Goal: Information Seeking & Learning: Learn about a topic

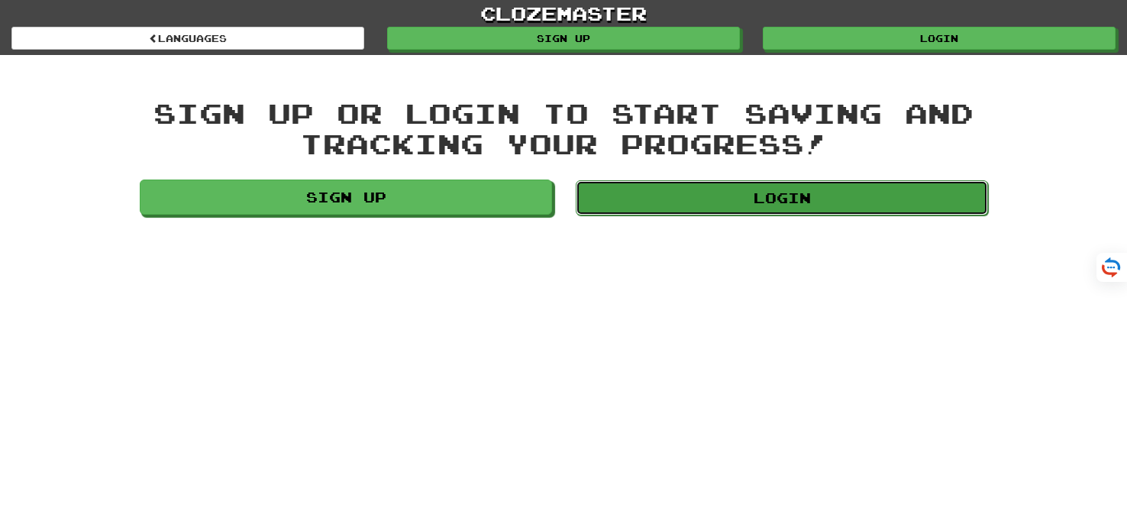
click at [768, 208] on link "Login" at bounding box center [781, 197] width 412 height 35
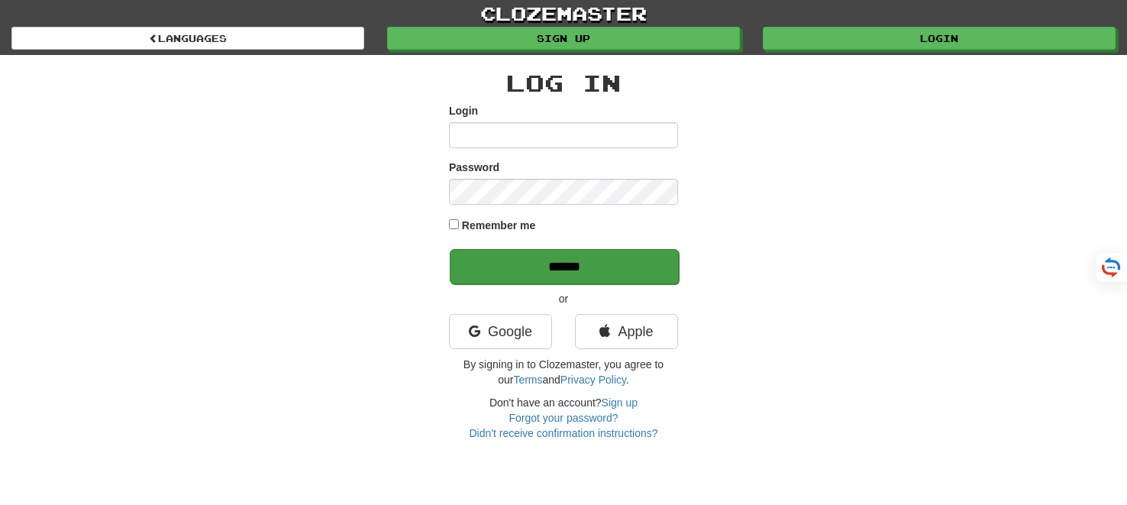
type input "*******"
click at [566, 268] on input "******" at bounding box center [564, 266] width 229 height 35
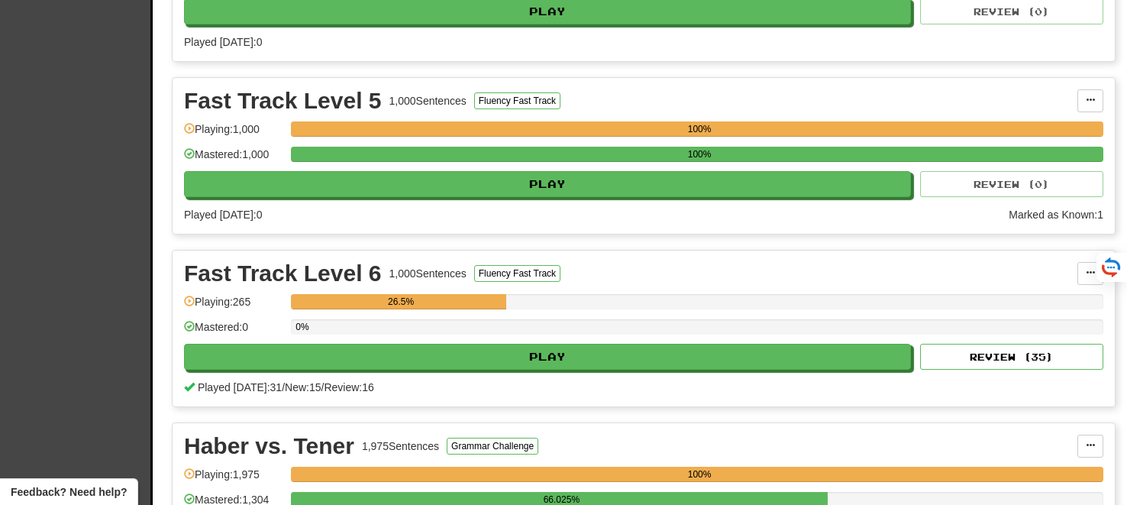
scroll to position [2578, 0]
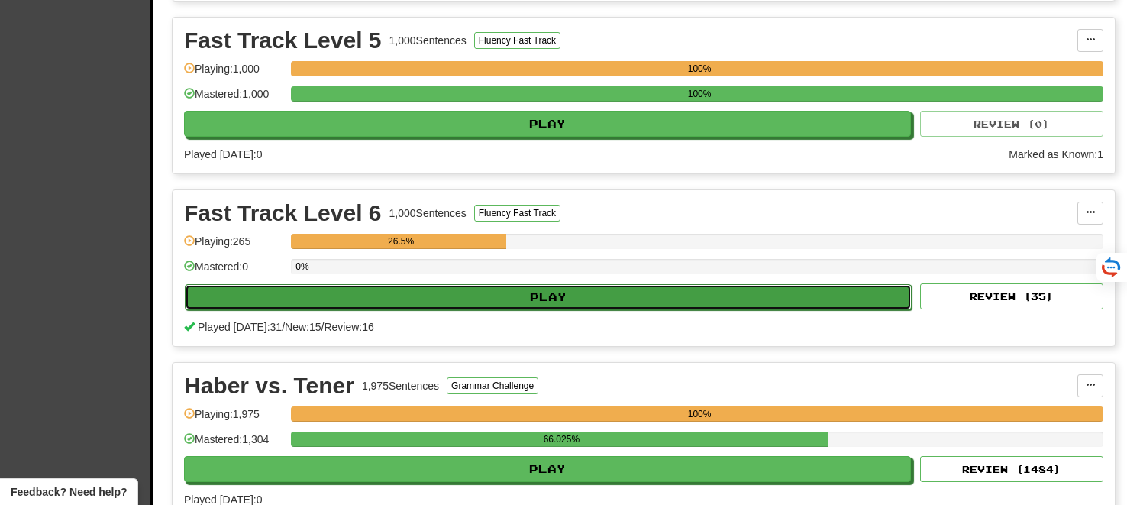
click at [540, 285] on button "Play" at bounding box center [548, 297] width 727 height 26
select select "**"
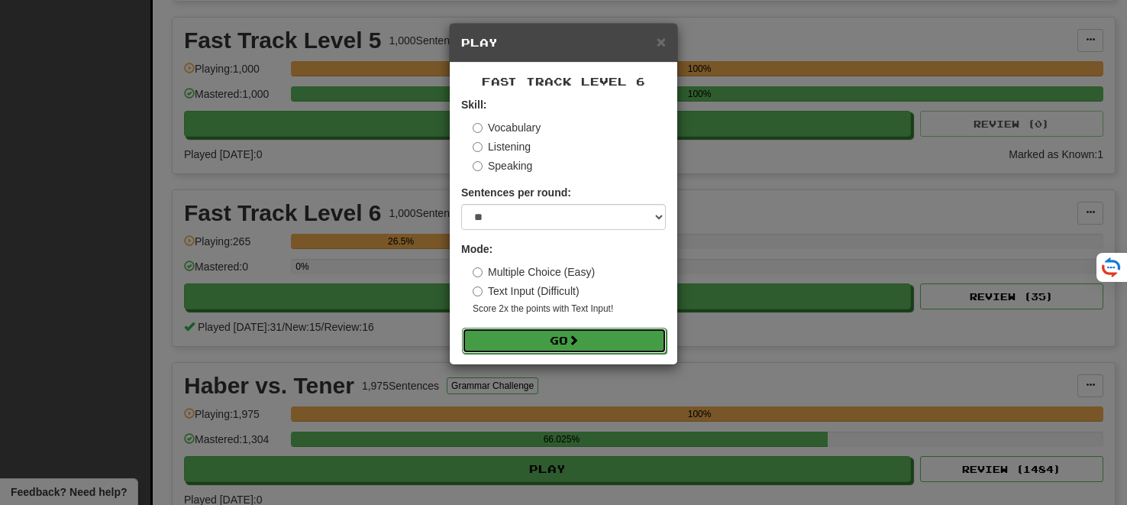
click at [550, 334] on button "Go" at bounding box center [564, 340] width 205 height 26
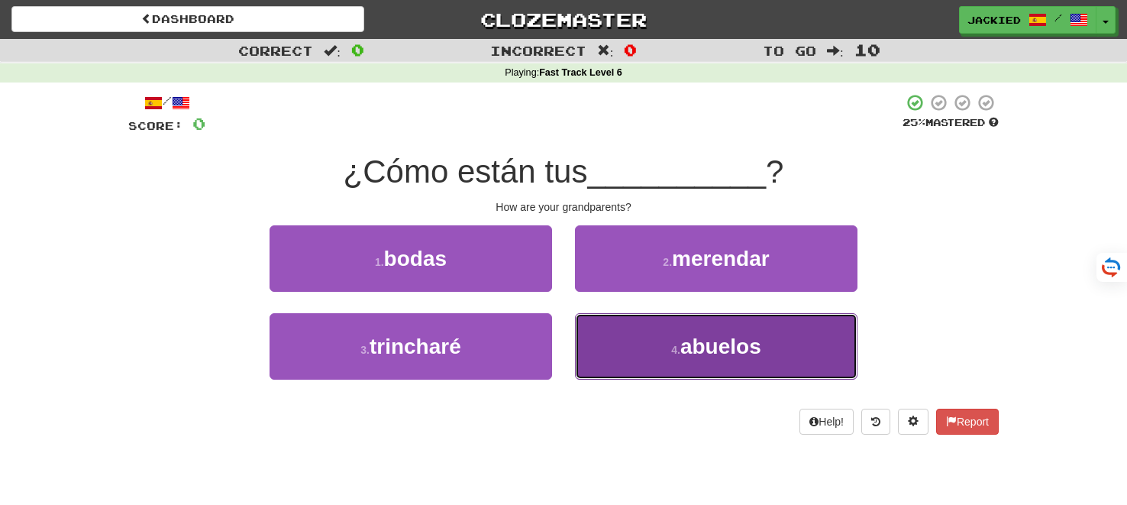
click at [707, 364] on button "4 . abuelos" at bounding box center [716, 346] width 282 height 66
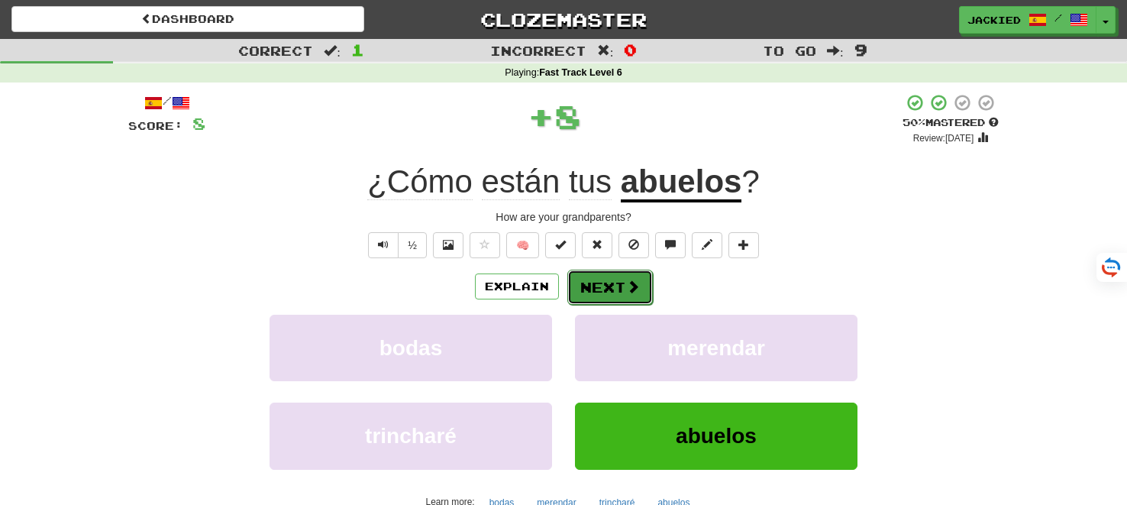
click at [595, 283] on button "Next" at bounding box center [609, 286] width 85 height 35
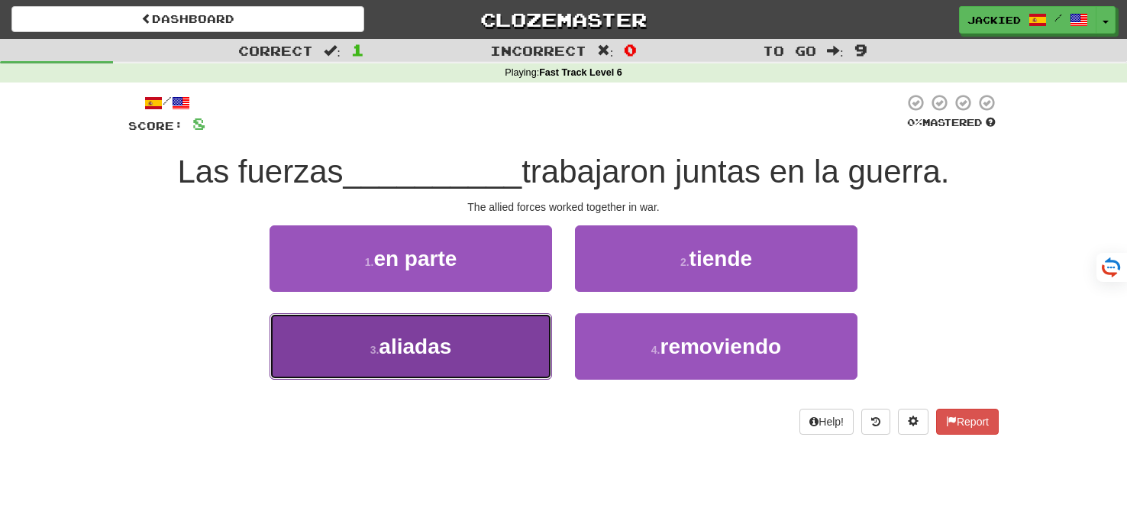
click at [485, 330] on button "3 . aliadas" at bounding box center [410, 346] width 282 height 66
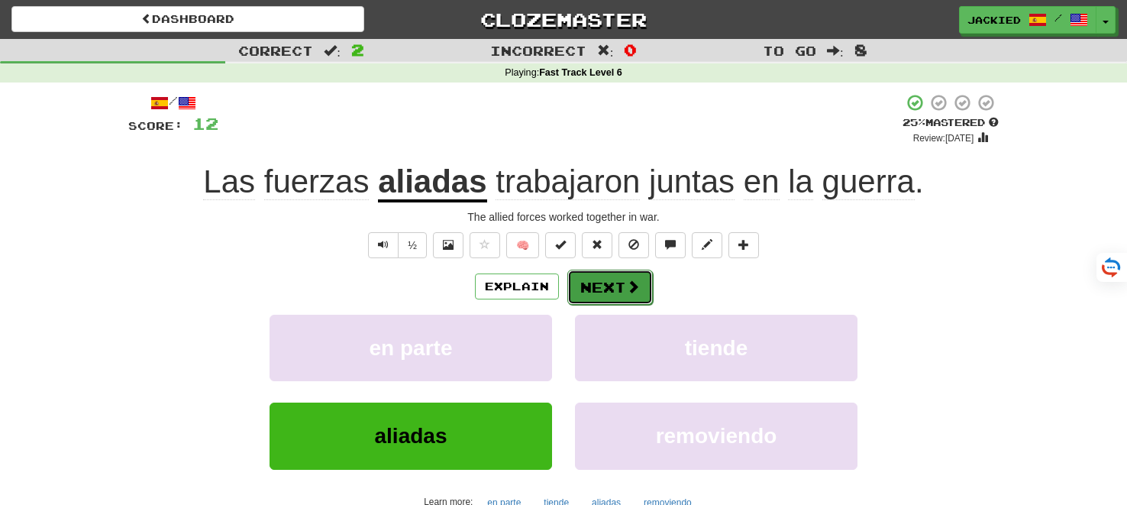
click at [600, 289] on button "Next" at bounding box center [609, 286] width 85 height 35
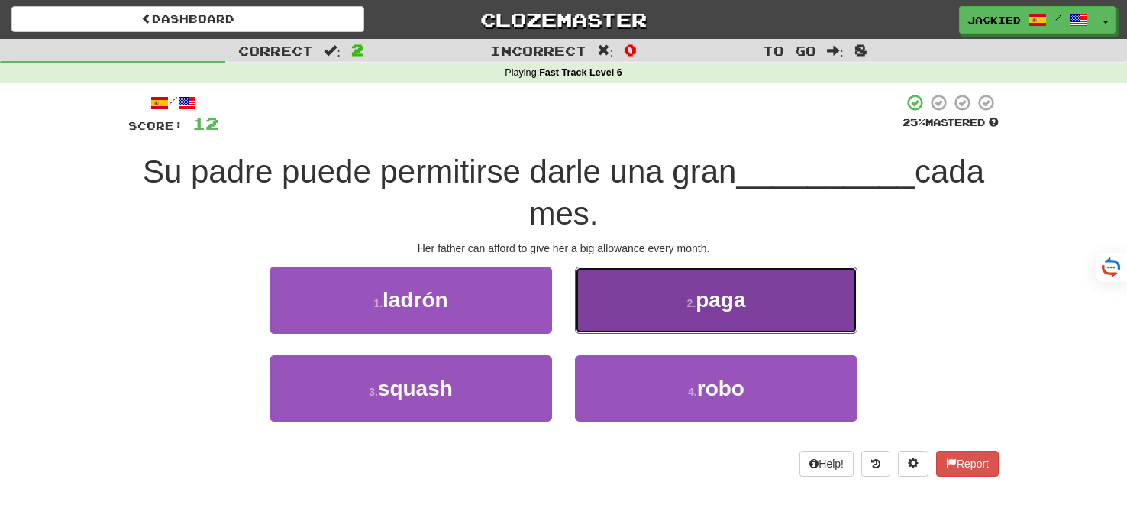
click at [795, 302] on button "2 . paga" at bounding box center [716, 299] width 282 height 66
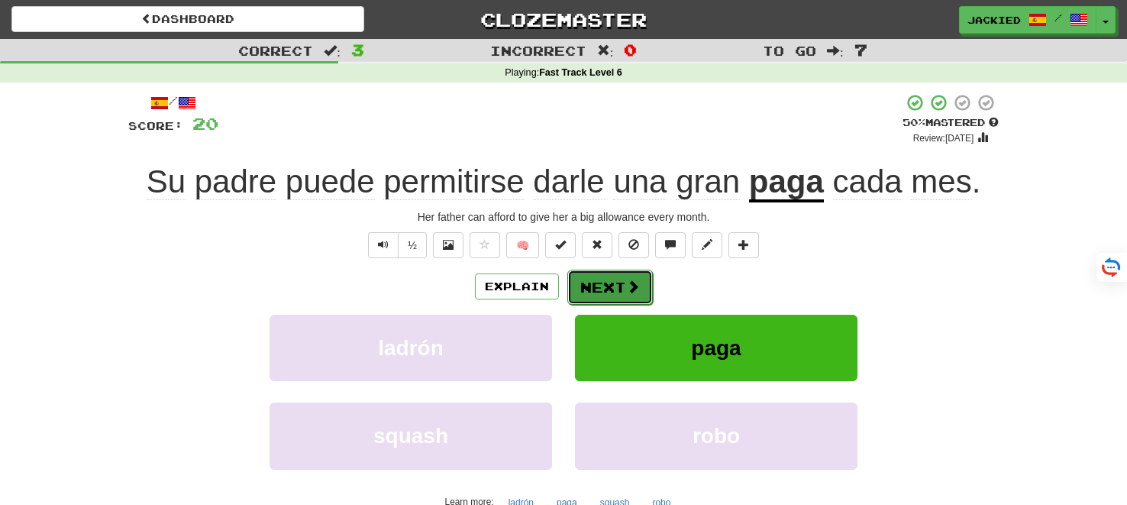
click at [615, 290] on button "Next" at bounding box center [609, 286] width 85 height 35
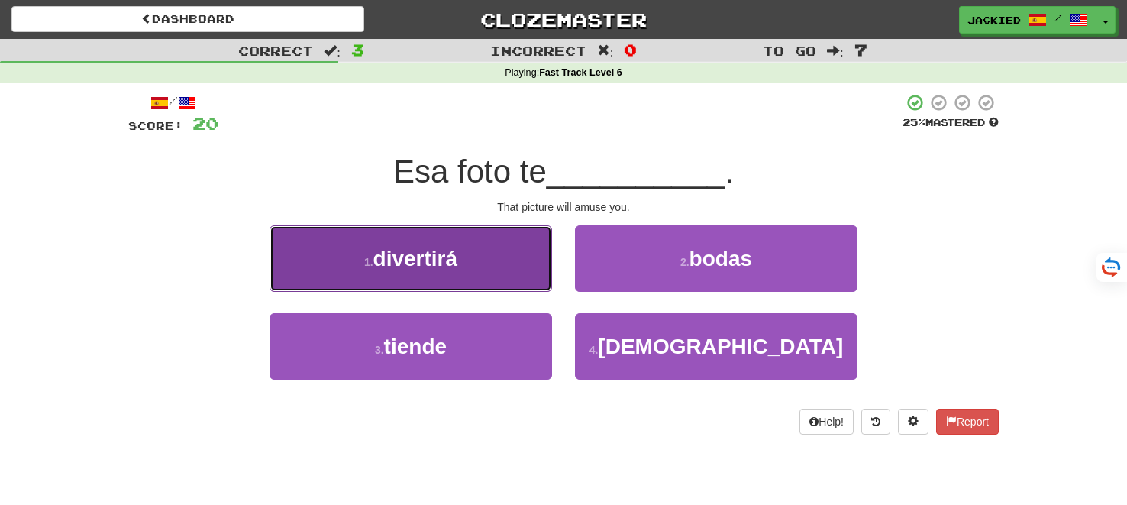
click at [502, 260] on button "1 . divertirá" at bounding box center [410, 258] width 282 height 66
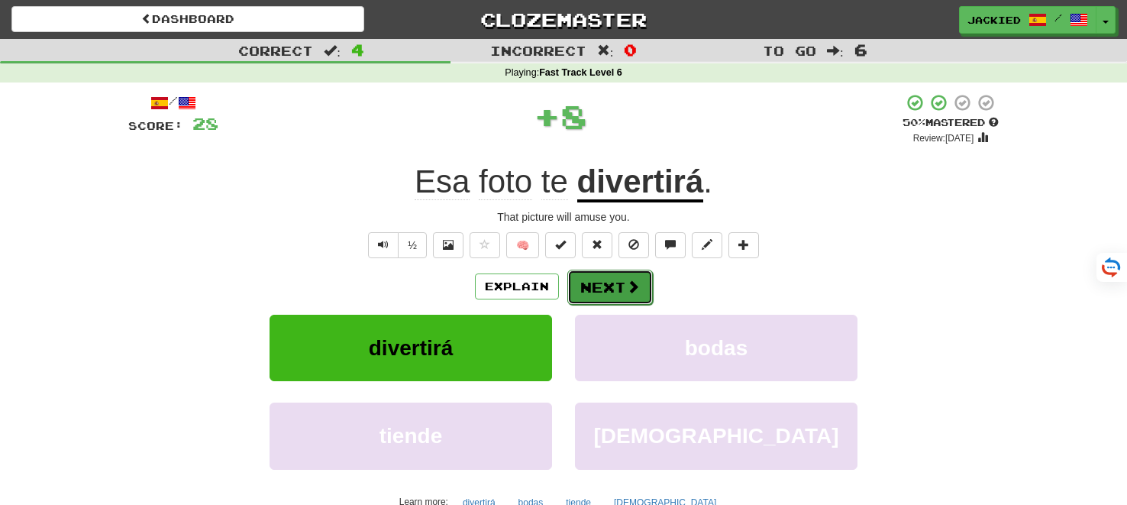
click at [611, 286] on button "Next" at bounding box center [609, 286] width 85 height 35
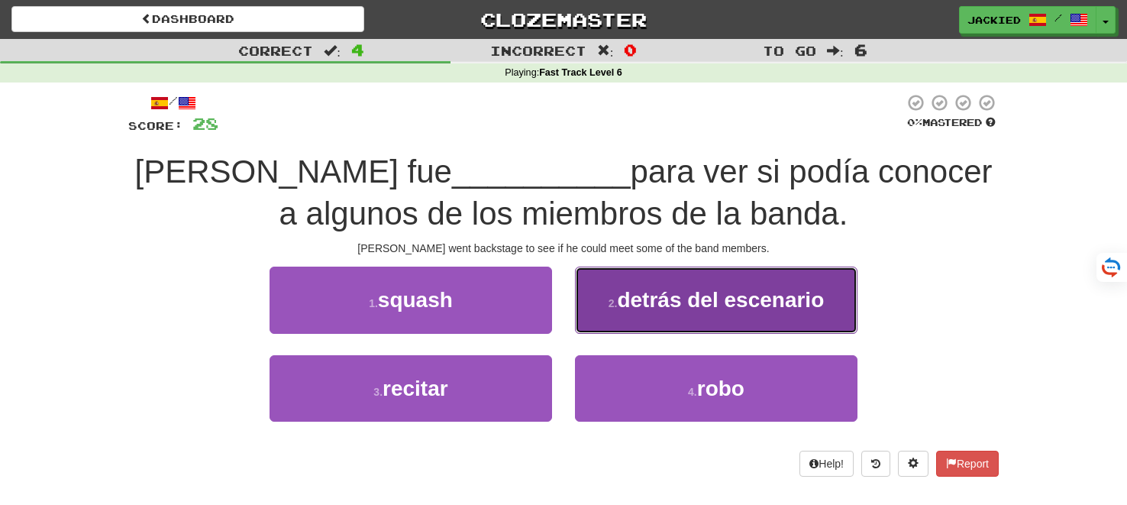
click at [747, 280] on button "2 . detrás del escenario" at bounding box center [716, 299] width 282 height 66
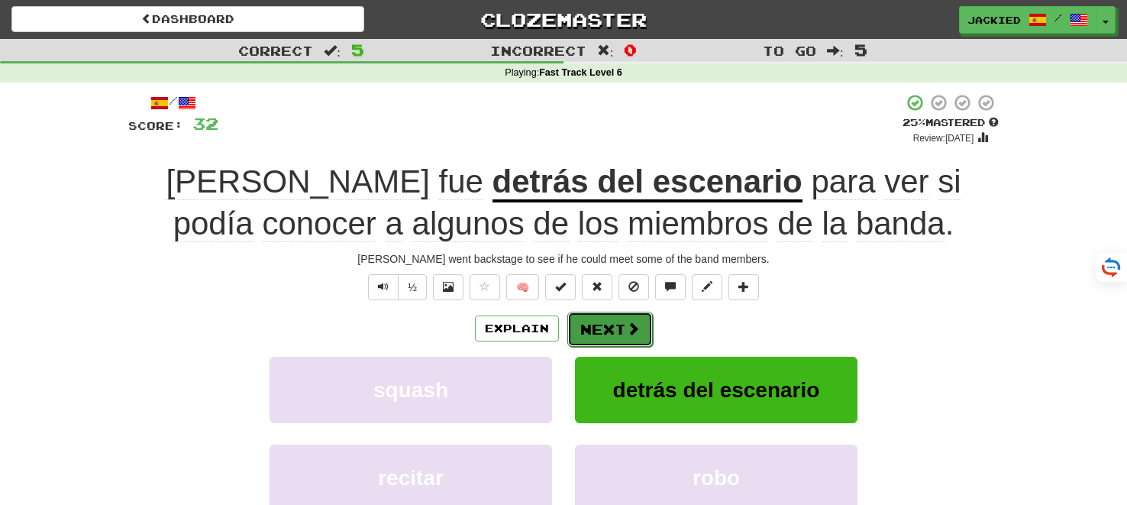
click at [594, 314] on button "Next" at bounding box center [609, 328] width 85 height 35
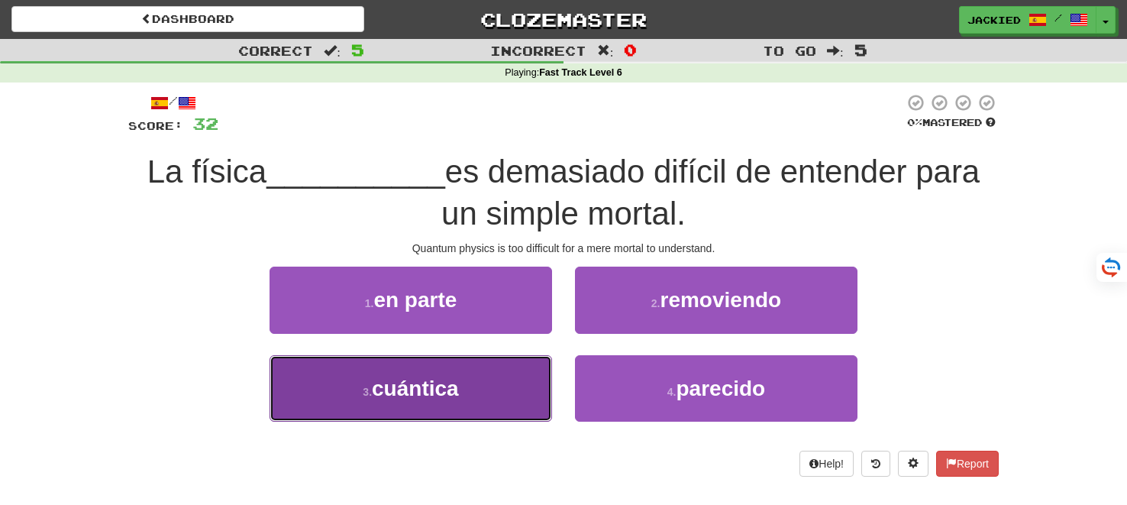
click at [396, 395] on span "cuántica" at bounding box center [415, 388] width 87 height 24
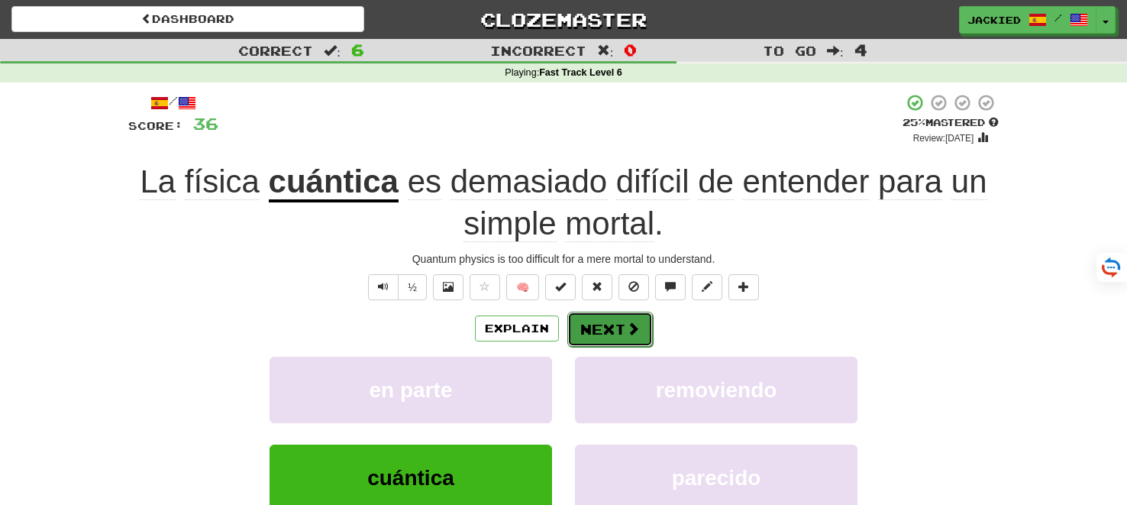
click at [593, 327] on button "Next" at bounding box center [609, 328] width 85 height 35
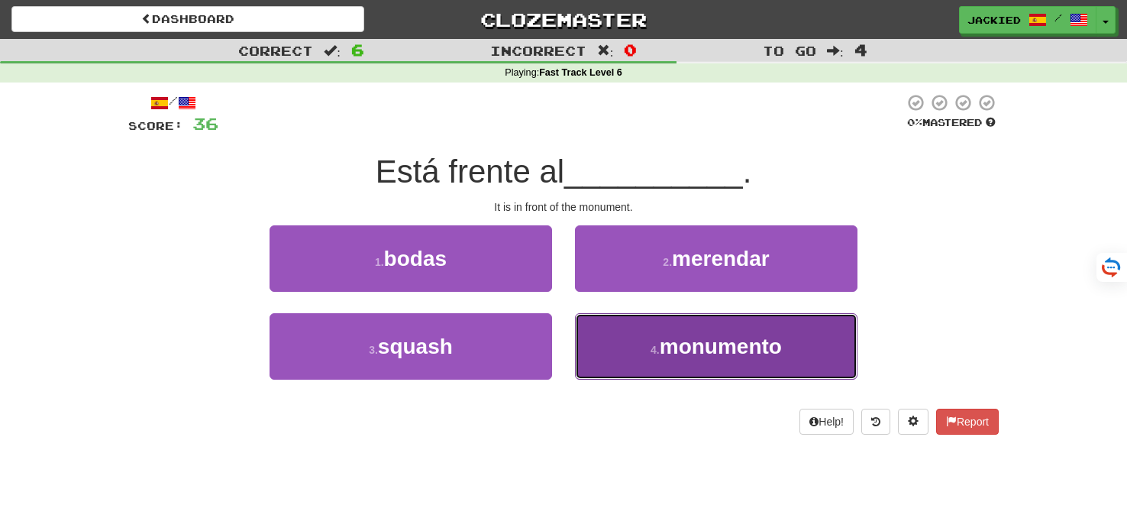
click at [788, 347] on button "4 . monumento" at bounding box center [716, 346] width 282 height 66
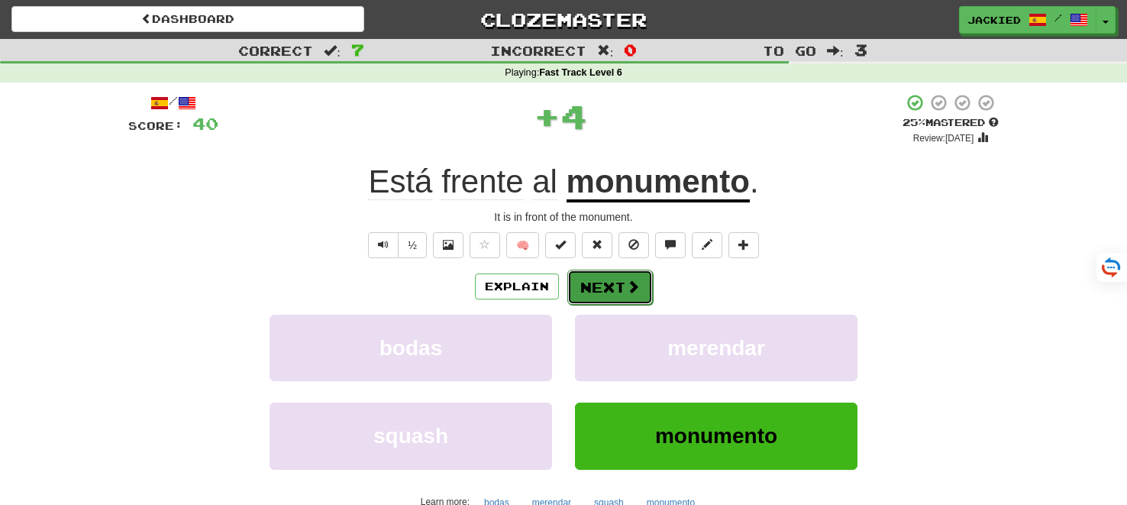
click at [606, 286] on button "Next" at bounding box center [609, 286] width 85 height 35
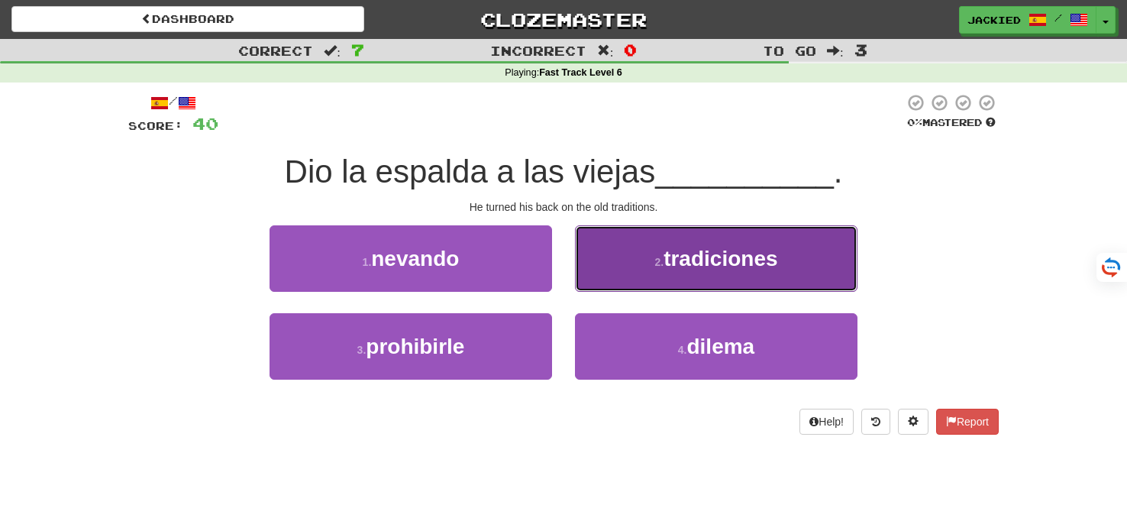
click at [750, 263] on span "tradiciones" at bounding box center [720, 259] width 114 height 24
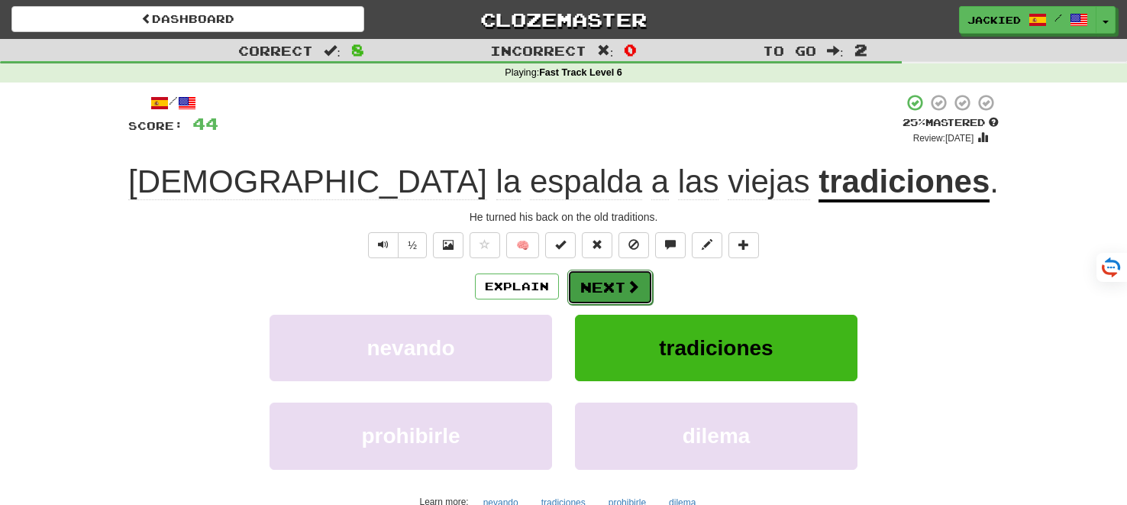
click at [611, 290] on button "Next" at bounding box center [609, 286] width 85 height 35
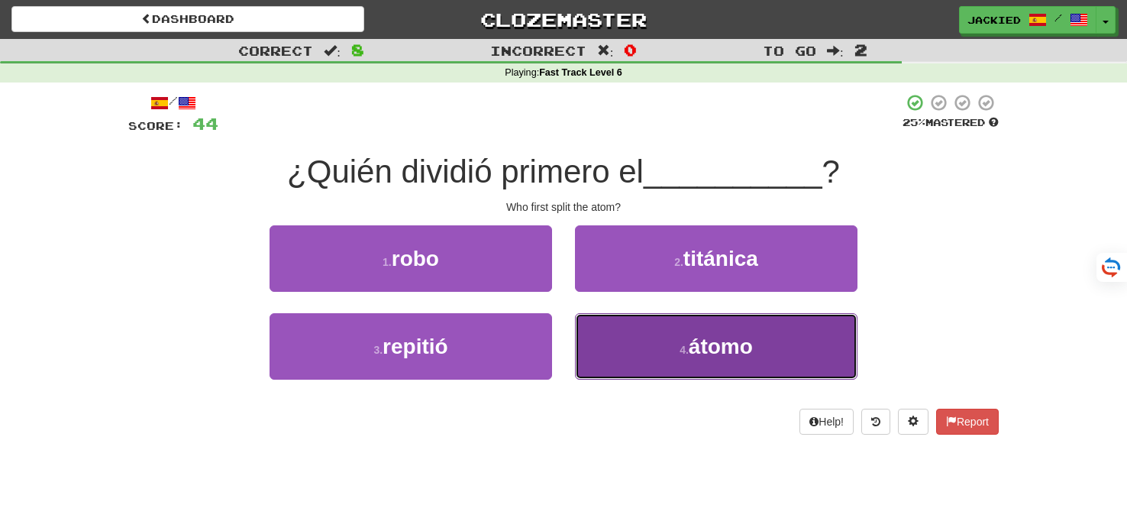
click at [757, 345] on button "4 . átomo" at bounding box center [716, 346] width 282 height 66
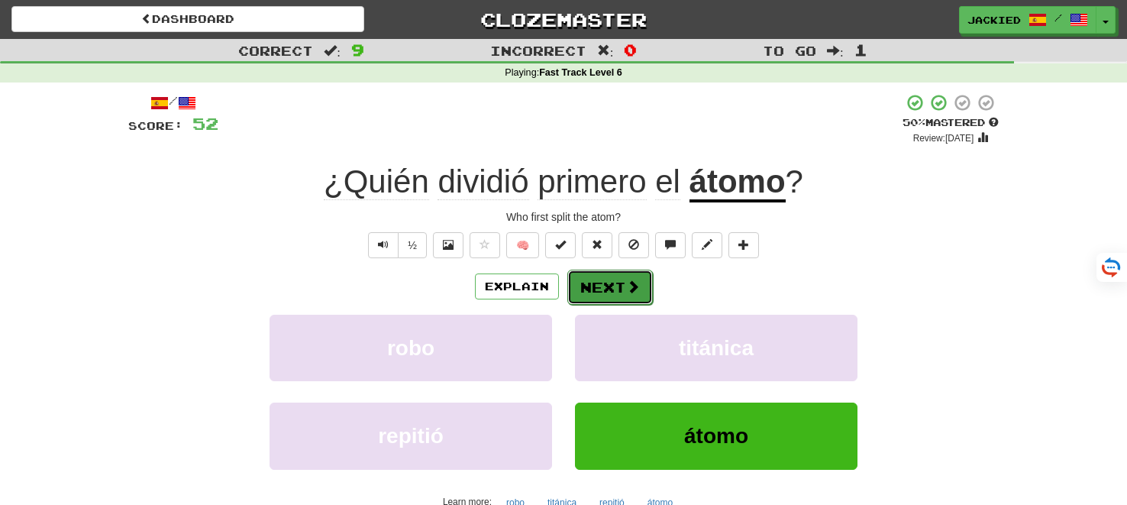
click at [624, 279] on button "Next" at bounding box center [609, 286] width 85 height 35
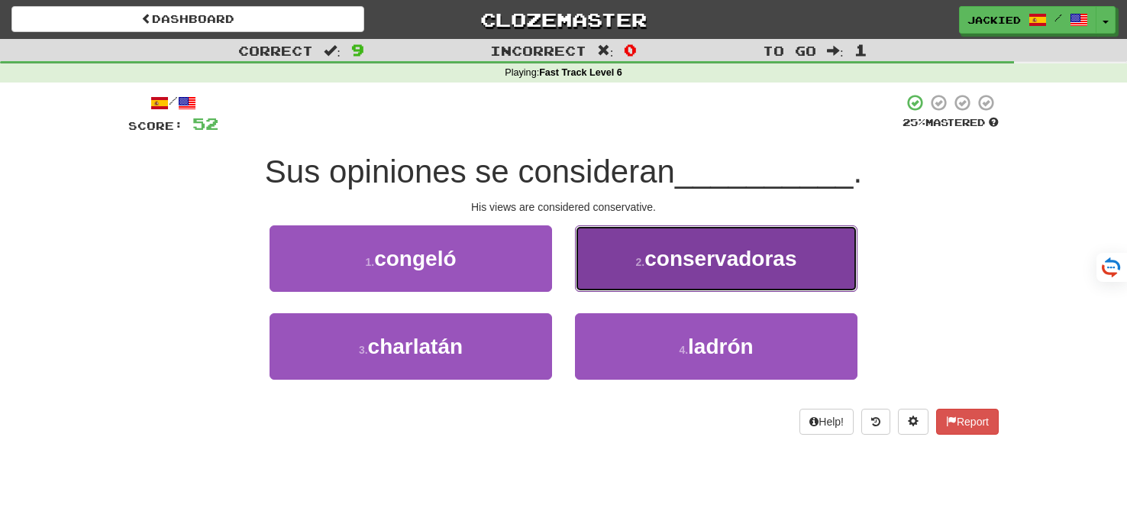
click at [788, 238] on button "2 . conservadoras" at bounding box center [716, 258] width 282 height 66
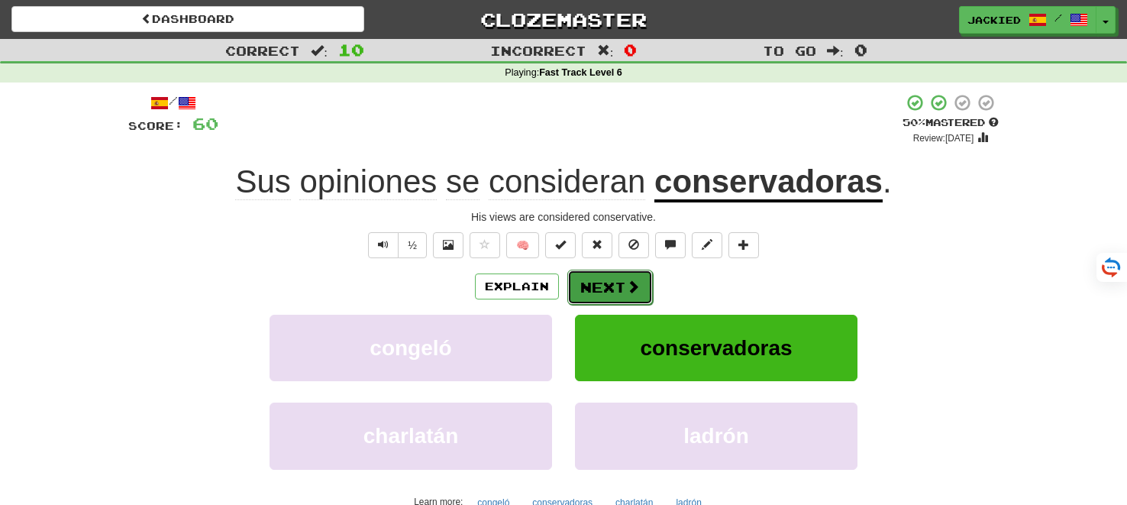
click at [596, 289] on button "Next" at bounding box center [609, 286] width 85 height 35
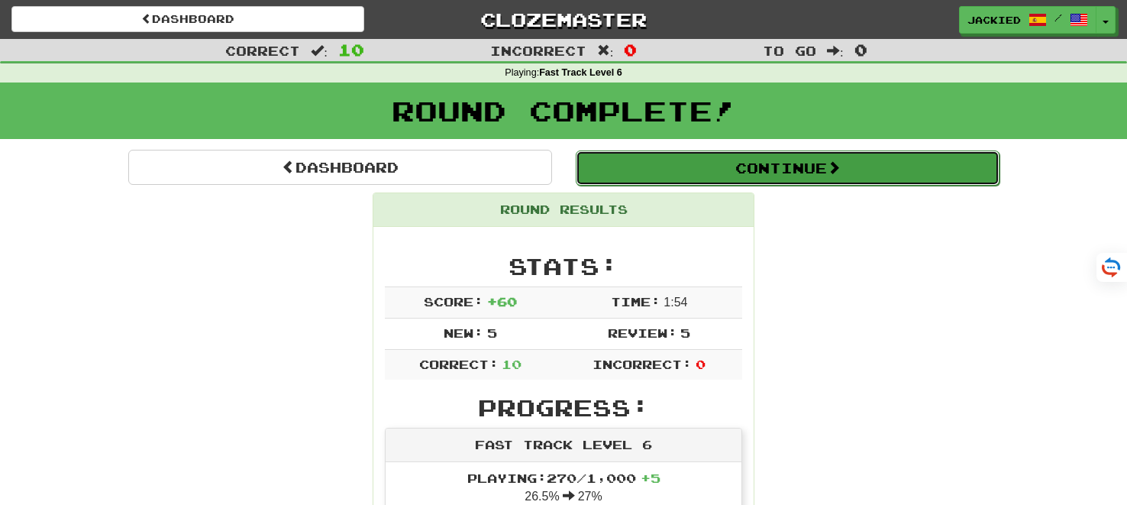
click at [752, 165] on button "Continue" at bounding box center [787, 167] width 424 height 35
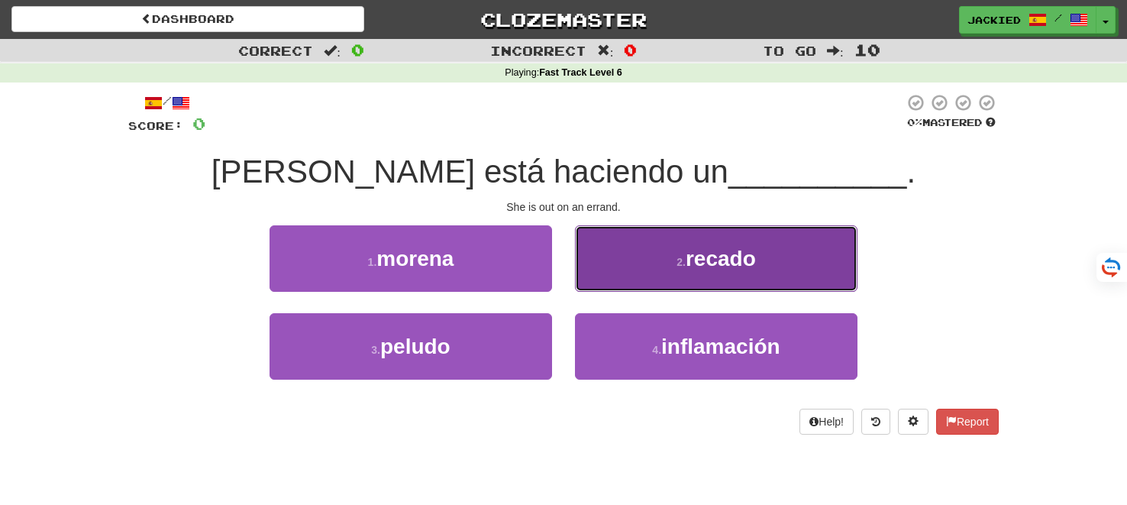
click at [696, 241] on button "2 . recado" at bounding box center [716, 258] width 282 height 66
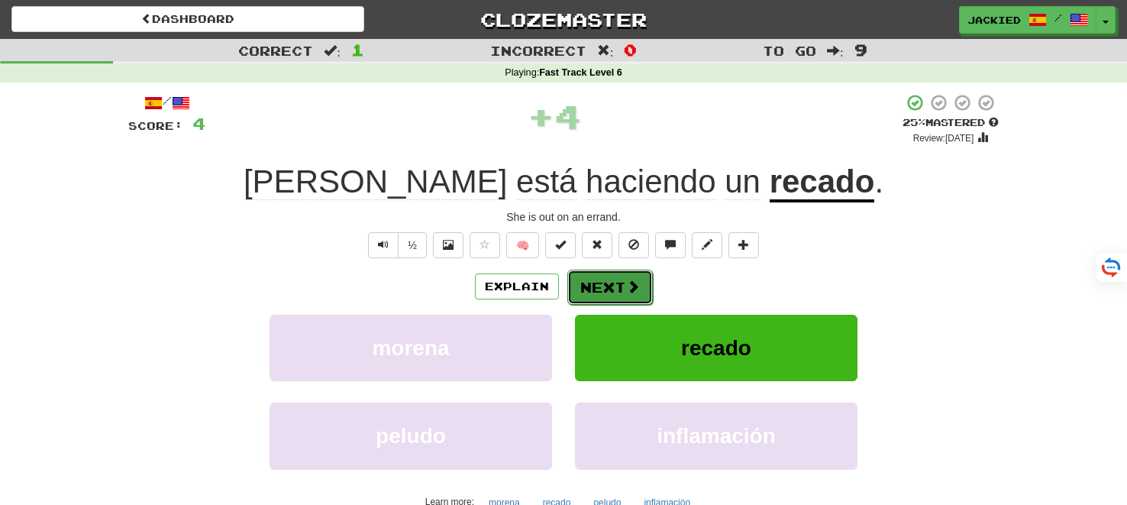
click at [598, 279] on button "Next" at bounding box center [609, 286] width 85 height 35
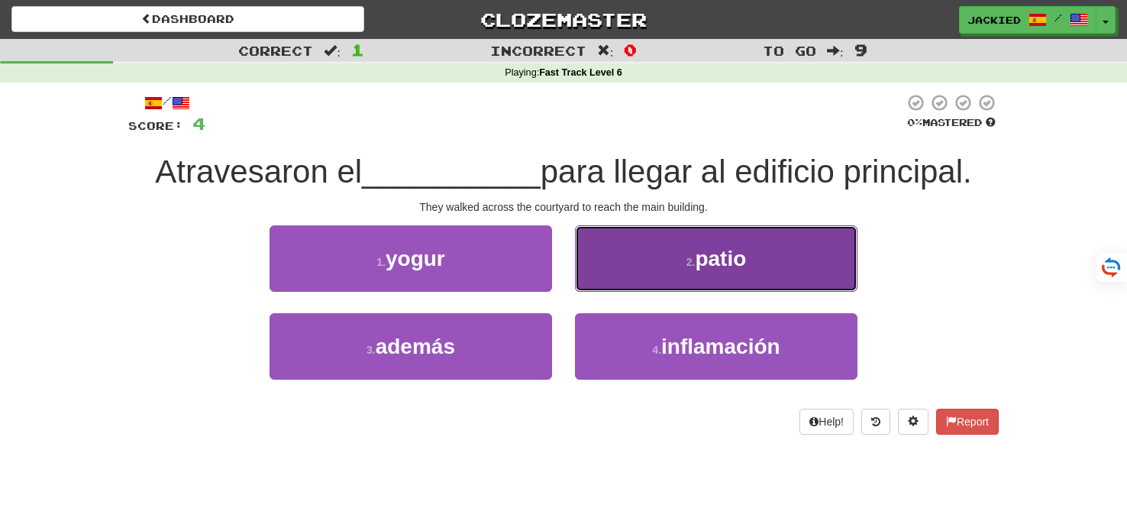
click at [667, 251] on button "2 . patio" at bounding box center [716, 258] width 282 height 66
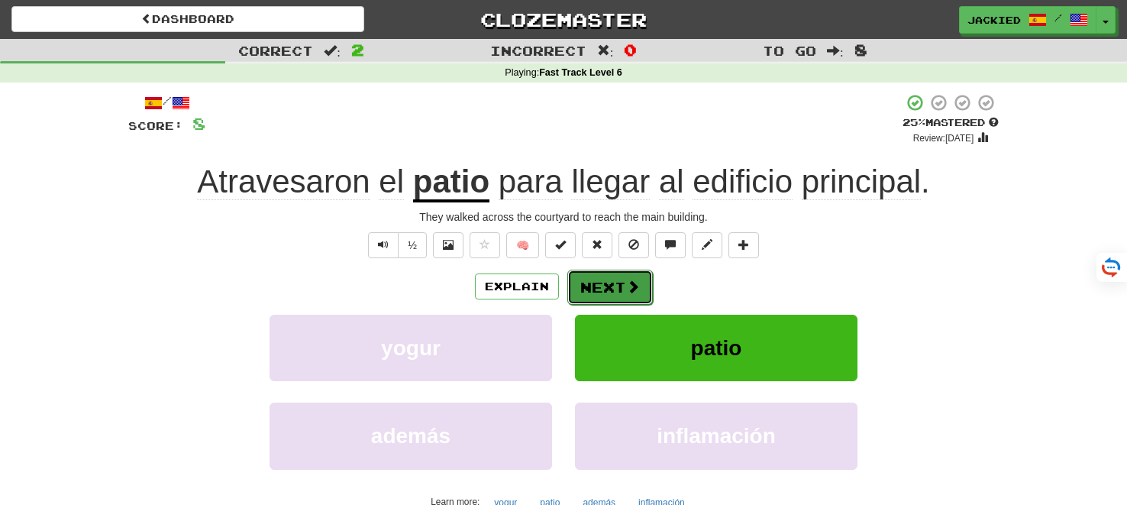
click at [613, 286] on button "Next" at bounding box center [609, 286] width 85 height 35
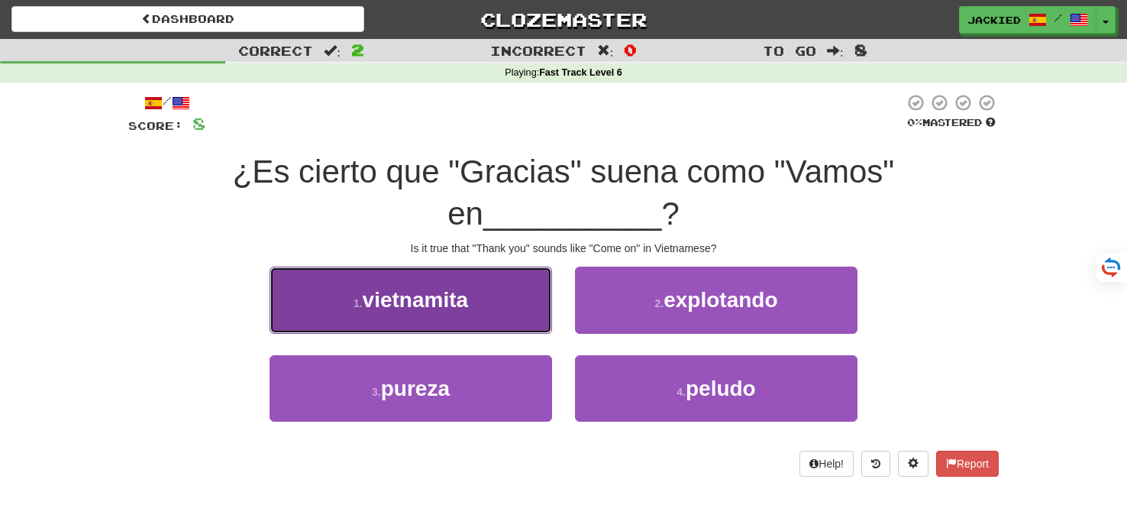
click at [543, 315] on button "1 . vietnamita" at bounding box center [410, 299] width 282 height 66
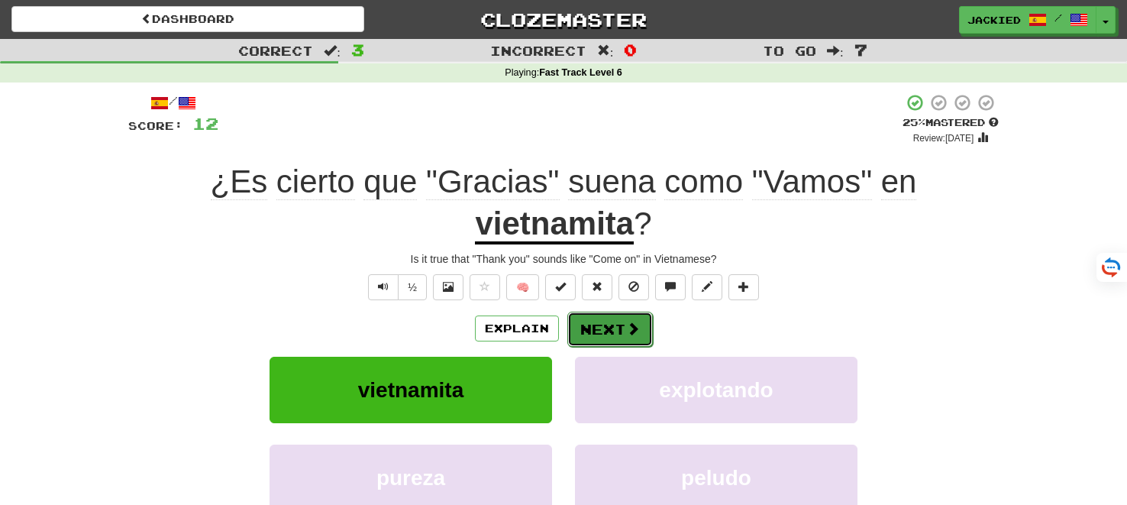
click at [607, 322] on button "Next" at bounding box center [609, 328] width 85 height 35
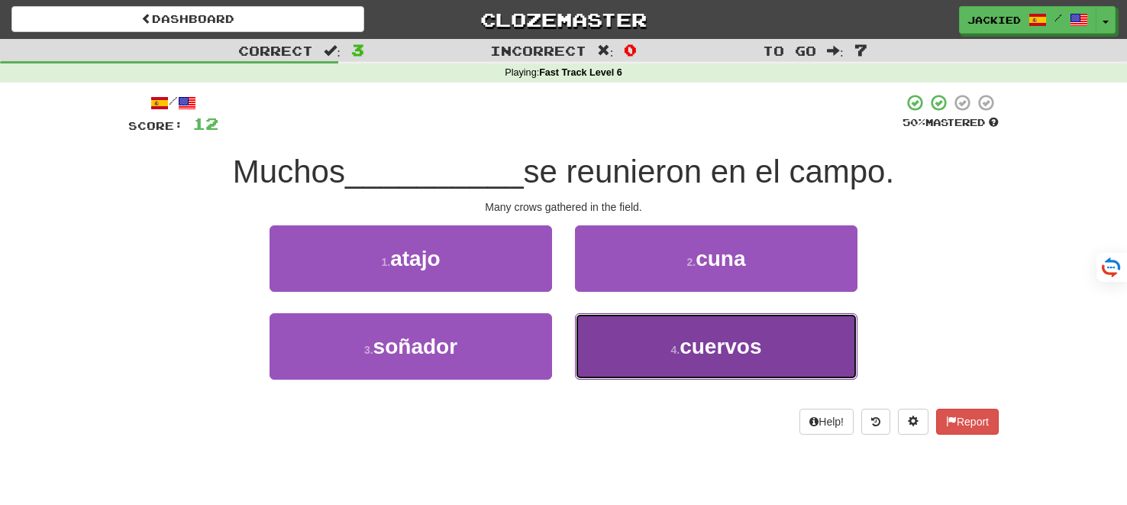
click at [802, 355] on button "4 . cuervos" at bounding box center [716, 346] width 282 height 66
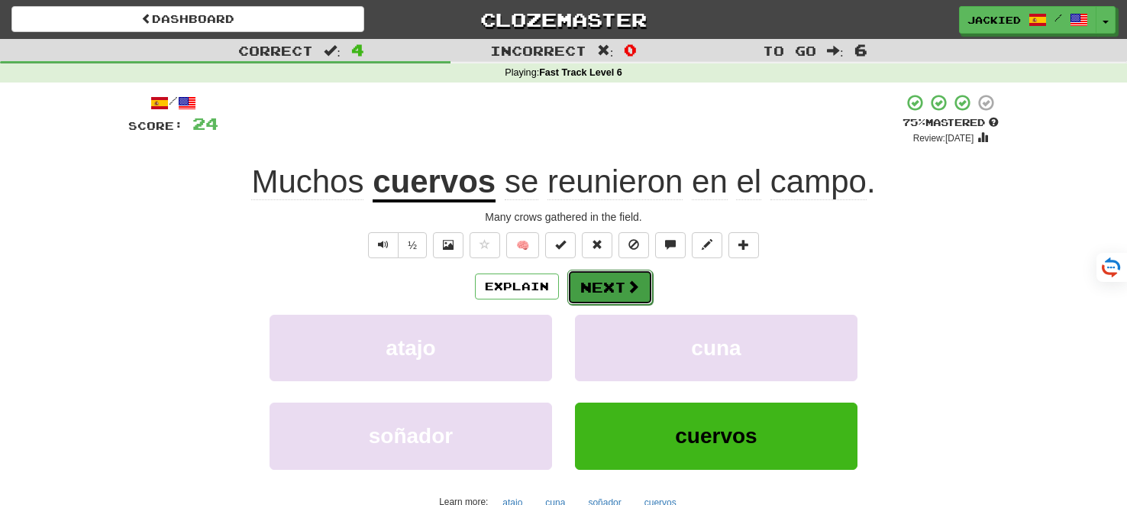
click at [600, 289] on button "Next" at bounding box center [609, 286] width 85 height 35
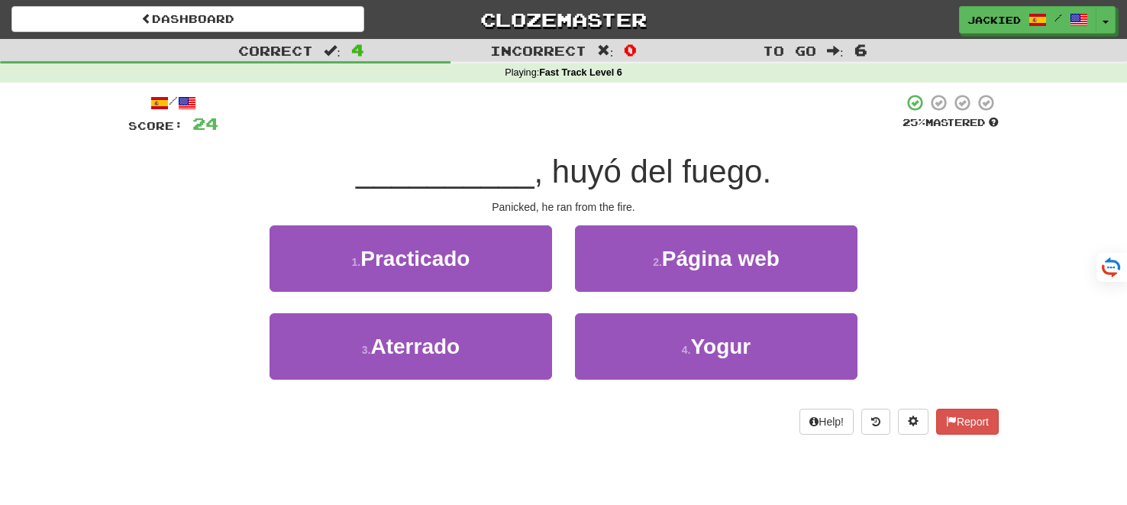
click at [916, 220] on div "/ Score: 24 25 % Mastered __________ , huyó del fuego. Panicked, he ran from th…" at bounding box center [563, 263] width 870 height 341
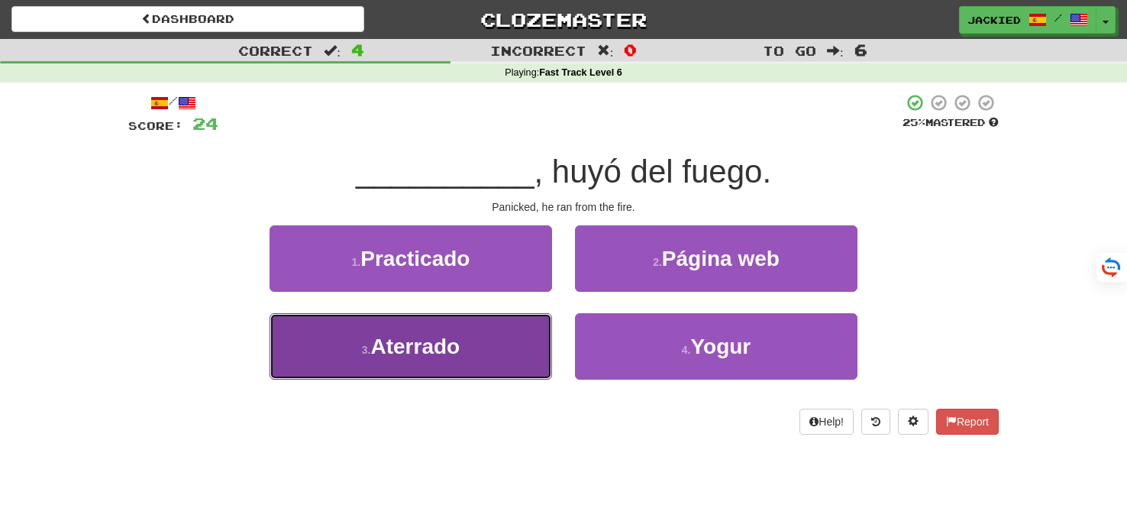
click at [389, 346] on span "Aterrado" at bounding box center [414, 346] width 89 height 24
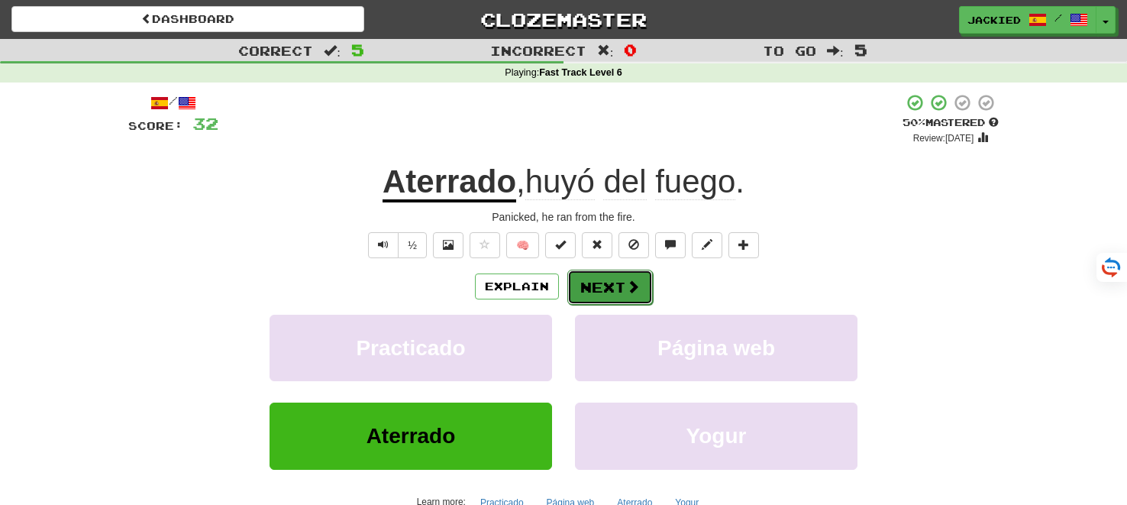
click at [602, 276] on button "Next" at bounding box center [609, 286] width 85 height 35
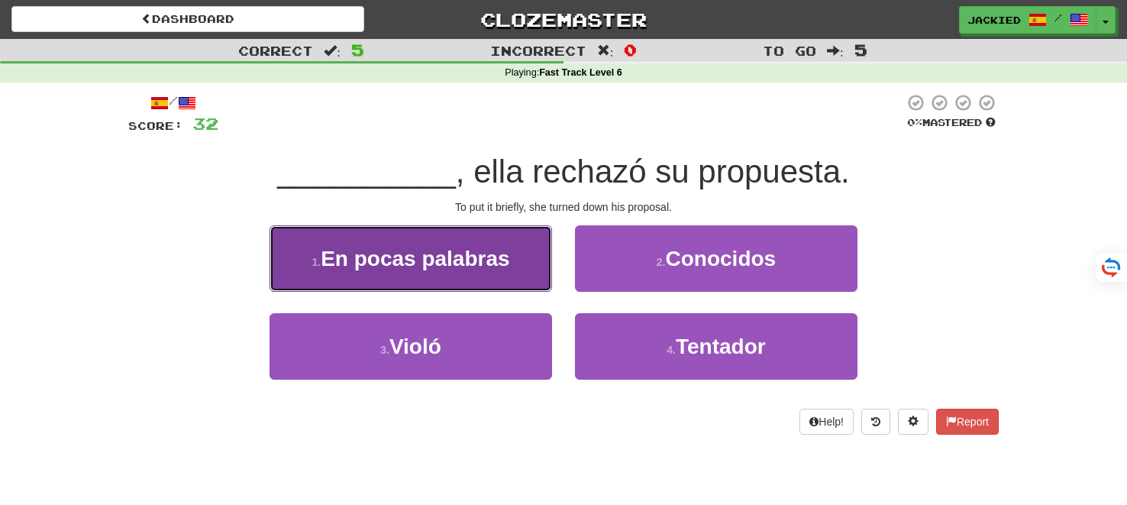
click at [503, 260] on span "En pocas palabras" at bounding box center [415, 259] width 189 height 24
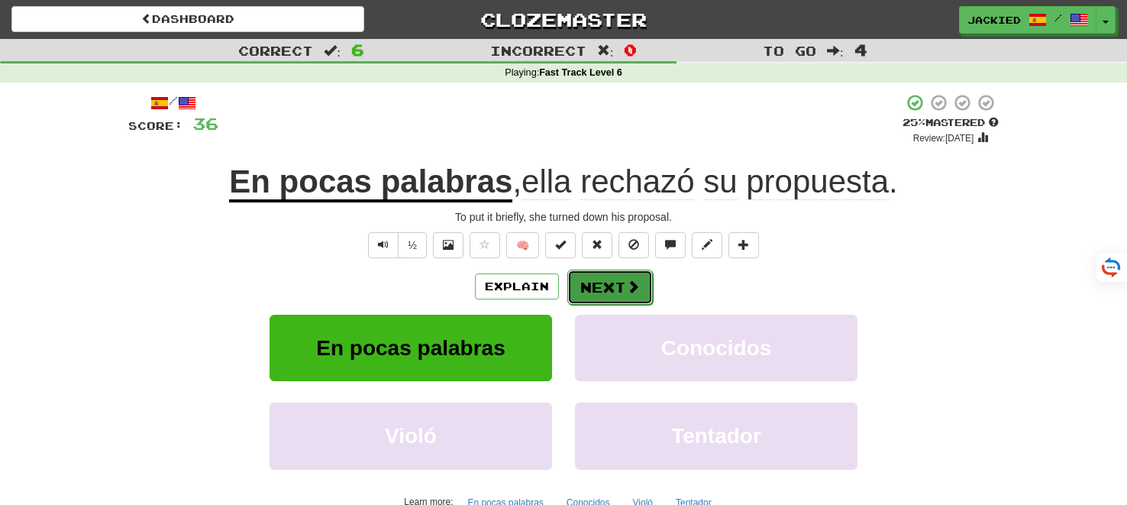
click at [601, 282] on button "Next" at bounding box center [609, 286] width 85 height 35
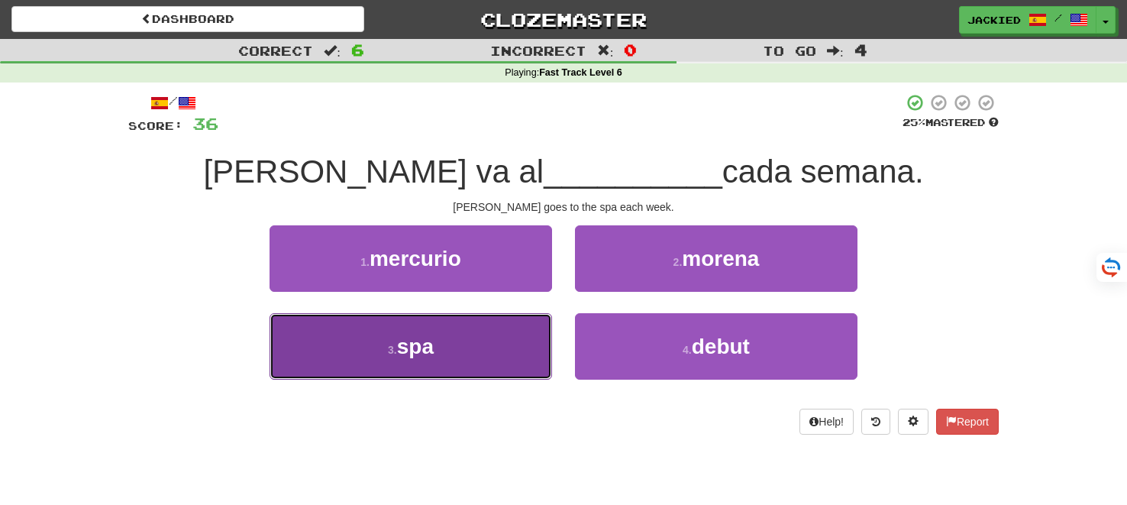
click at [479, 343] on button "3 . spa" at bounding box center [410, 346] width 282 height 66
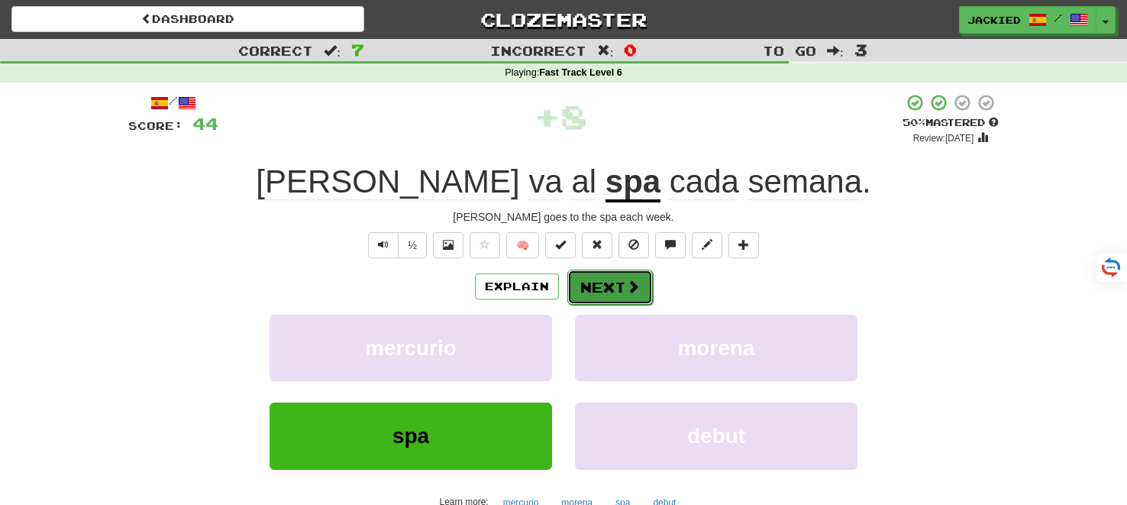
click at [602, 287] on button "Next" at bounding box center [609, 286] width 85 height 35
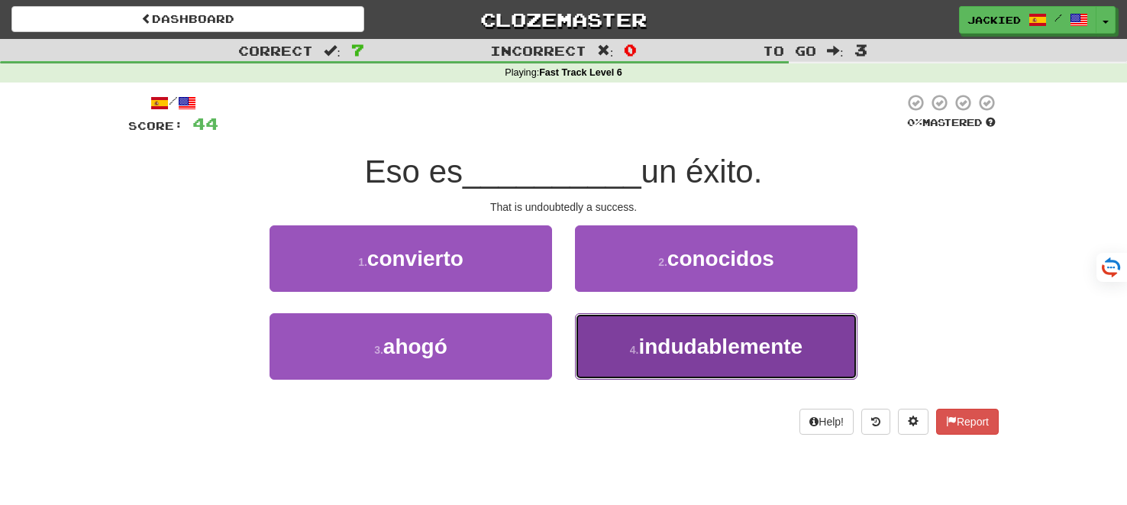
click at [666, 340] on span "indudablemente" at bounding box center [720, 346] width 164 height 24
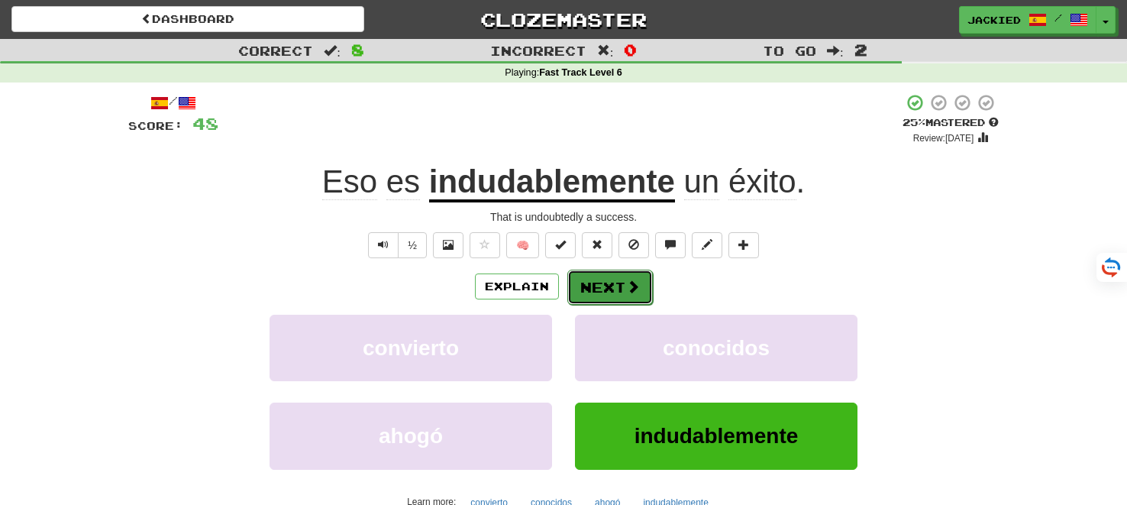
click at [601, 292] on button "Next" at bounding box center [609, 286] width 85 height 35
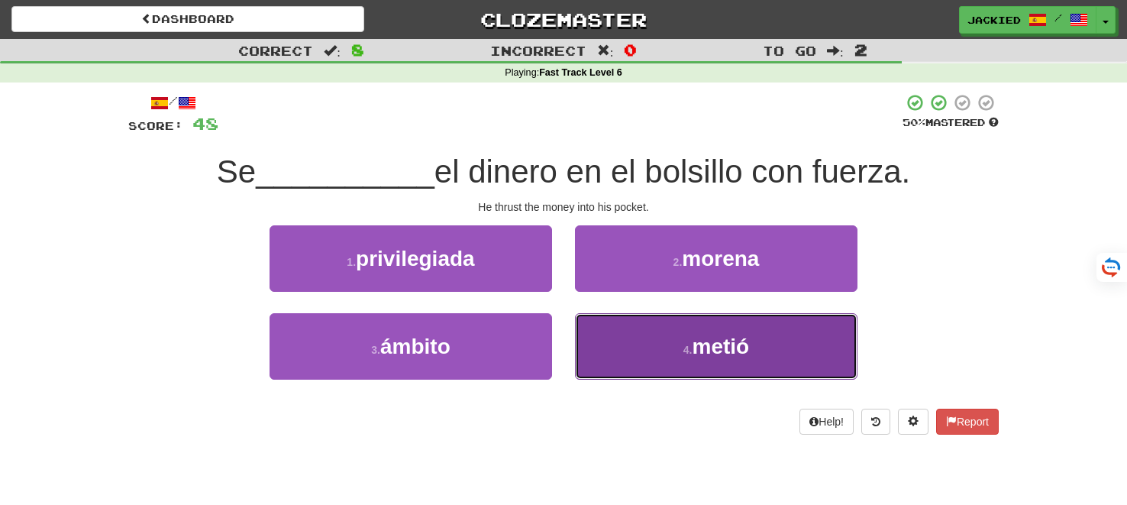
click at [639, 340] on button "4 . metió" at bounding box center [716, 346] width 282 height 66
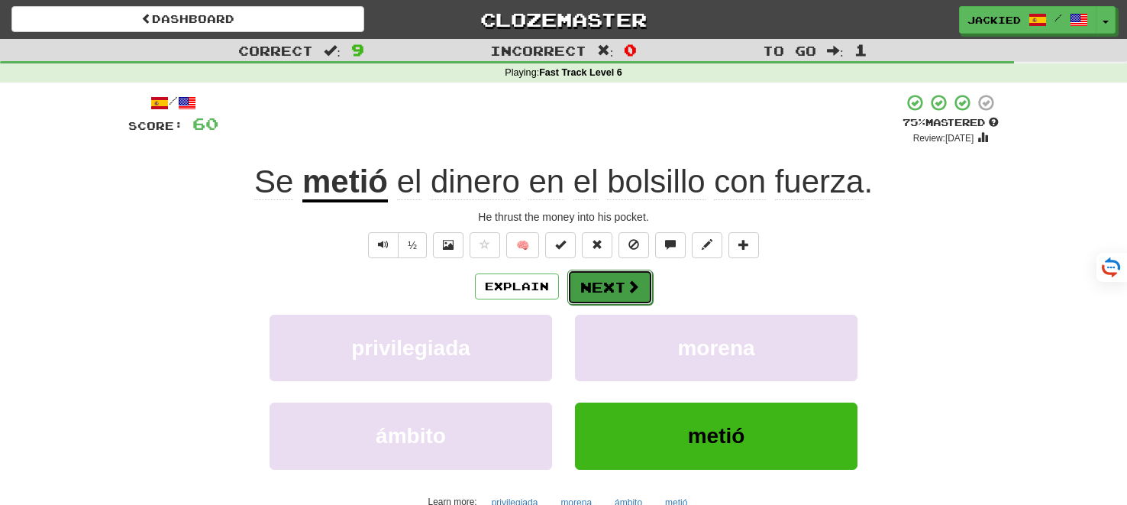
click at [592, 289] on button "Next" at bounding box center [609, 286] width 85 height 35
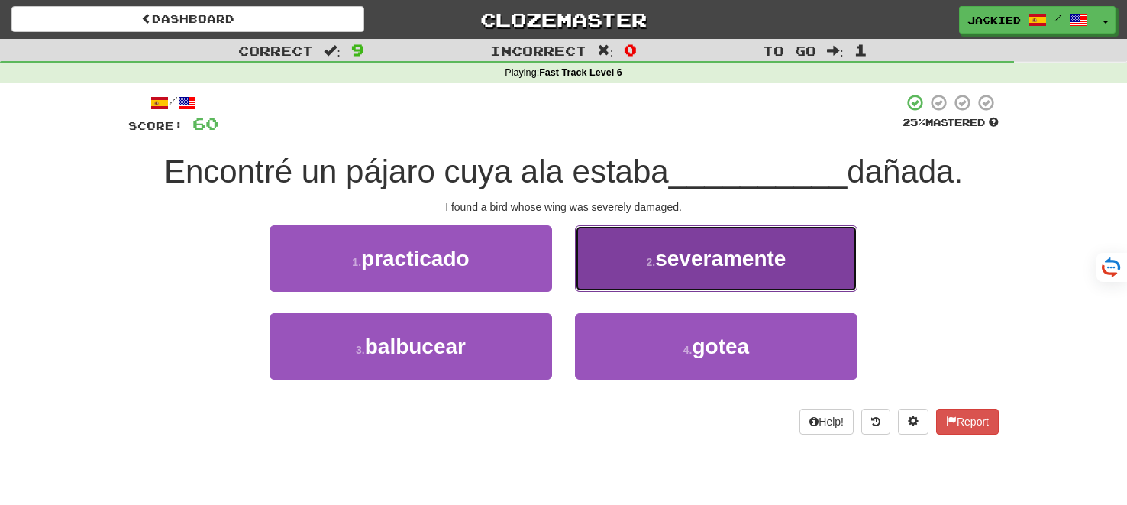
click at [759, 252] on span "severamente" at bounding box center [720, 259] width 131 height 24
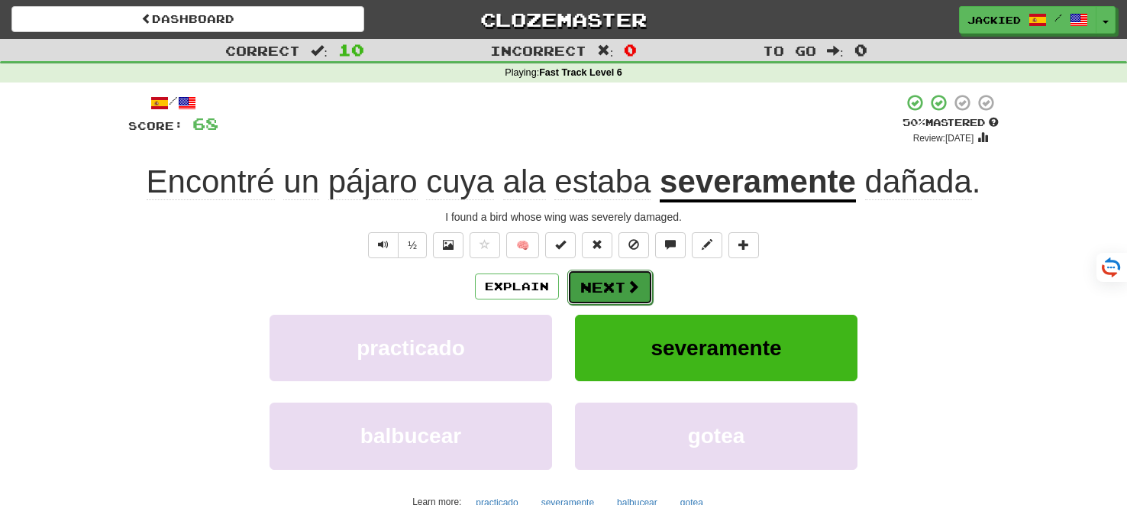
click at [618, 284] on button "Next" at bounding box center [609, 286] width 85 height 35
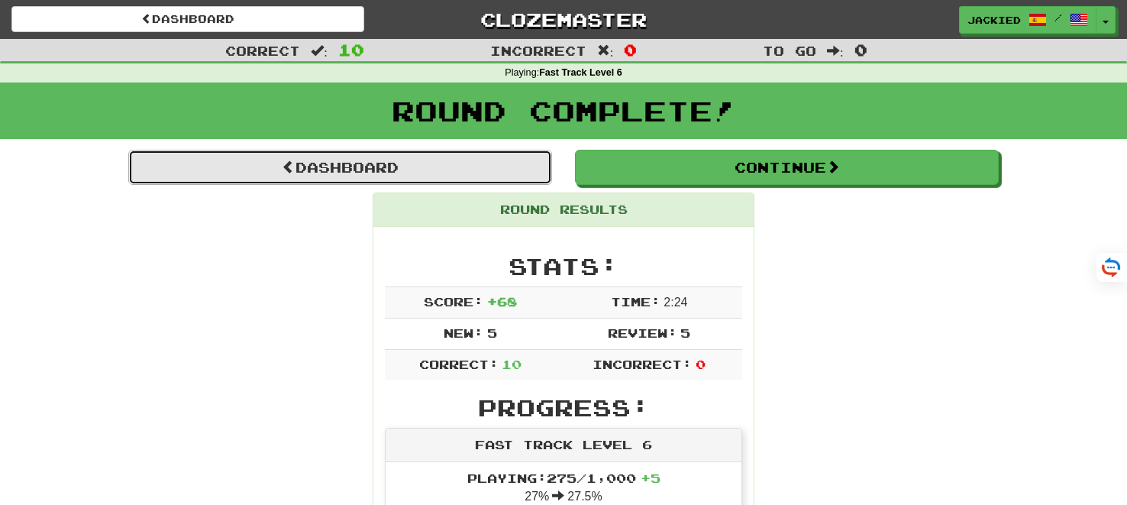
click at [314, 163] on link "Dashboard" at bounding box center [340, 167] width 424 height 35
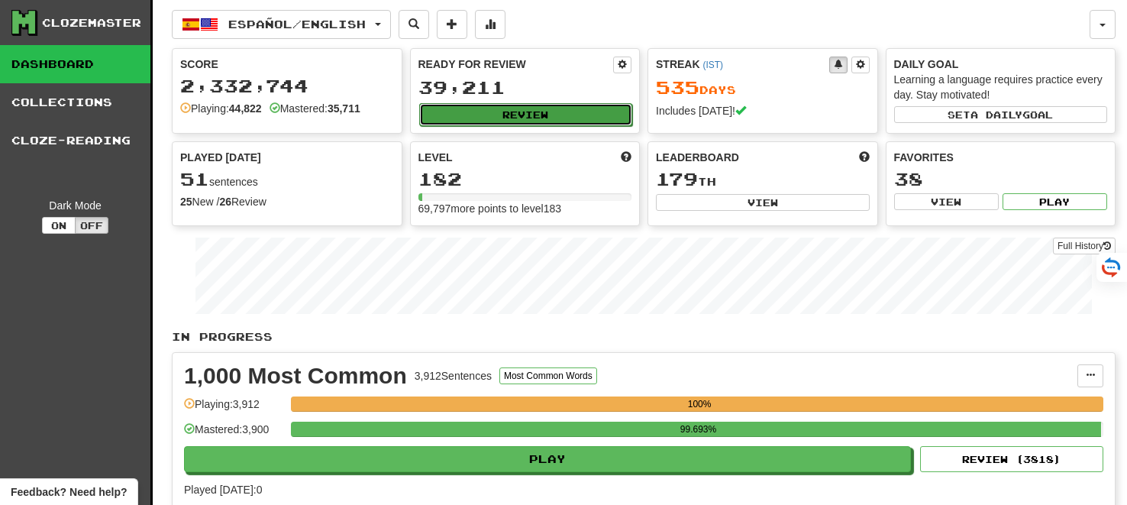
click at [521, 109] on button "Review" at bounding box center [526, 114] width 214 height 23
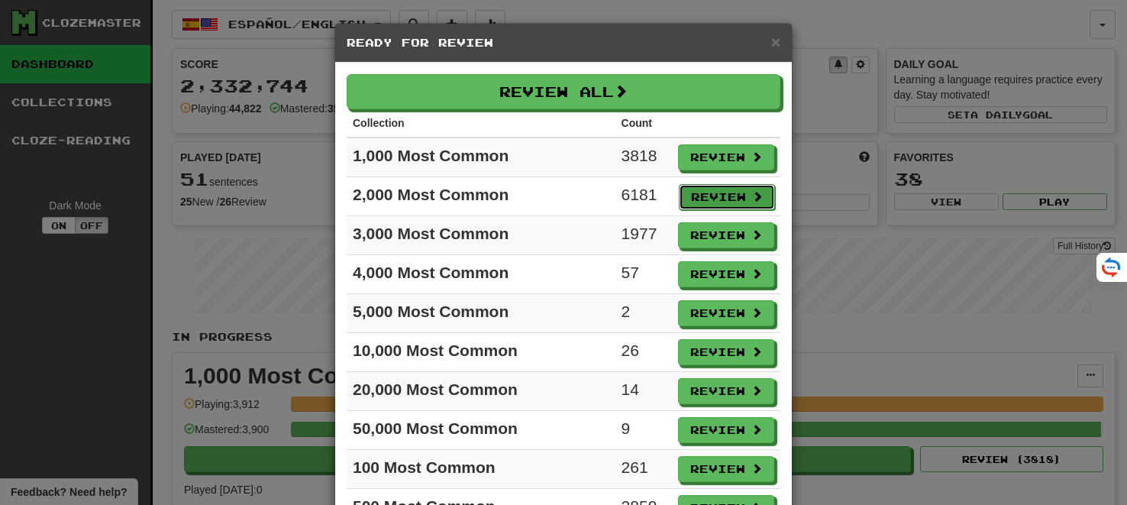
click at [722, 195] on button "Review" at bounding box center [727, 197] width 96 height 26
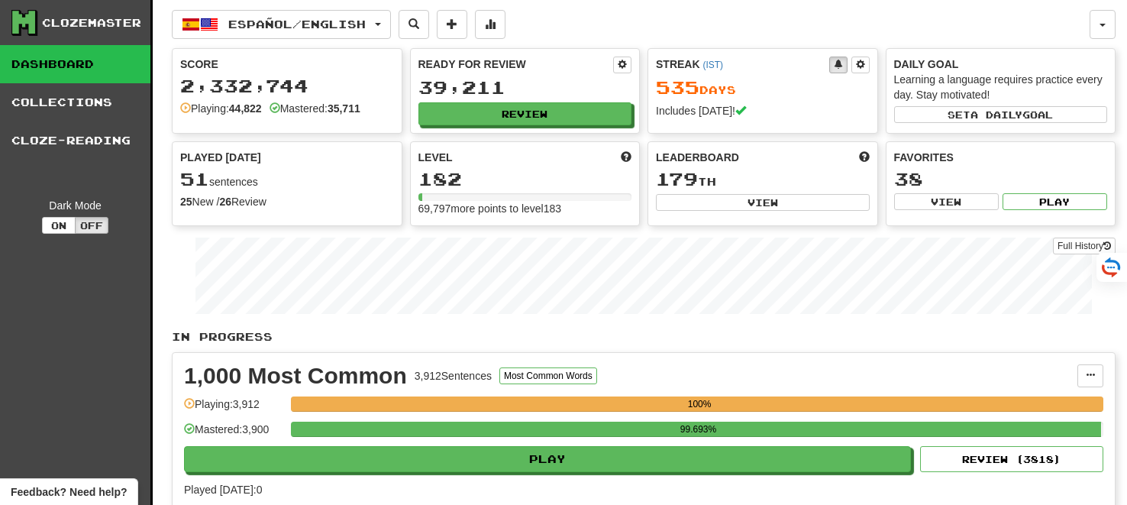
select select "**"
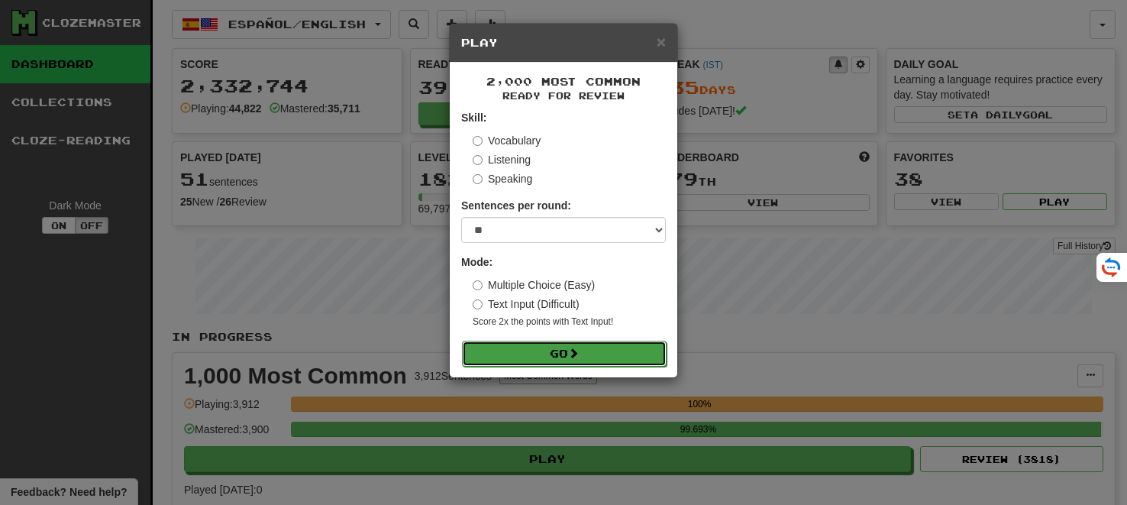
click at [553, 352] on button "Go" at bounding box center [564, 353] width 205 height 26
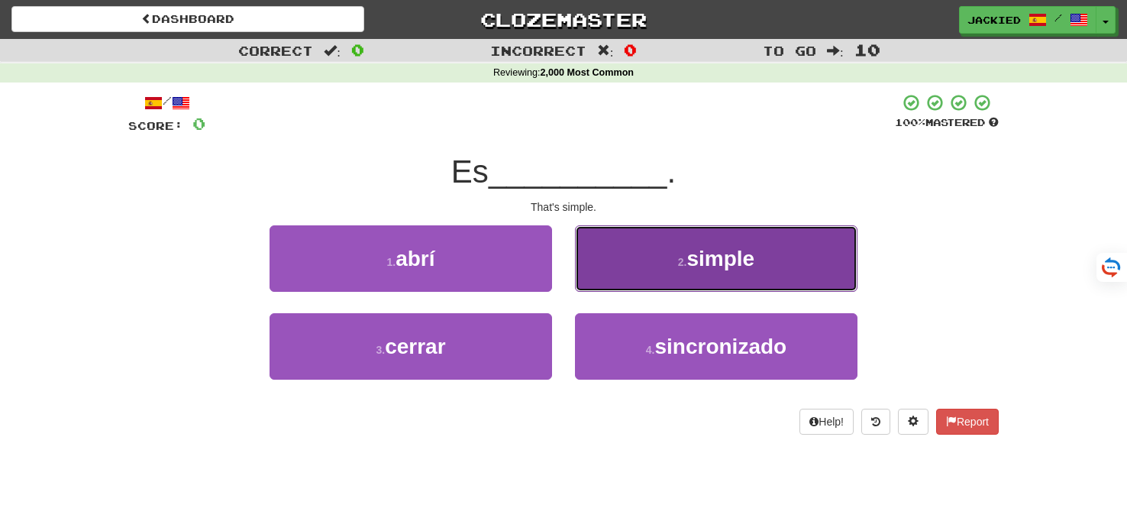
click at [642, 252] on button "2 . simple" at bounding box center [716, 258] width 282 height 66
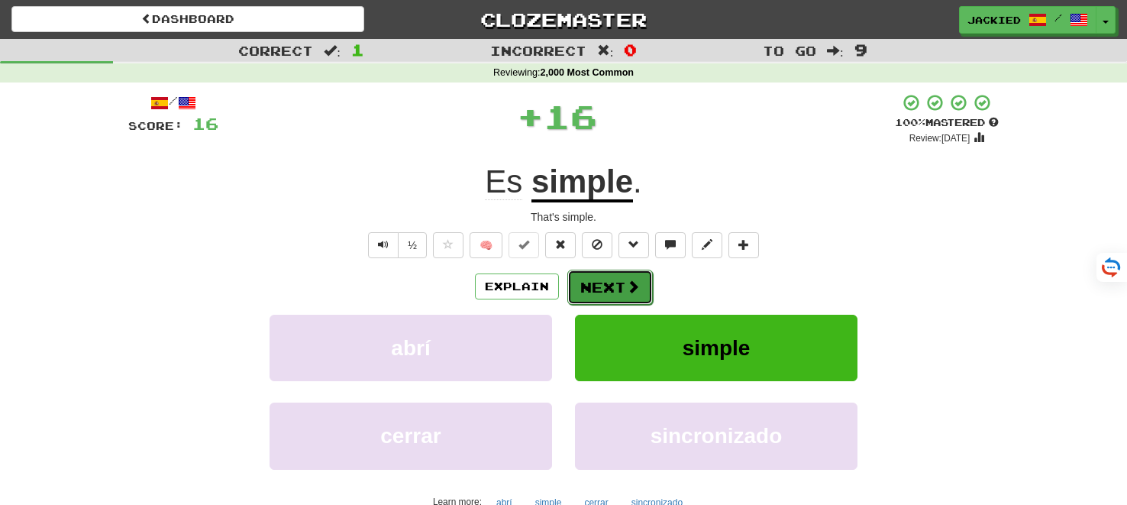
click at [598, 276] on button "Next" at bounding box center [609, 286] width 85 height 35
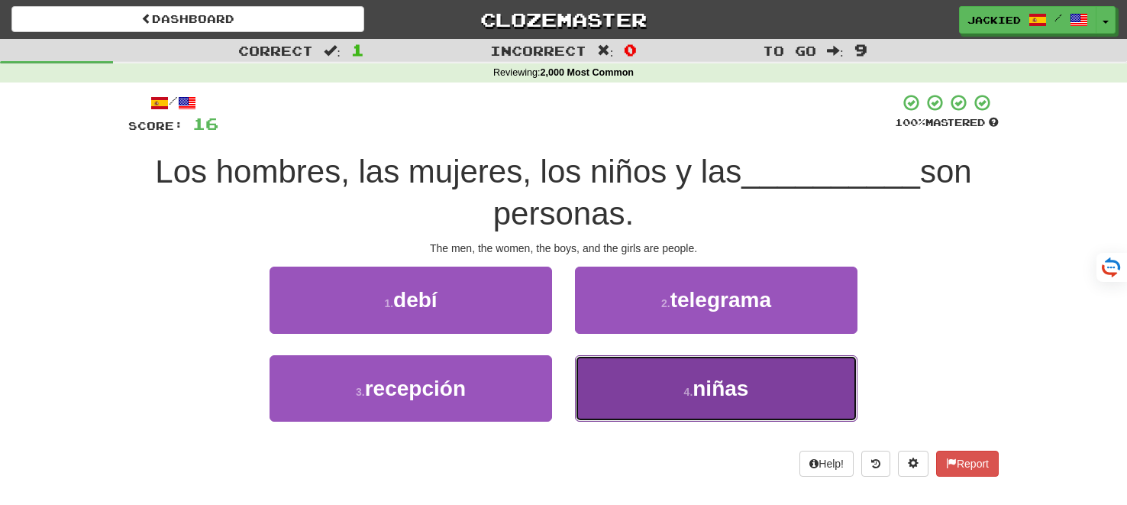
click at [637, 385] on button "4 . niñas" at bounding box center [716, 388] width 282 height 66
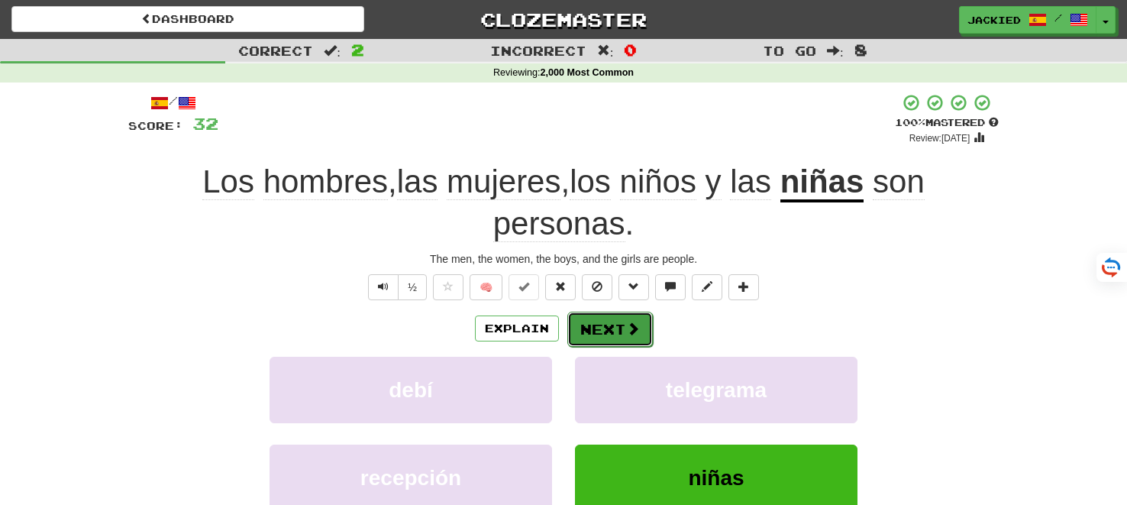
click at [595, 327] on button "Next" at bounding box center [609, 328] width 85 height 35
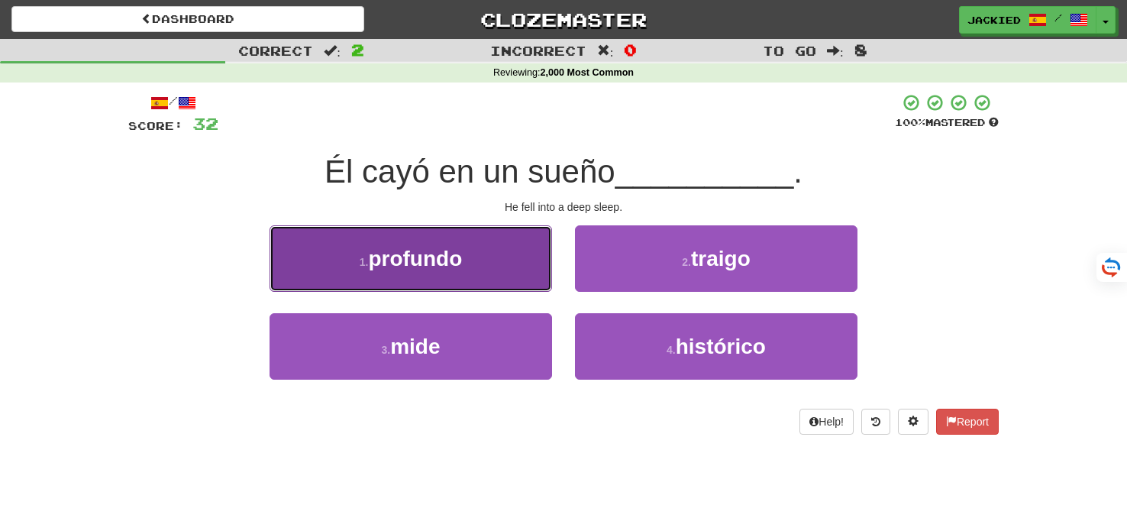
click at [359, 258] on small "1 ." at bounding box center [363, 262] width 9 height 12
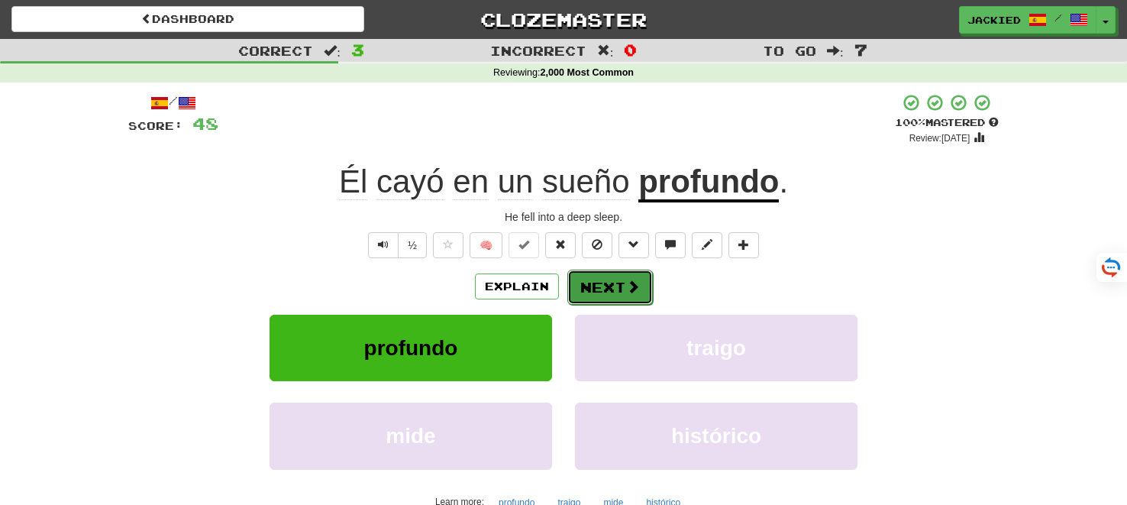
click at [589, 282] on button "Next" at bounding box center [609, 286] width 85 height 35
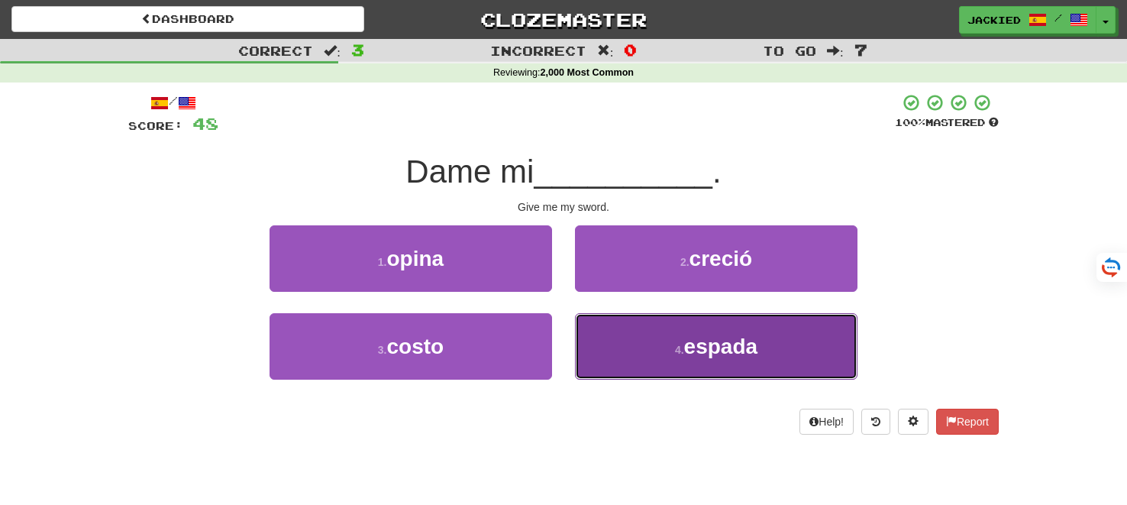
click at [676, 341] on button "4 . espada" at bounding box center [716, 346] width 282 height 66
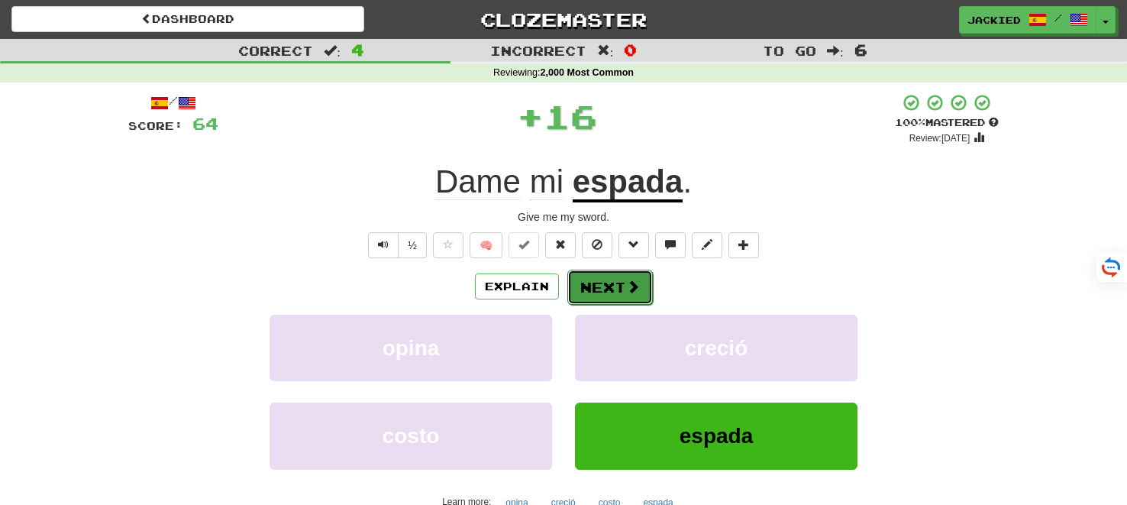
click at [593, 280] on button "Next" at bounding box center [609, 286] width 85 height 35
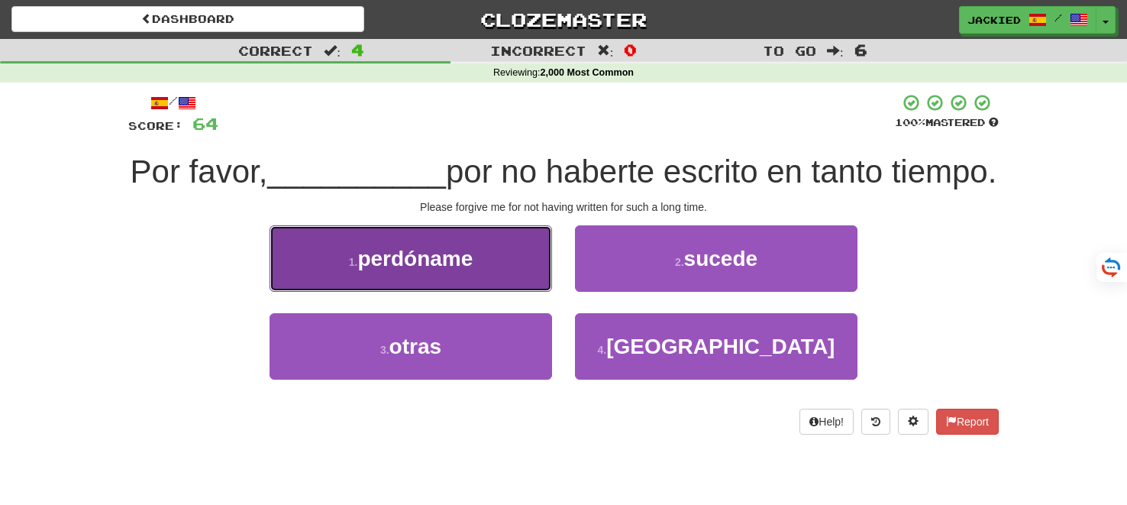
click at [336, 289] on button "1 . perdóname" at bounding box center [410, 258] width 282 height 66
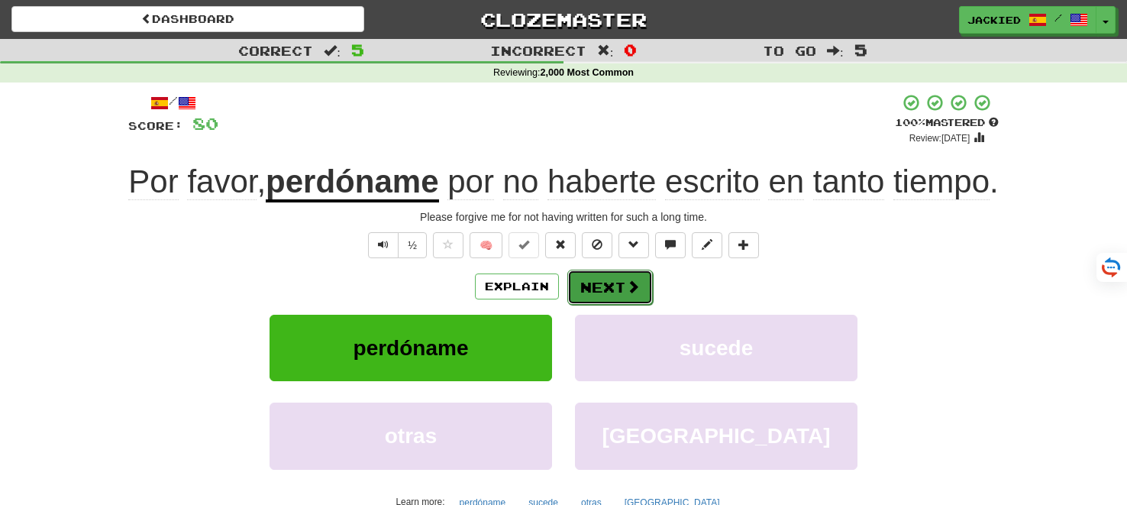
click at [611, 305] on button "Next" at bounding box center [609, 286] width 85 height 35
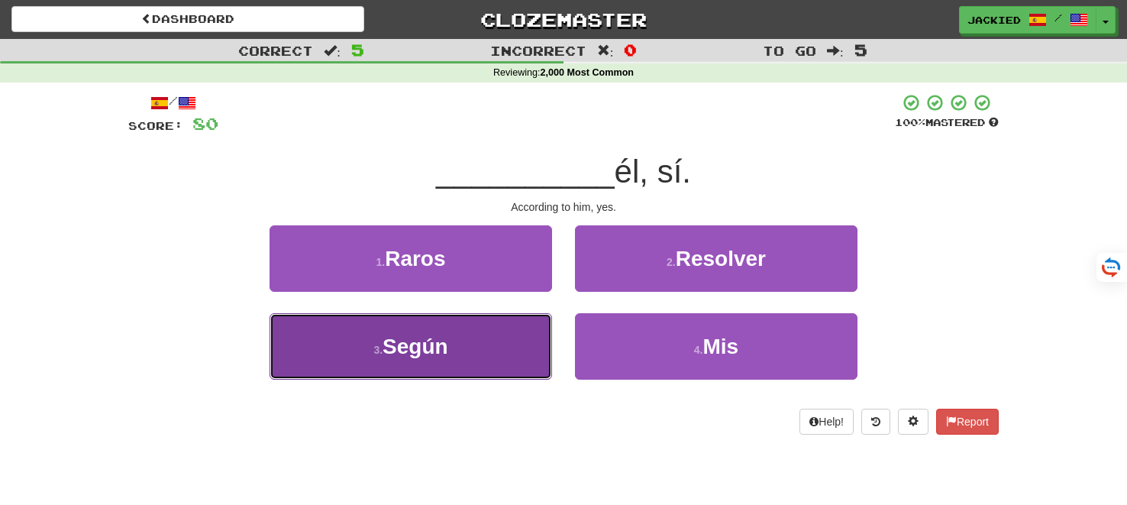
click at [475, 345] on button "3 . Según" at bounding box center [410, 346] width 282 height 66
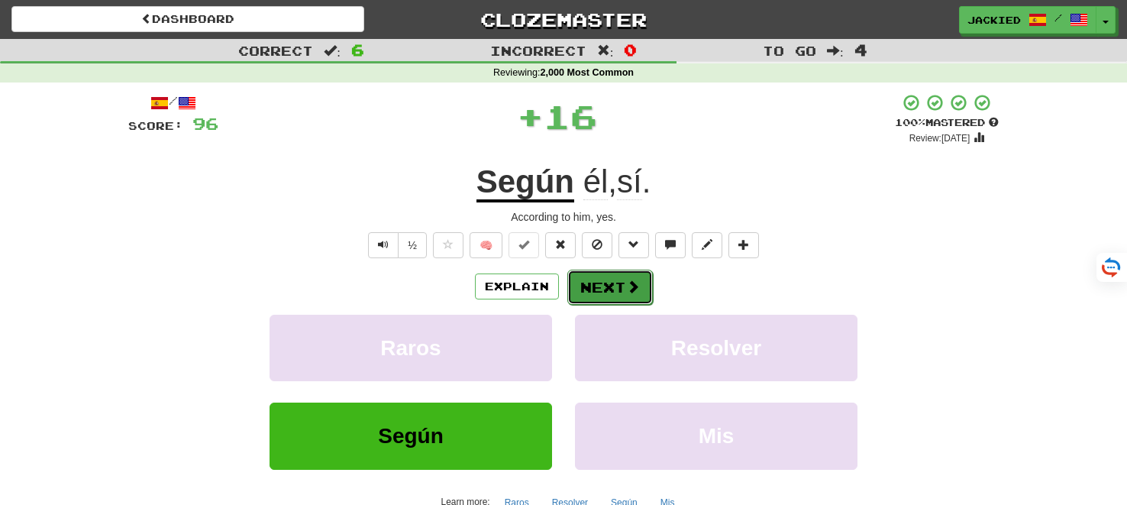
click at [592, 290] on button "Next" at bounding box center [609, 286] width 85 height 35
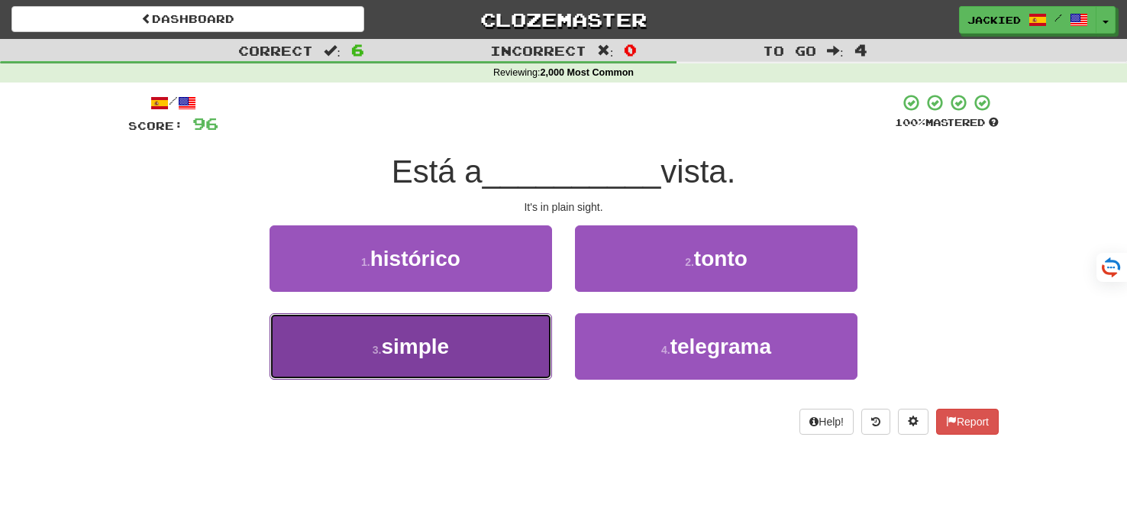
click at [476, 350] on button "3 . simple" at bounding box center [410, 346] width 282 height 66
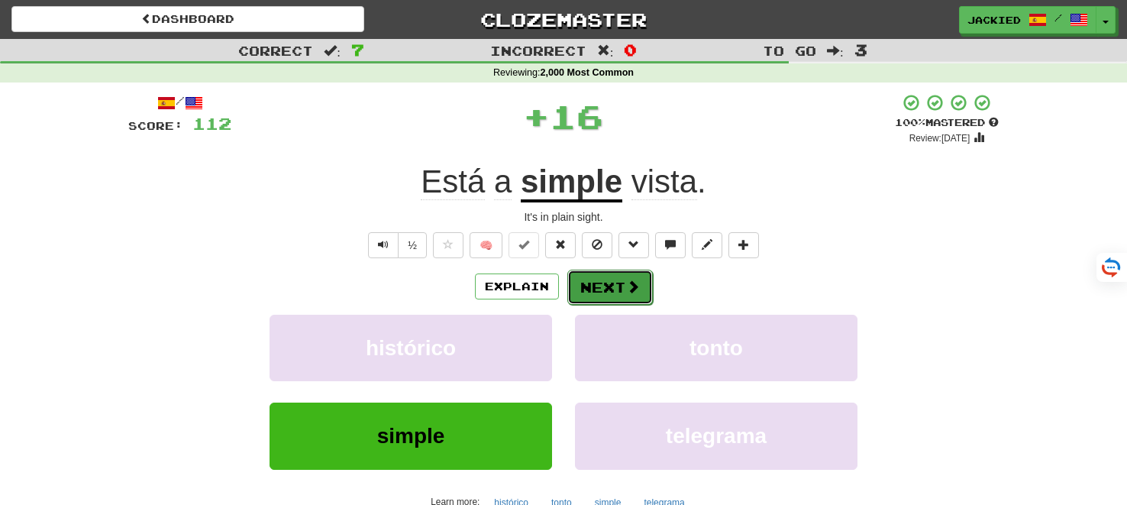
click at [595, 287] on button "Next" at bounding box center [609, 286] width 85 height 35
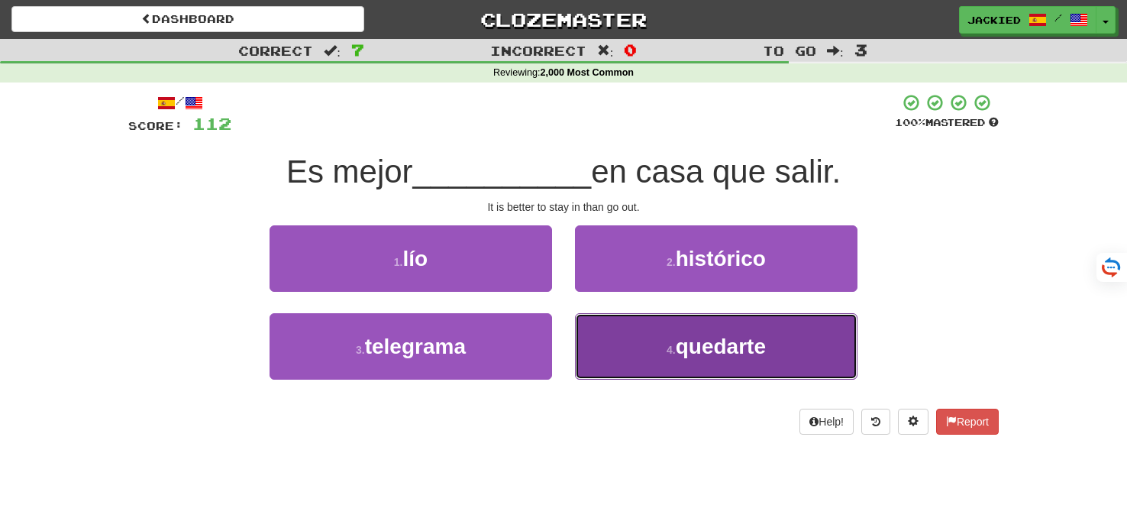
click at [641, 343] on button "4 . quedarte" at bounding box center [716, 346] width 282 height 66
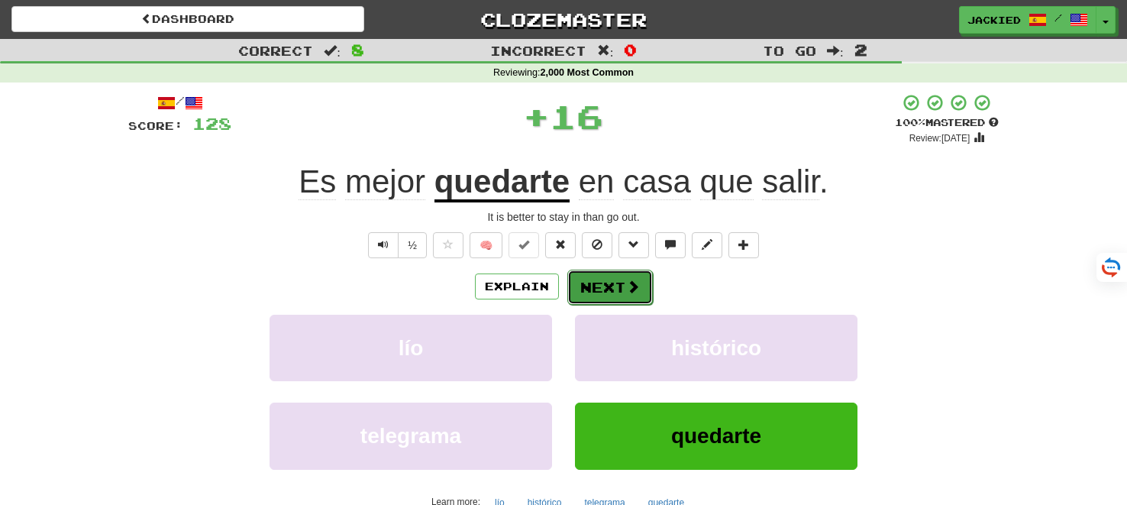
click at [604, 286] on button "Next" at bounding box center [609, 286] width 85 height 35
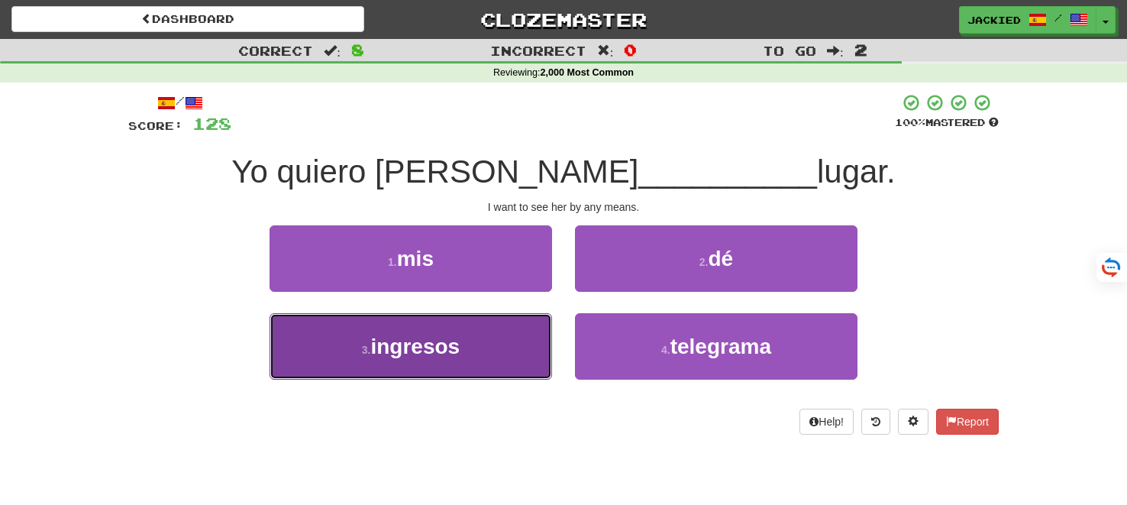
click at [417, 339] on span "ingresos" at bounding box center [414, 346] width 89 height 24
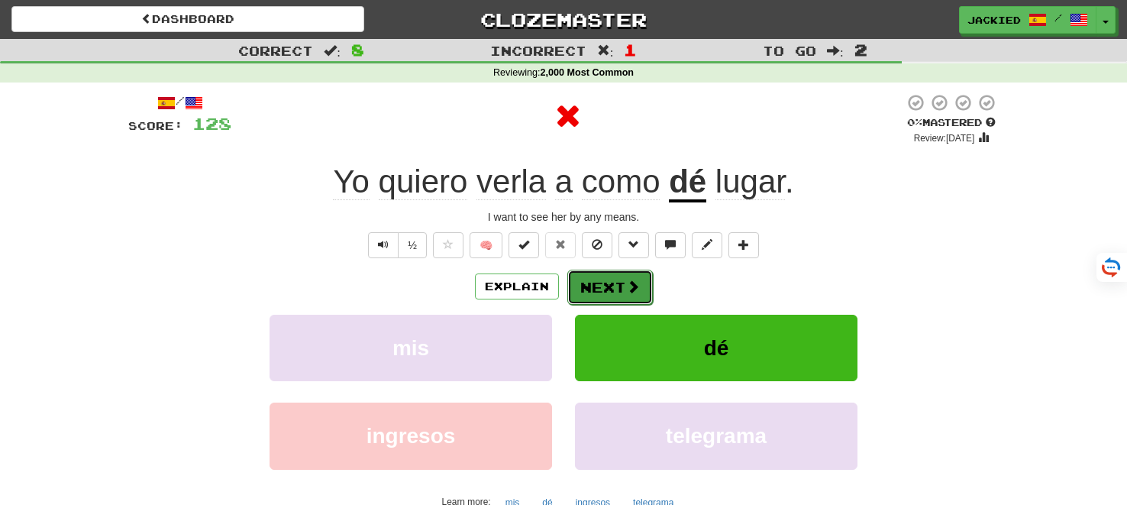
click at [606, 286] on button "Next" at bounding box center [609, 286] width 85 height 35
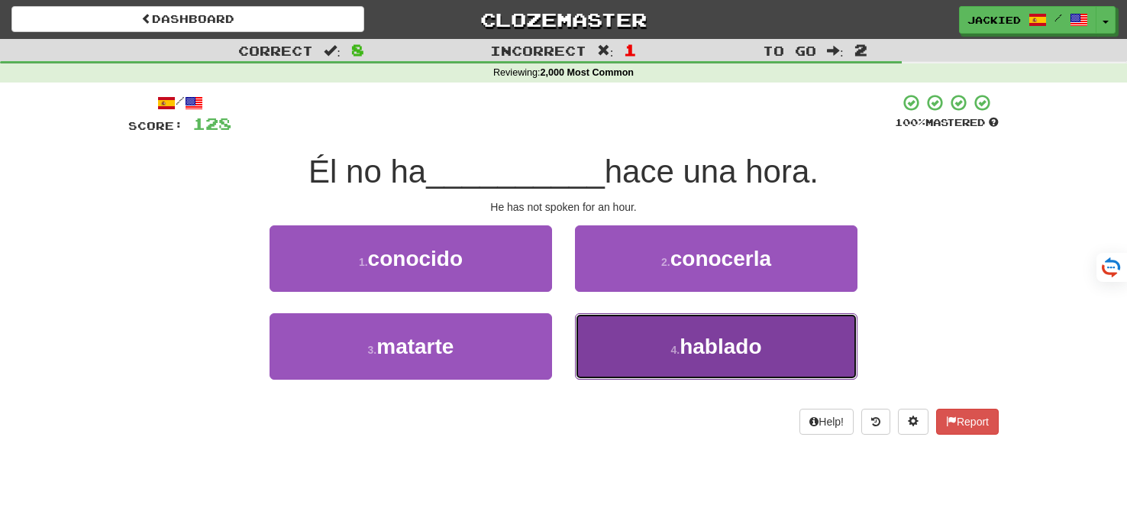
click at [632, 330] on button "4 . hablado" at bounding box center [716, 346] width 282 height 66
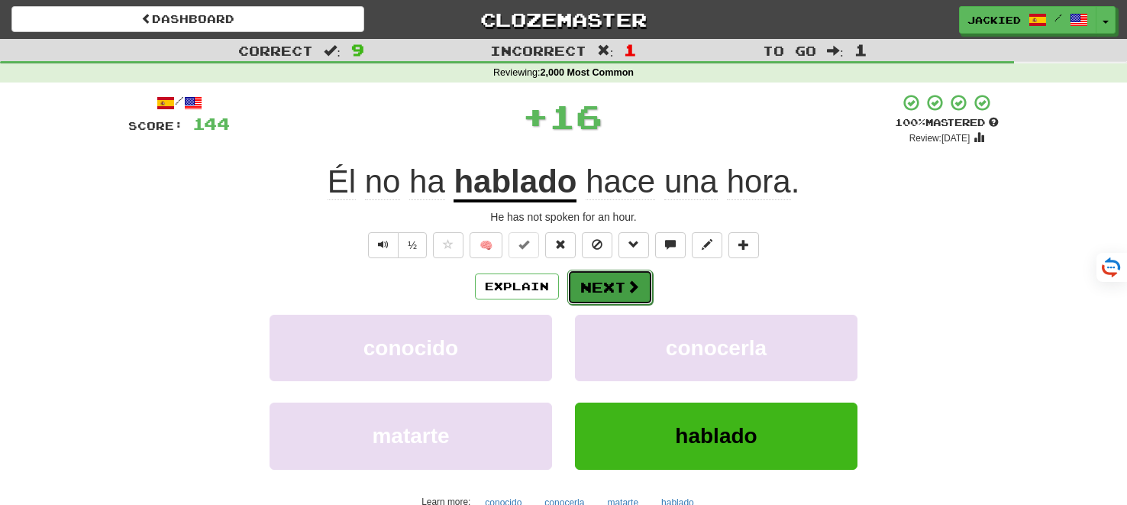
click at [615, 298] on button "Next" at bounding box center [609, 286] width 85 height 35
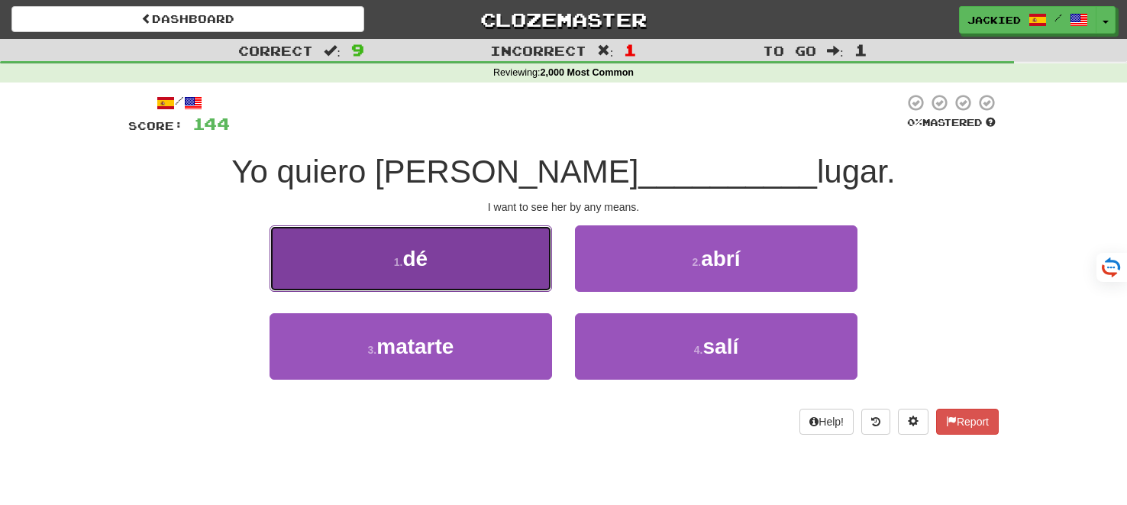
click at [457, 242] on button "1 . dé" at bounding box center [410, 258] width 282 height 66
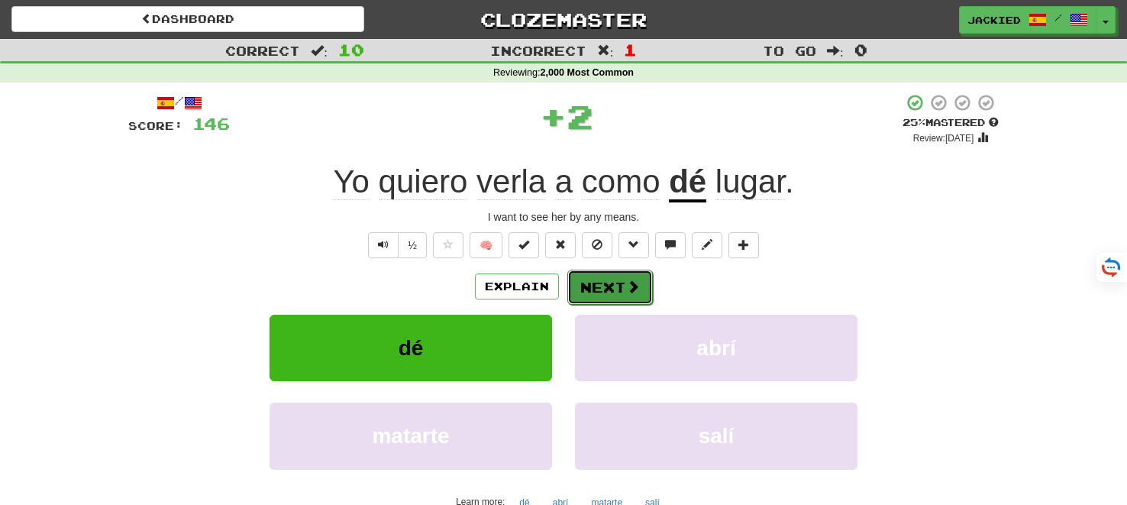
click at [593, 284] on button "Next" at bounding box center [609, 286] width 85 height 35
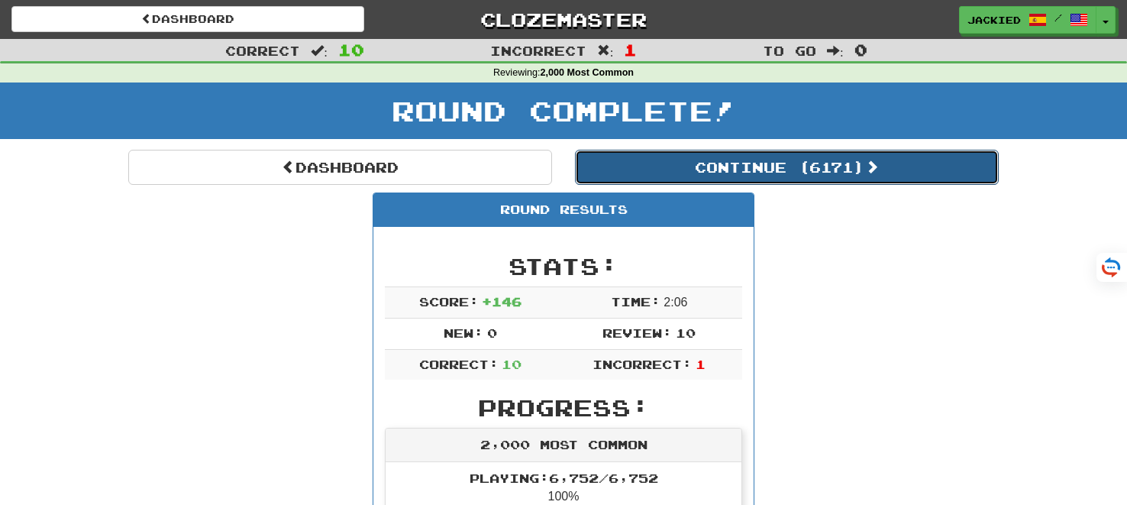
click at [776, 166] on button "Continue ( 6171 )" at bounding box center [787, 167] width 424 height 35
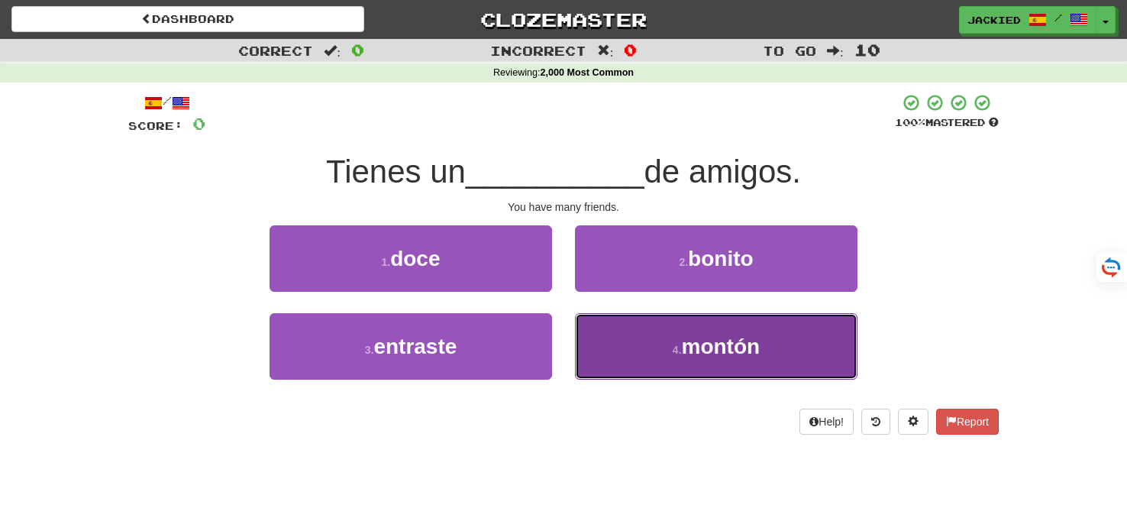
click at [704, 331] on button "4 . montón" at bounding box center [716, 346] width 282 height 66
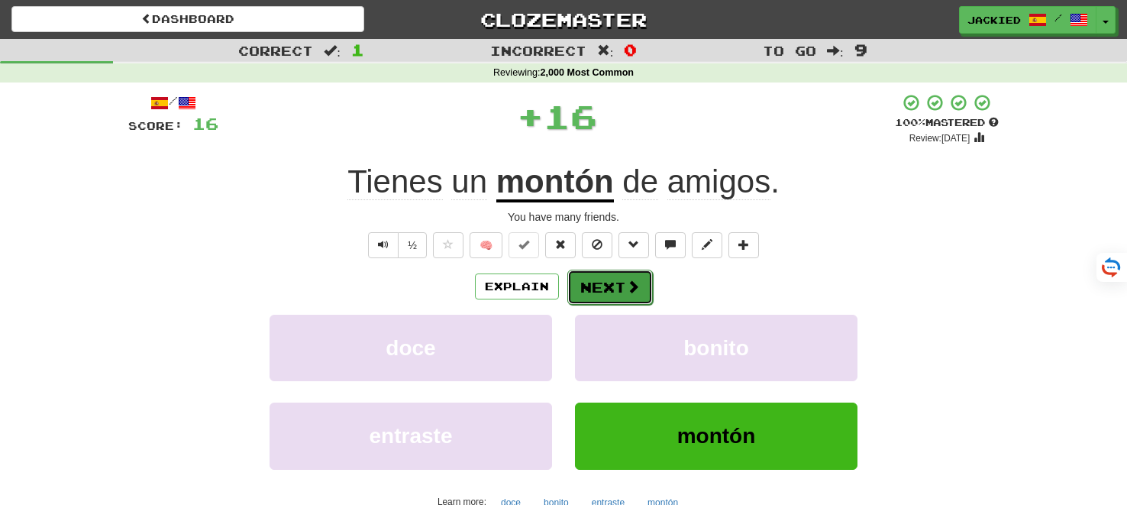
click at [589, 284] on button "Next" at bounding box center [609, 286] width 85 height 35
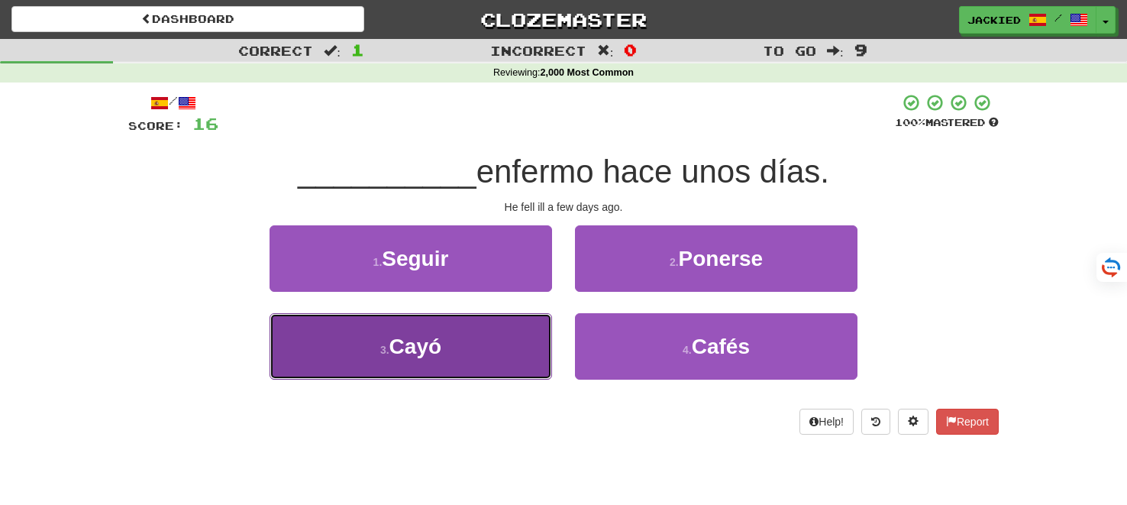
click at [364, 323] on button "3 . Cayó" at bounding box center [410, 346] width 282 height 66
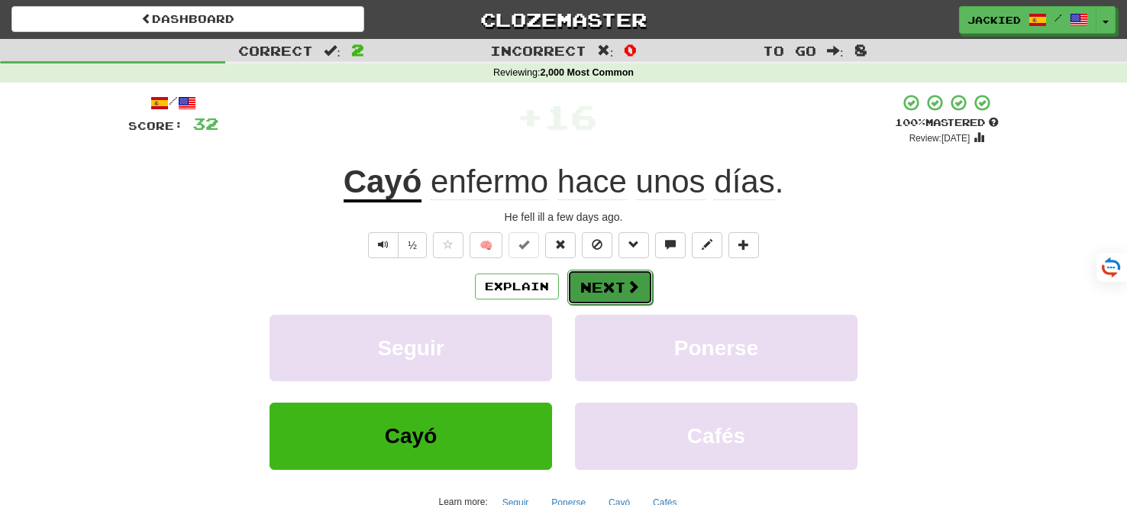
click at [620, 288] on button "Next" at bounding box center [609, 286] width 85 height 35
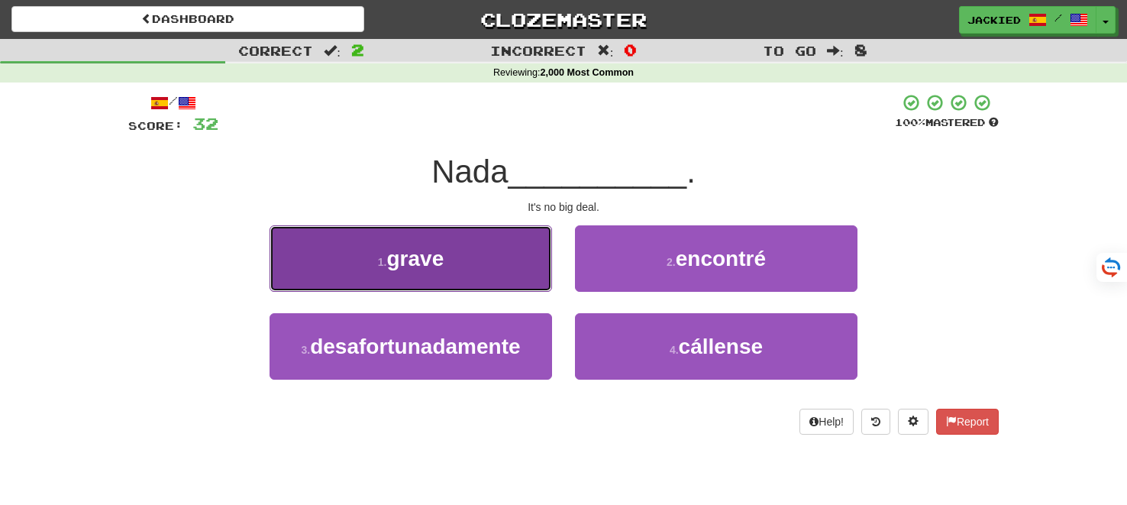
click at [503, 263] on button "1 . grave" at bounding box center [410, 258] width 282 height 66
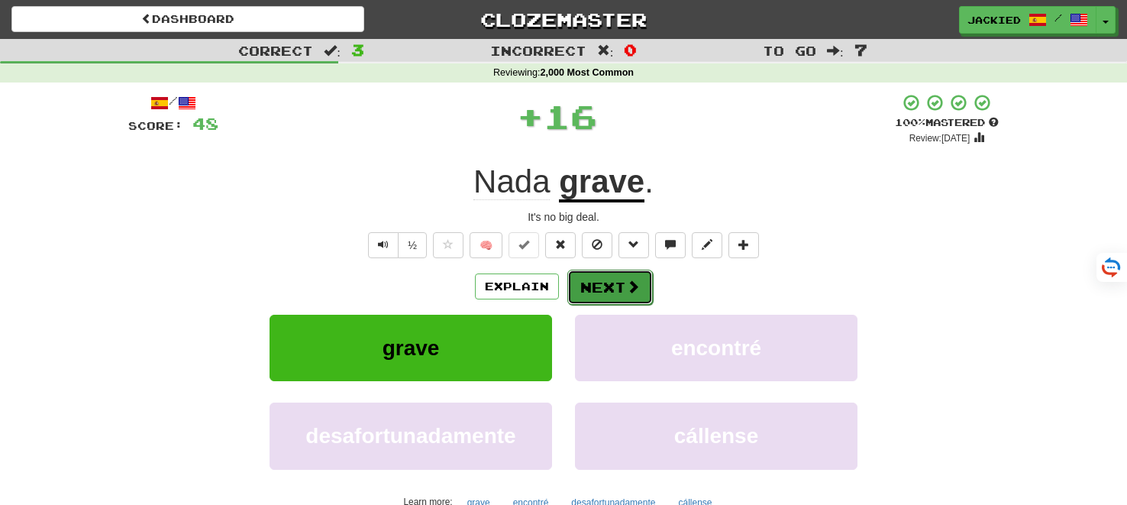
click at [606, 284] on button "Next" at bounding box center [609, 286] width 85 height 35
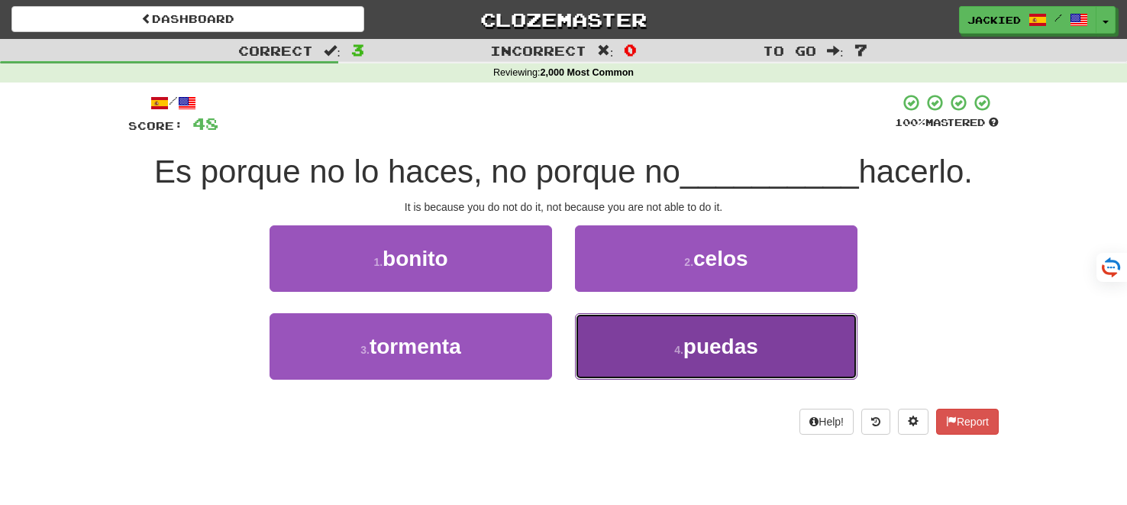
click at [649, 326] on button "4 . puedas" at bounding box center [716, 346] width 282 height 66
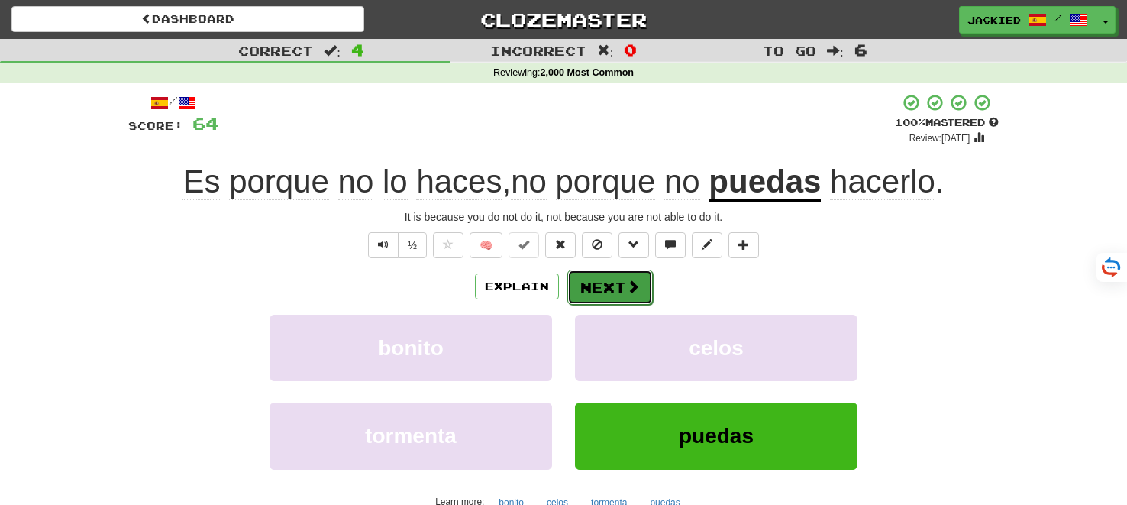
click at [607, 292] on button "Next" at bounding box center [609, 286] width 85 height 35
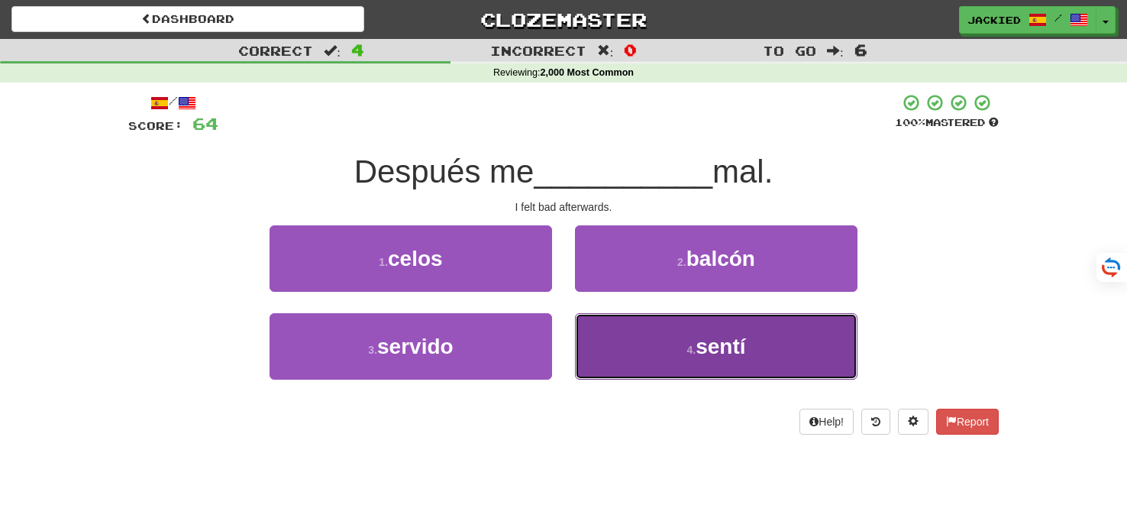
click at [639, 343] on button "4 . sentí" at bounding box center [716, 346] width 282 height 66
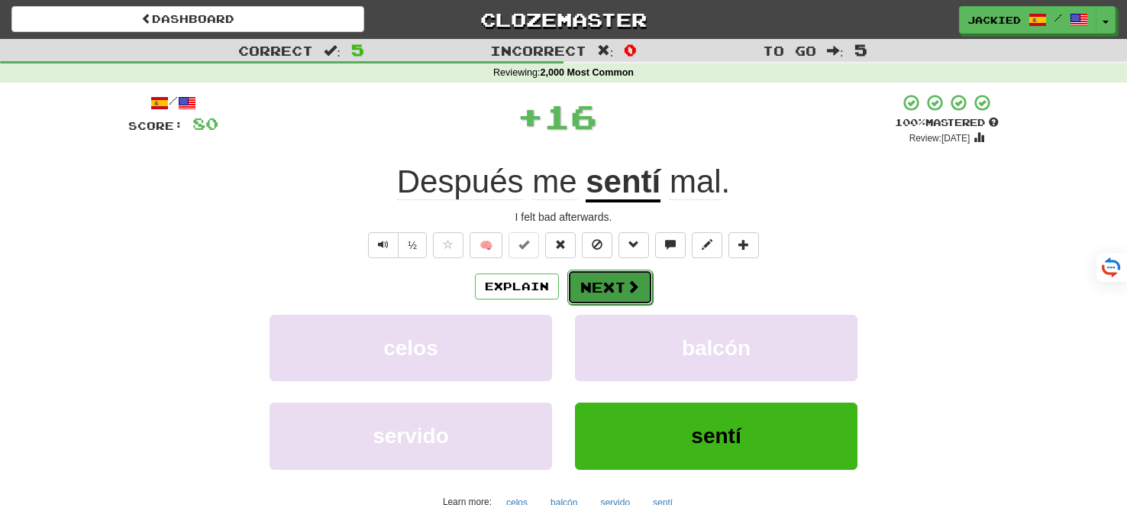
click at [600, 289] on button "Next" at bounding box center [609, 286] width 85 height 35
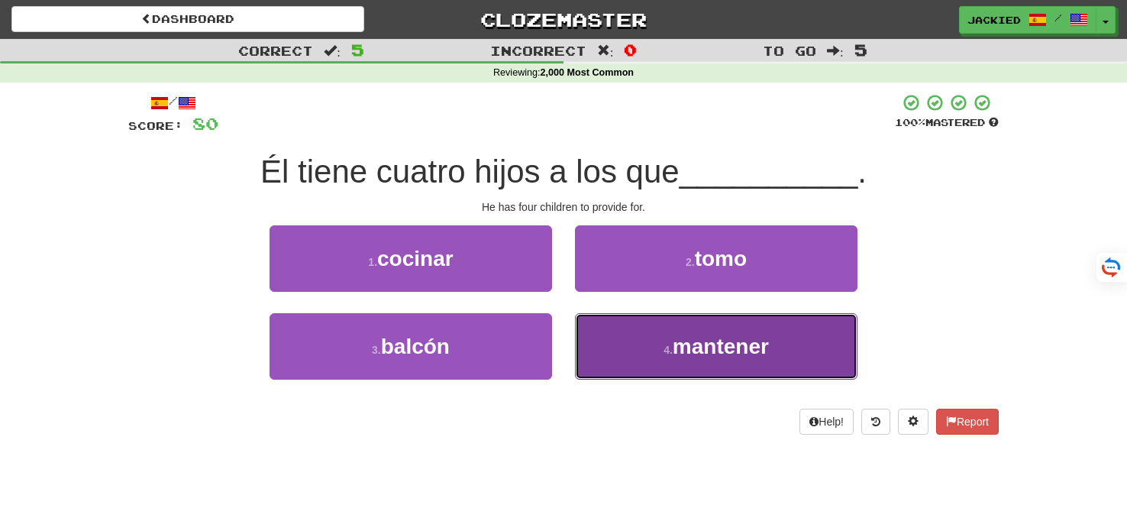
click at [622, 324] on button "4 . mantener" at bounding box center [716, 346] width 282 height 66
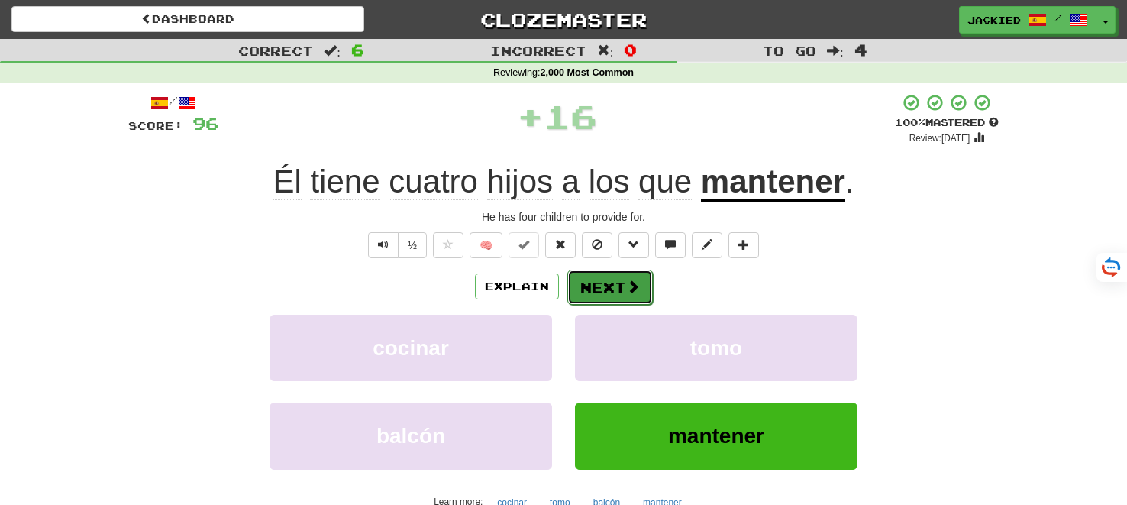
click at [600, 292] on button "Next" at bounding box center [609, 286] width 85 height 35
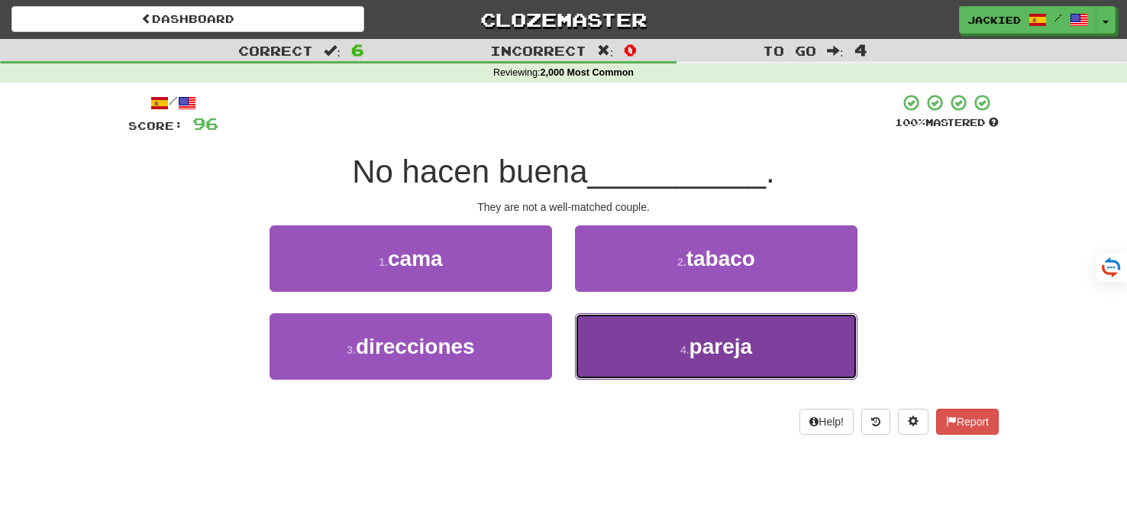
click at [640, 358] on button "4 . pareja" at bounding box center [716, 346] width 282 height 66
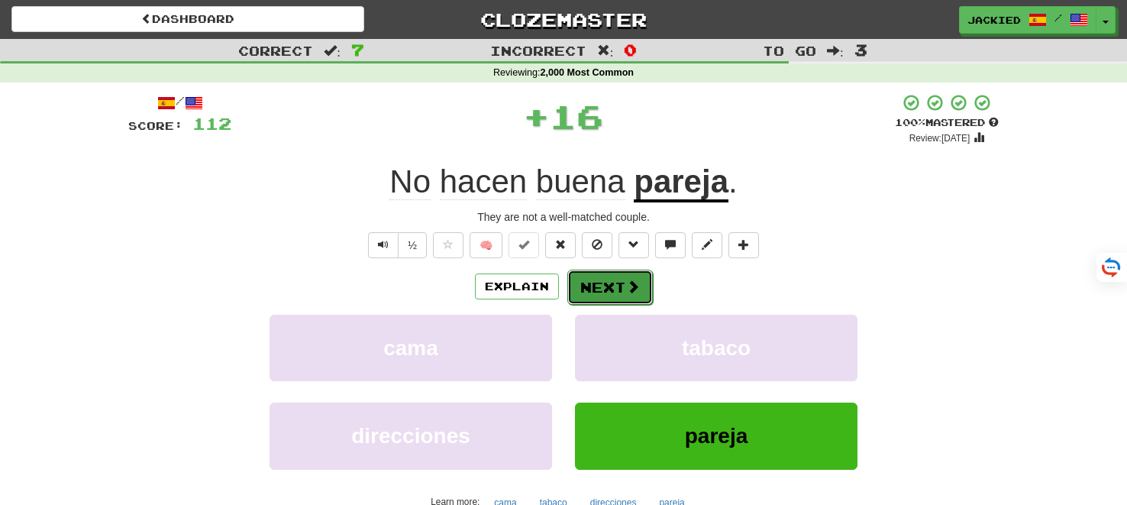
click at [601, 278] on button "Next" at bounding box center [609, 286] width 85 height 35
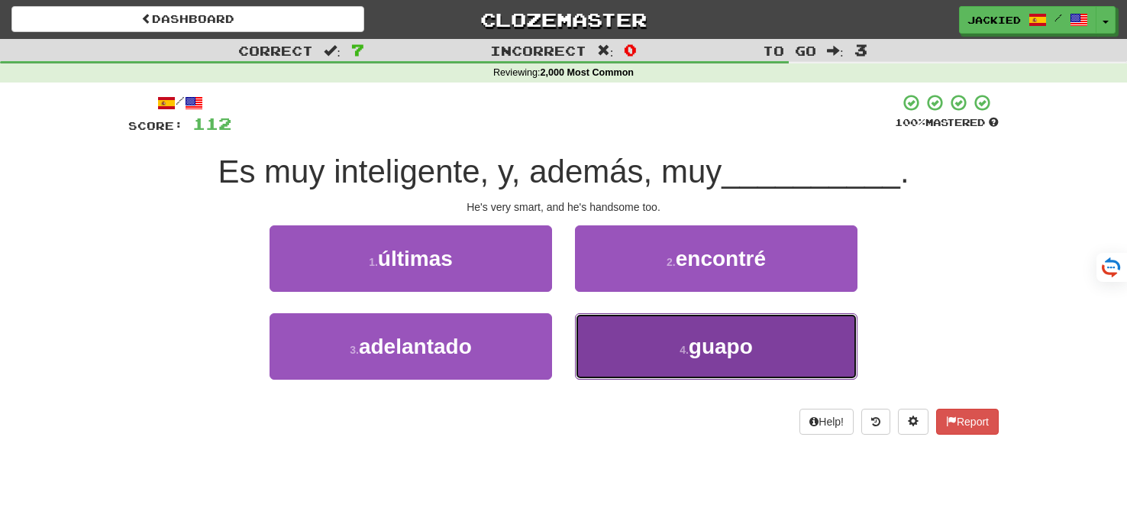
click at [639, 330] on button "4 . guapo" at bounding box center [716, 346] width 282 height 66
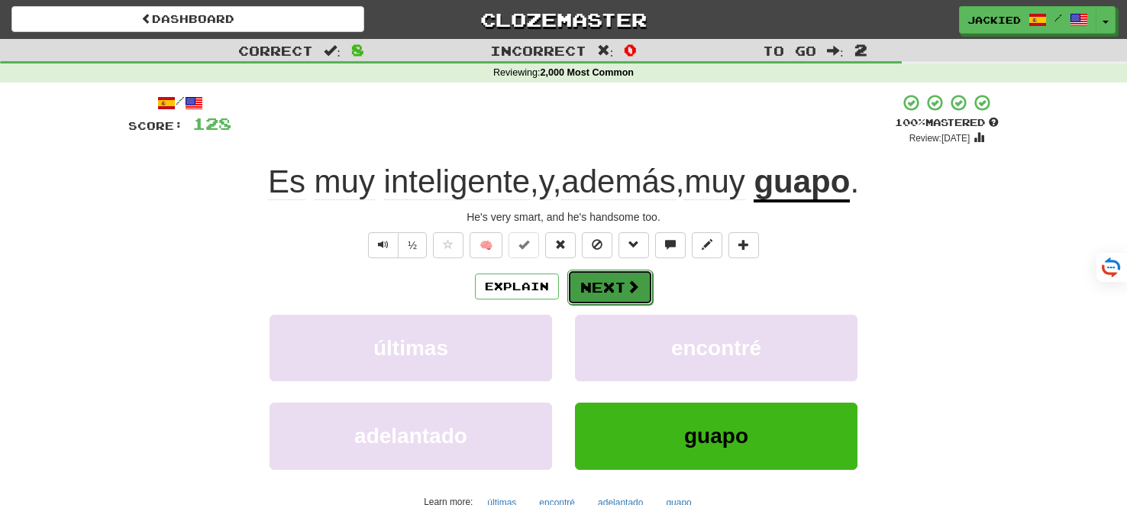
click at [618, 292] on button "Next" at bounding box center [609, 286] width 85 height 35
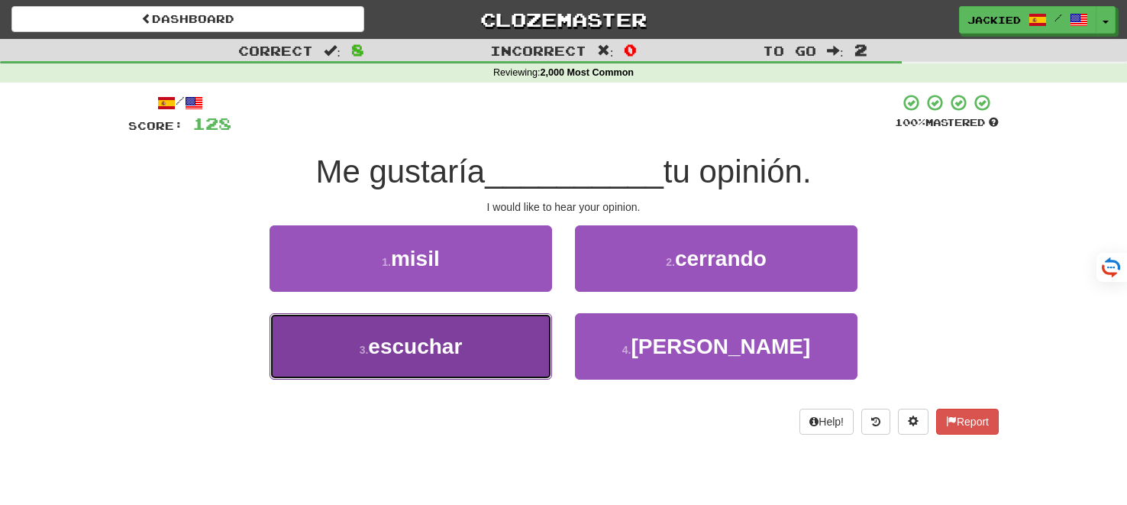
click at [415, 353] on span "escuchar" at bounding box center [415, 346] width 94 height 24
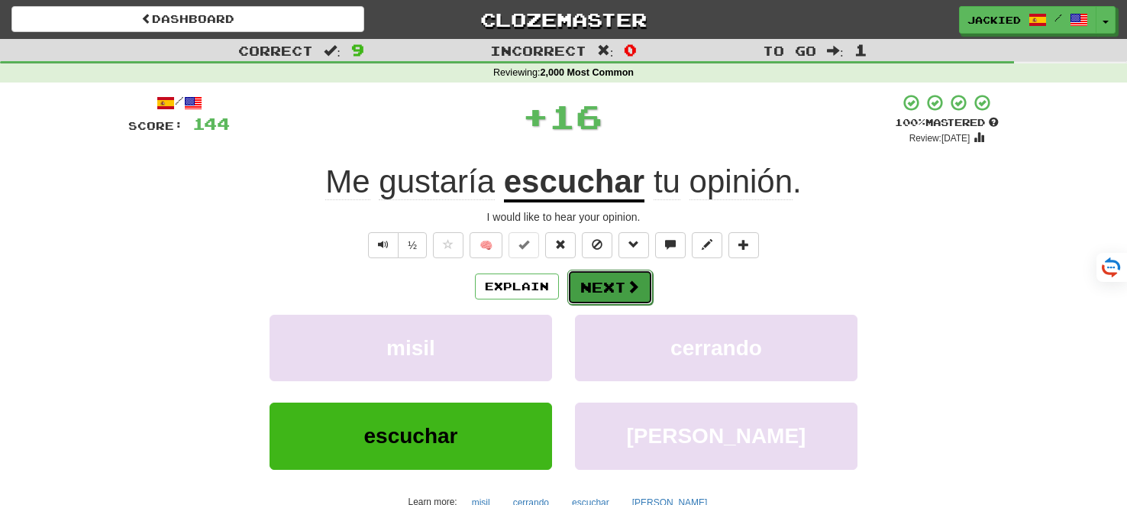
click at [587, 282] on button "Next" at bounding box center [609, 286] width 85 height 35
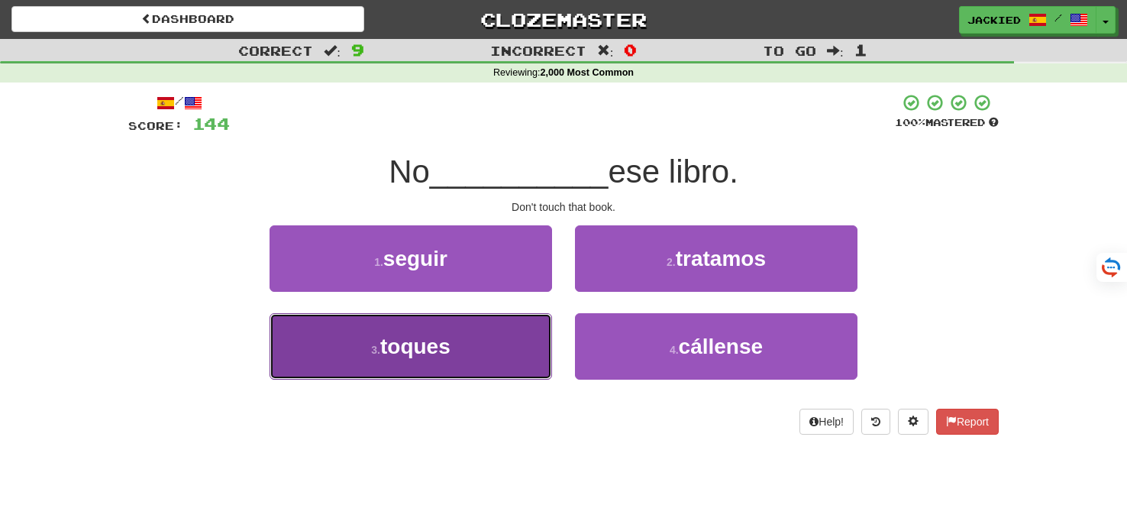
click at [499, 329] on button "3 . toques" at bounding box center [410, 346] width 282 height 66
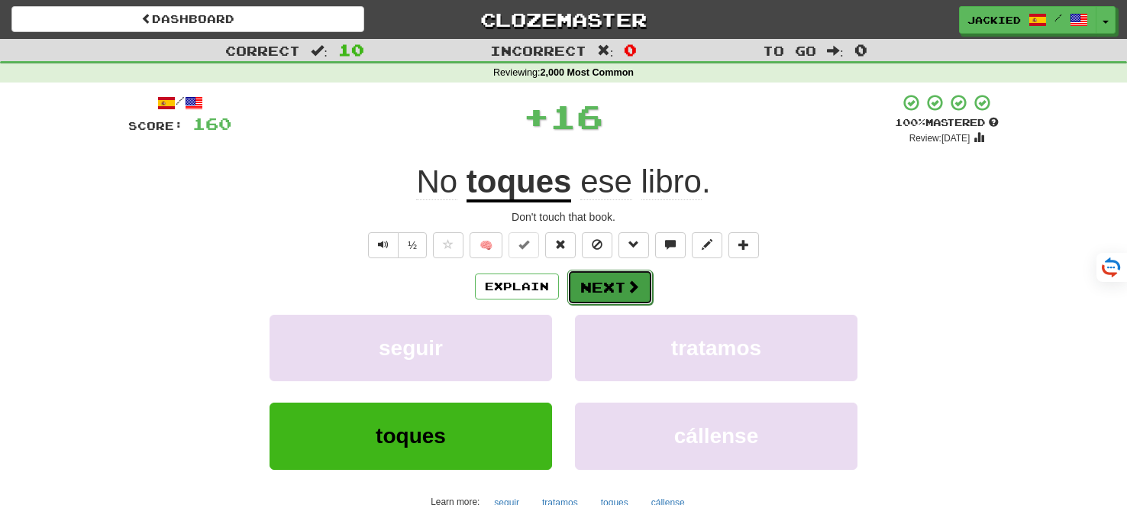
click at [606, 284] on button "Next" at bounding box center [609, 286] width 85 height 35
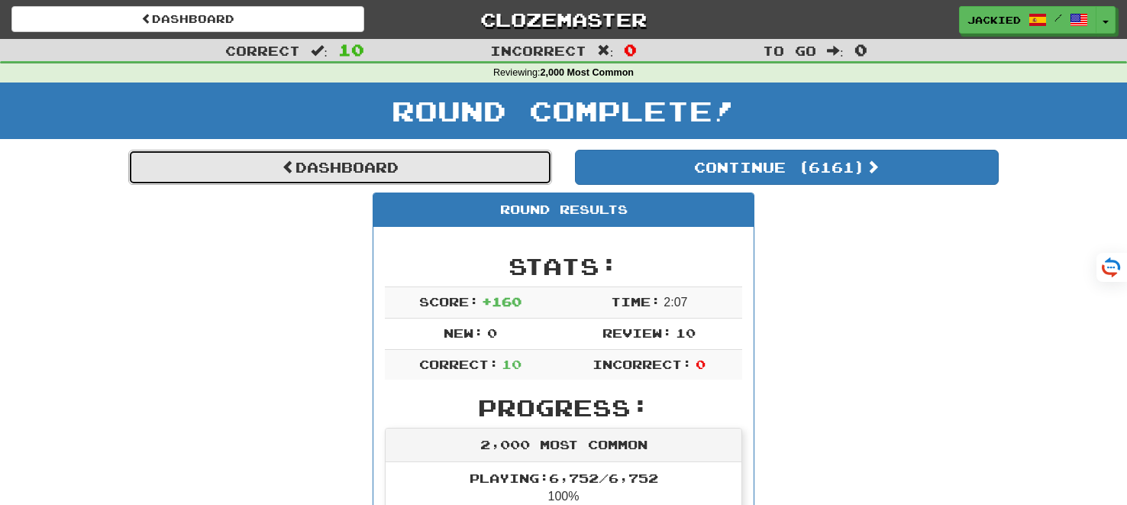
click at [331, 177] on link "Dashboard" at bounding box center [340, 167] width 424 height 35
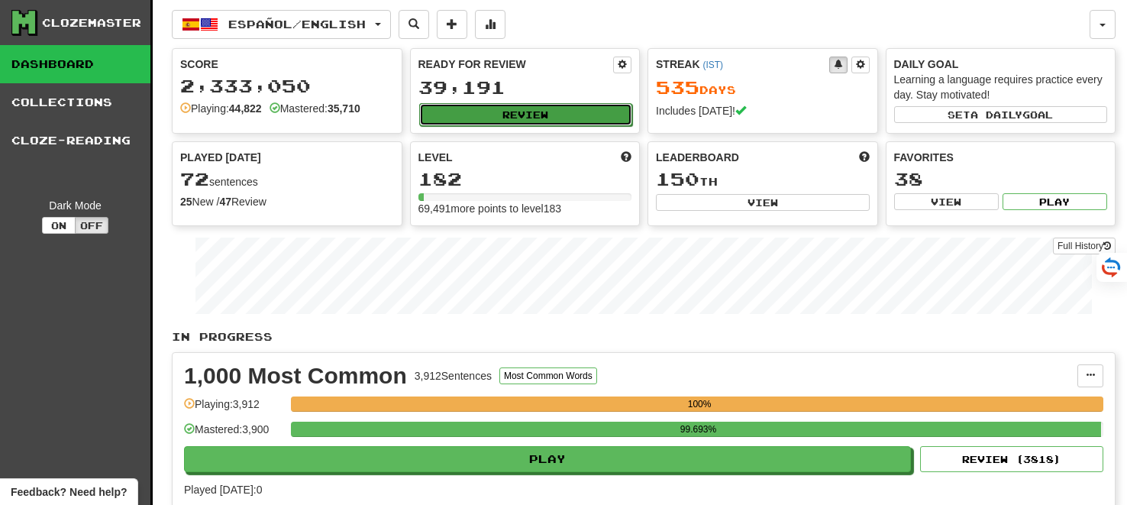
click at [536, 120] on button "Review" at bounding box center [526, 114] width 214 height 23
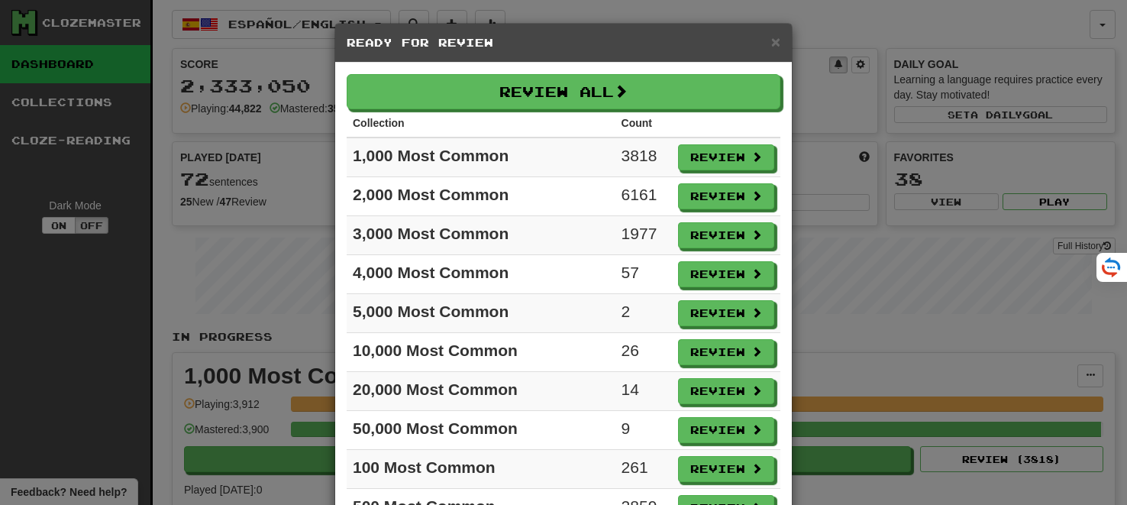
click at [729, 121] on th at bounding box center [726, 123] width 108 height 28
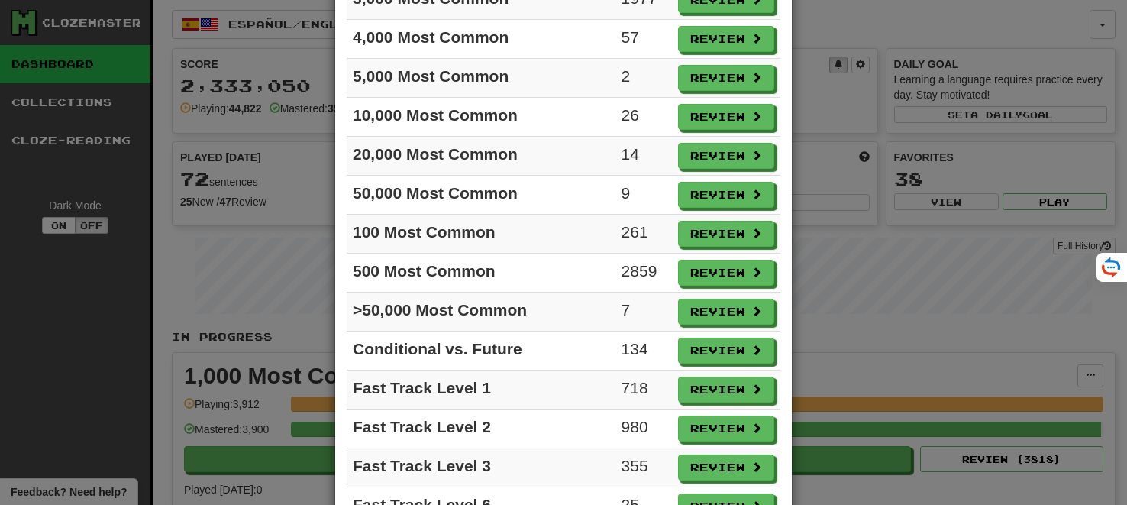
scroll to position [273, 0]
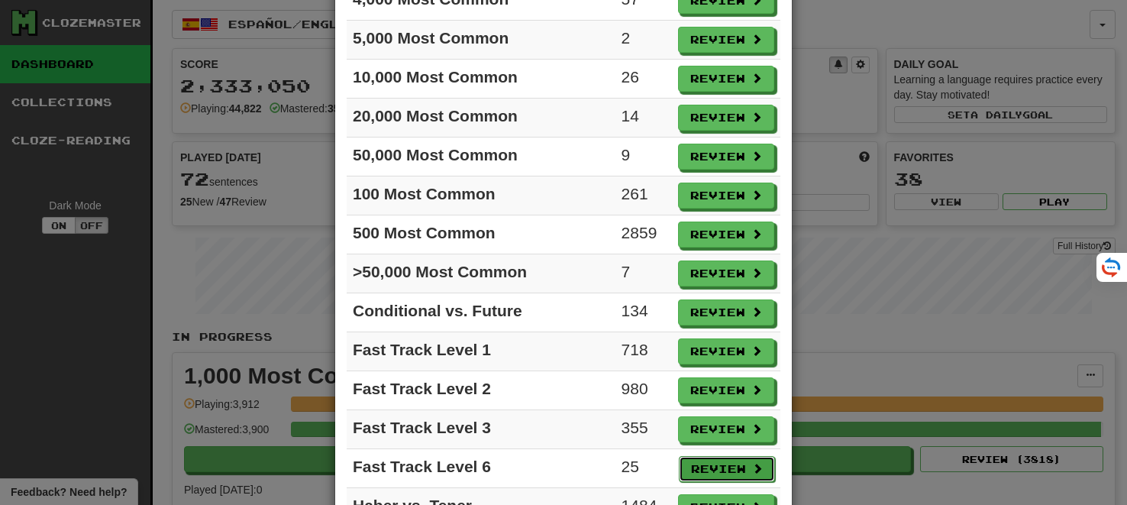
click at [710, 456] on button "Review" at bounding box center [727, 469] width 96 height 26
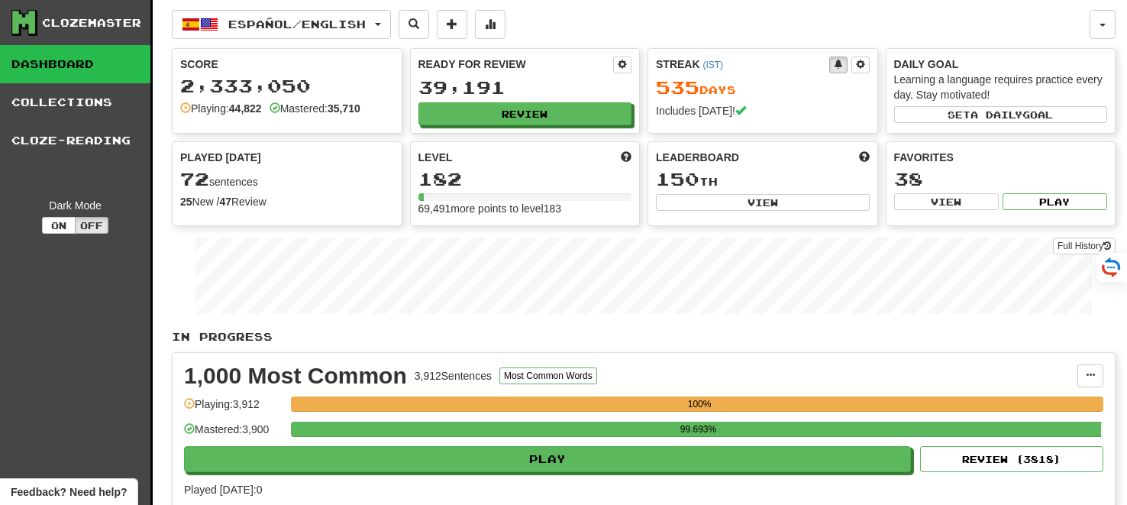
select select "**"
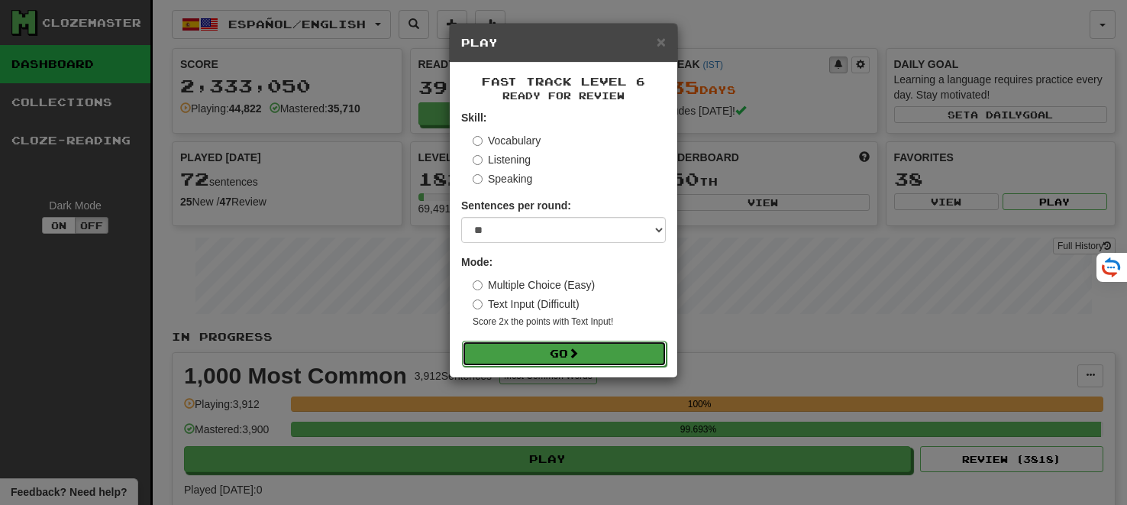
click at [553, 352] on button "Go" at bounding box center [564, 353] width 205 height 26
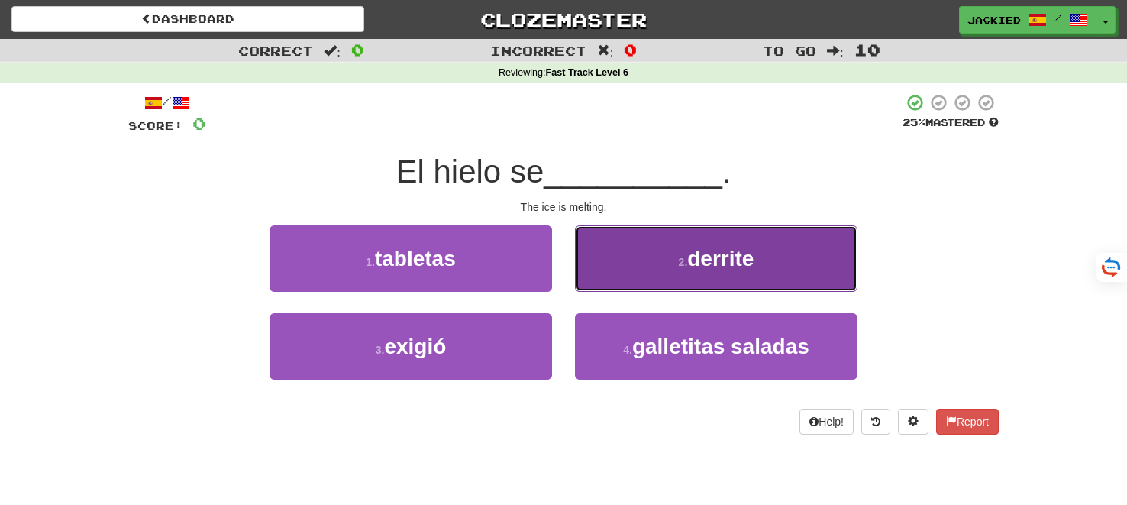
click at [659, 253] on button "2 . derrite" at bounding box center [716, 258] width 282 height 66
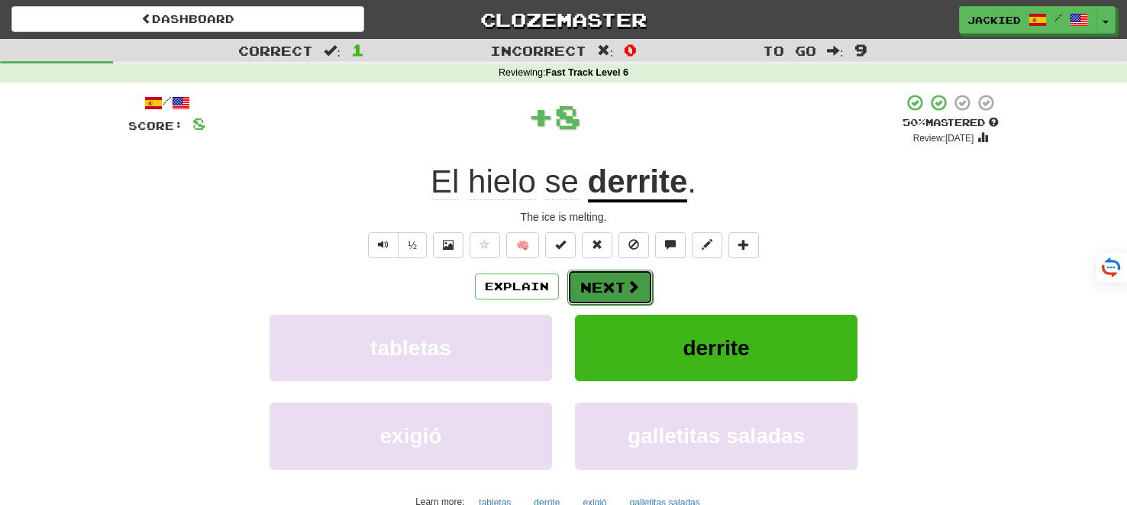
click at [592, 282] on button "Next" at bounding box center [609, 286] width 85 height 35
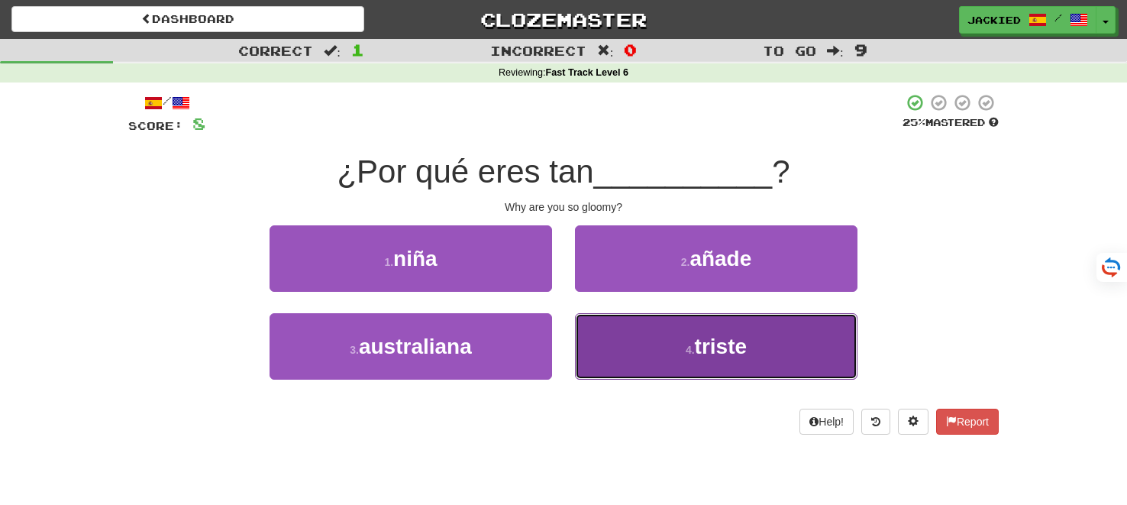
click at [650, 347] on button "4 . triste" at bounding box center [716, 346] width 282 height 66
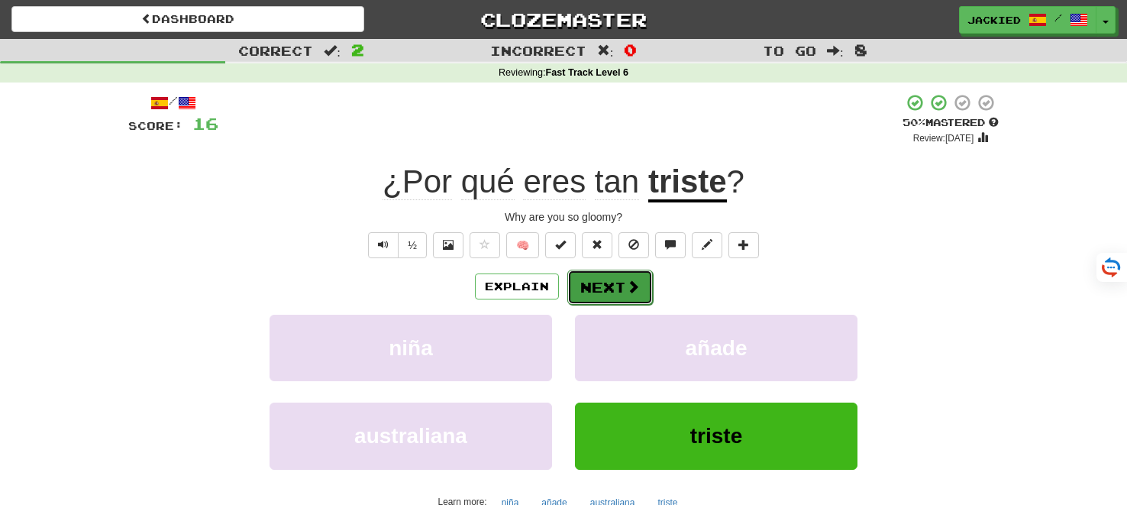
click at [600, 276] on button "Next" at bounding box center [609, 286] width 85 height 35
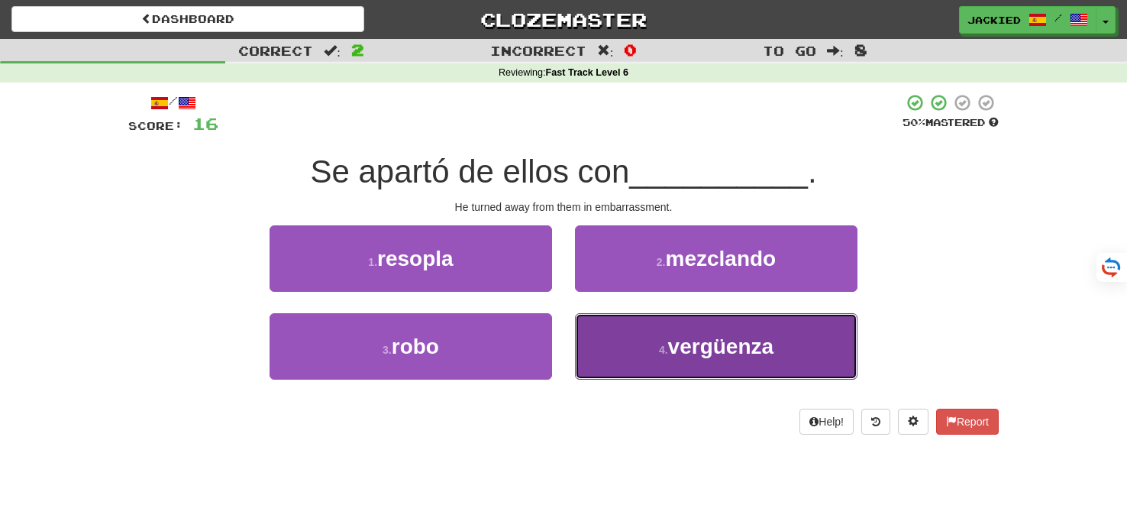
click at [718, 350] on span "vergüenza" at bounding box center [721, 346] width 106 height 24
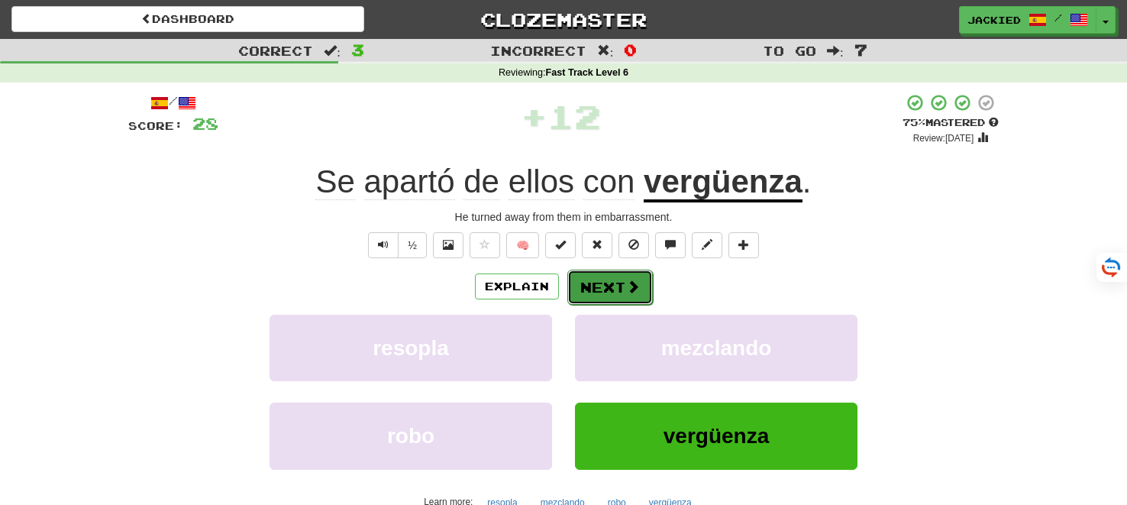
click at [604, 295] on button "Next" at bounding box center [609, 286] width 85 height 35
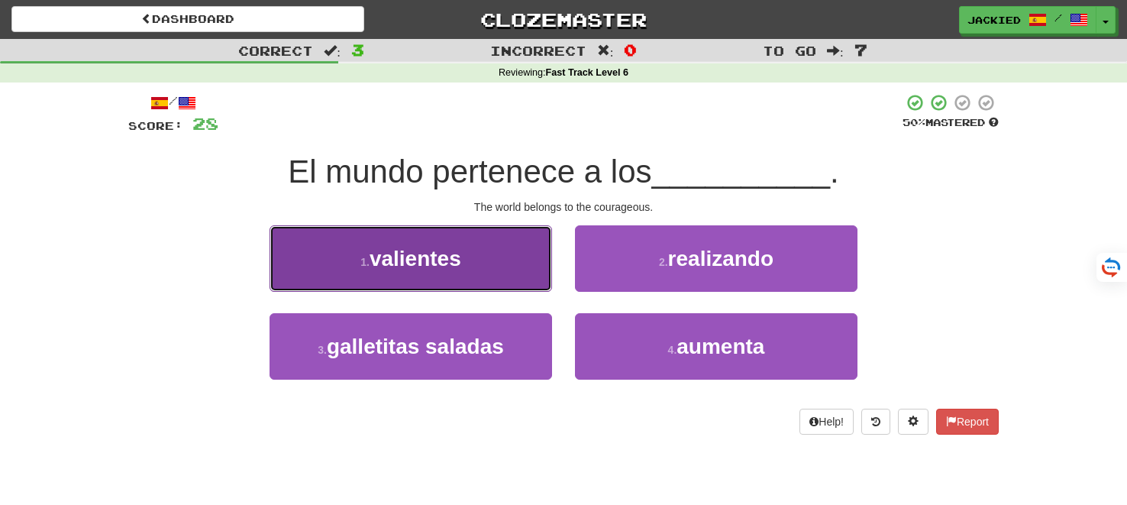
click at [288, 251] on button "1 . valientes" at bounding box center [410, 258] width 282 height 66
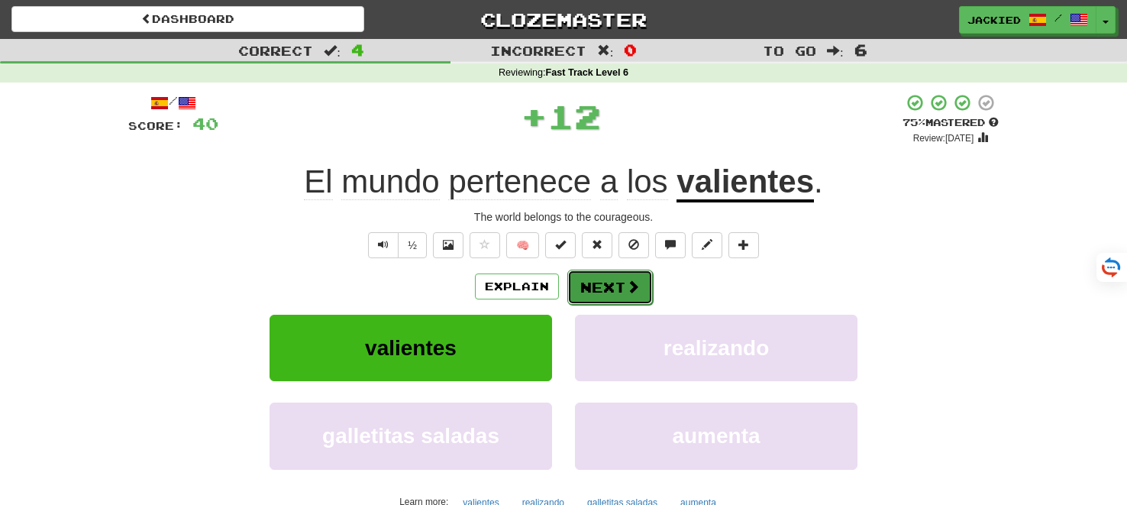
click at [598, 289] on button "Next" at bounding box center [609, 286] width 85 height 35
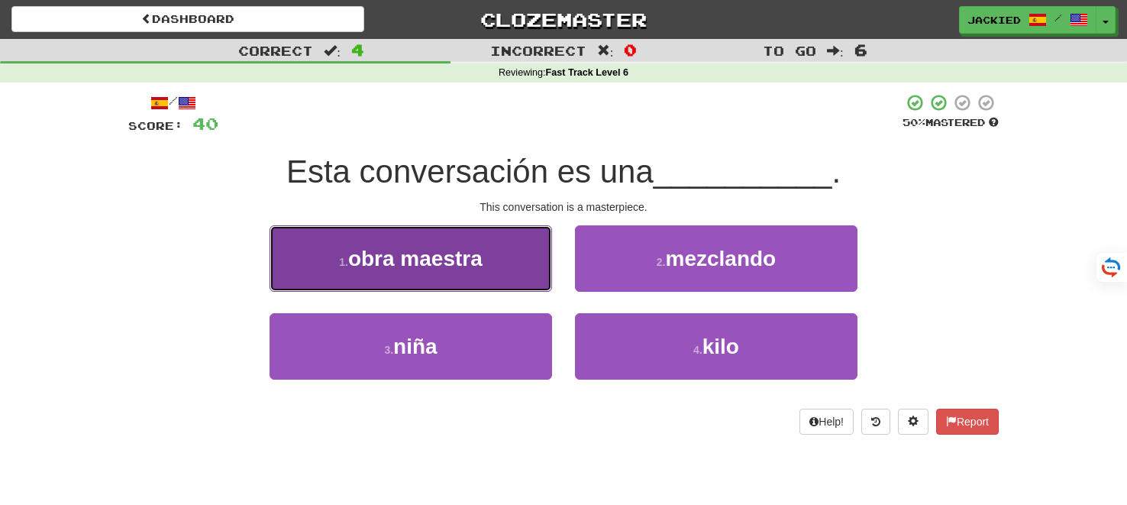
click at [434, 244] on button "1 . obra maestra" at bounding box center [410, 258] width 282 height 66
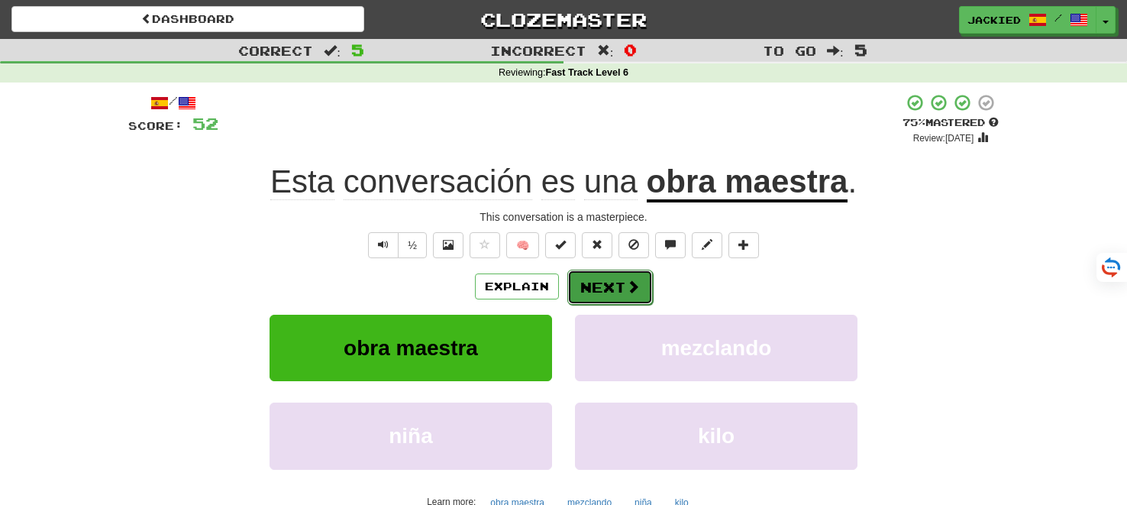
click at [603, 281] on button "Next" at bounding box center [609, 286] width 85 height 35
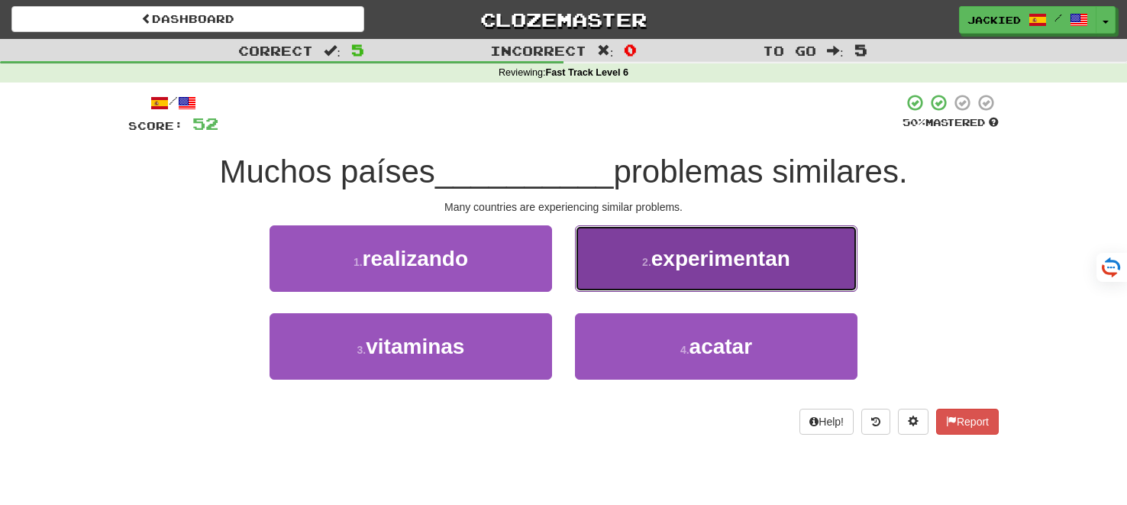
click at [681, 272] on button "2 . experimentan" at bounding box center [716, 258] width 282 height 66
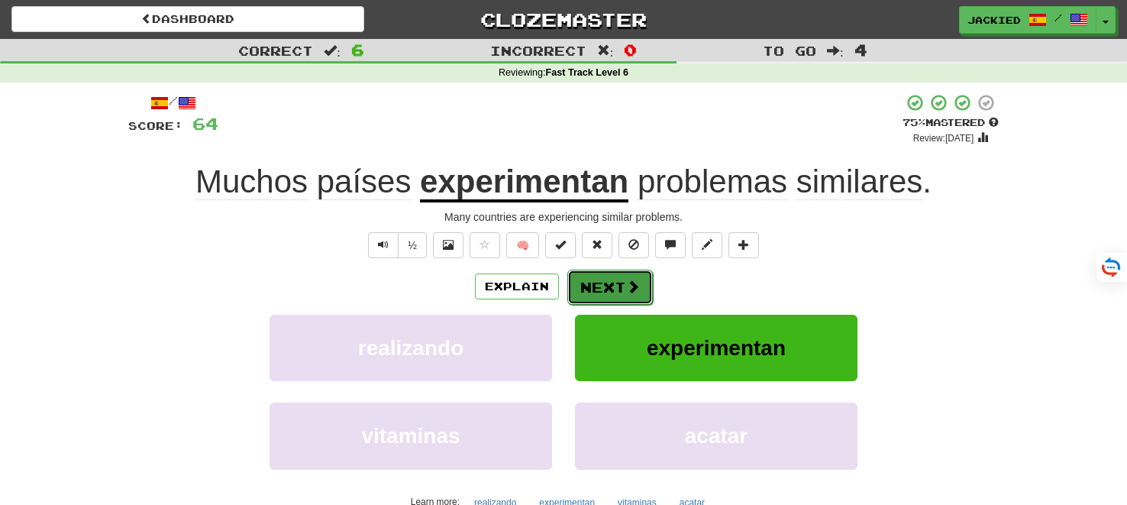
click at [601, 277] on button "Next" at bounding box center [609, 286] width 85 height 35
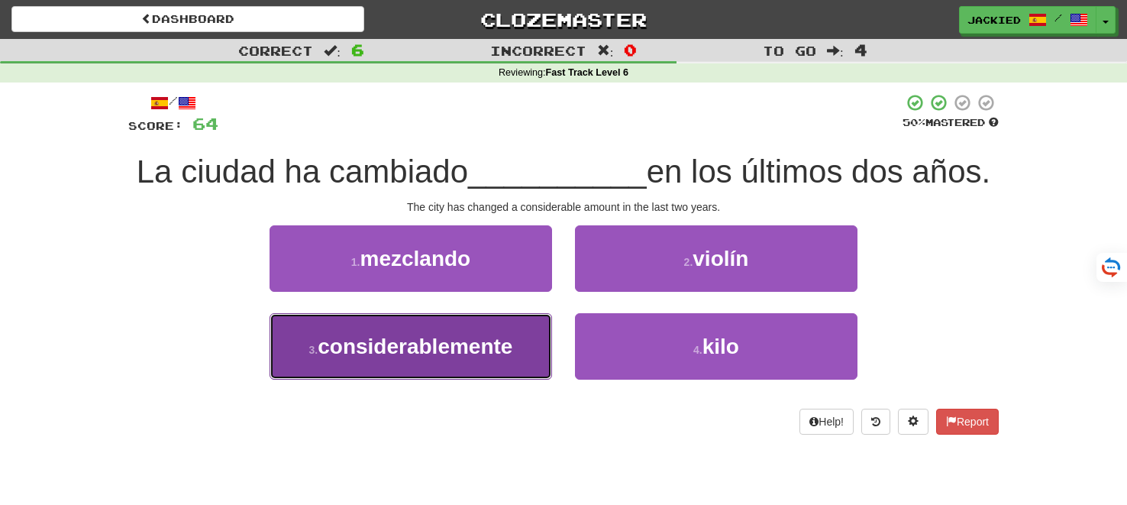
click at [403, 358] on span "considerablemente" at bounding box center [415, 346] width 195 height 24
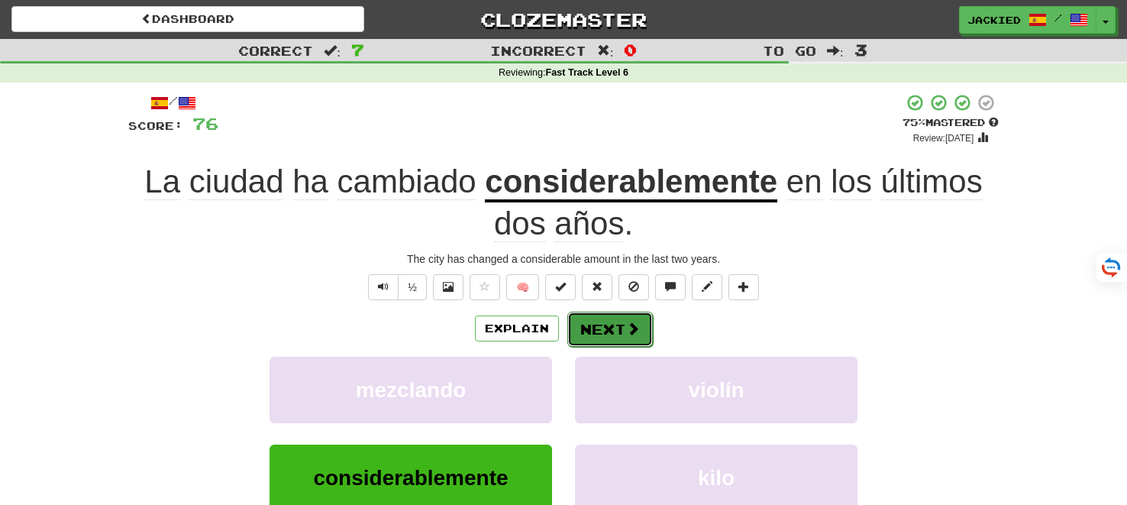
click at [606, 325] on button "Next" at bounding box center [609, 328] width 85 height 35
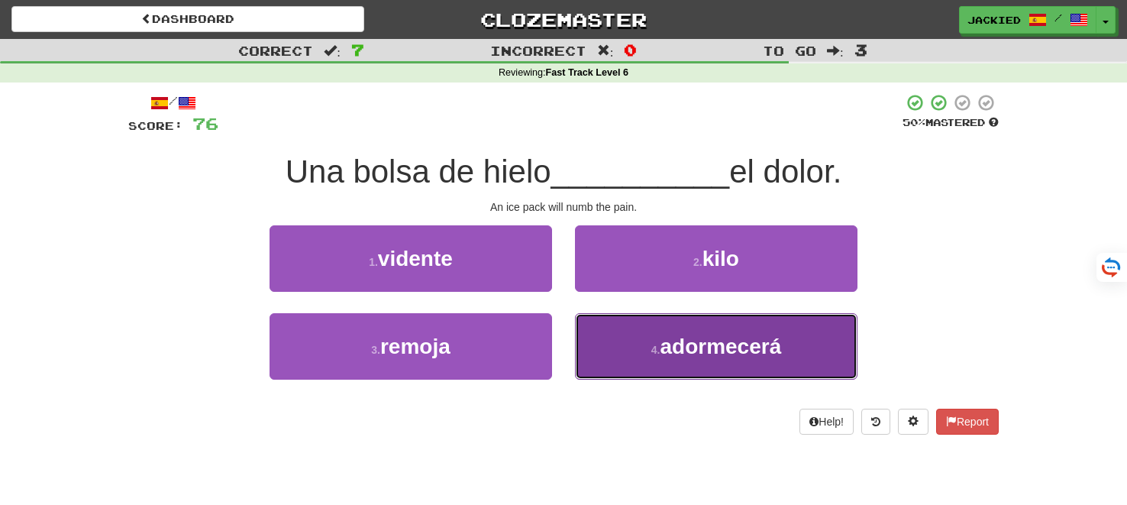
click at [748, 316] on button "4 . adormecerá" at bounding box center [716, 346] width 282 height 66
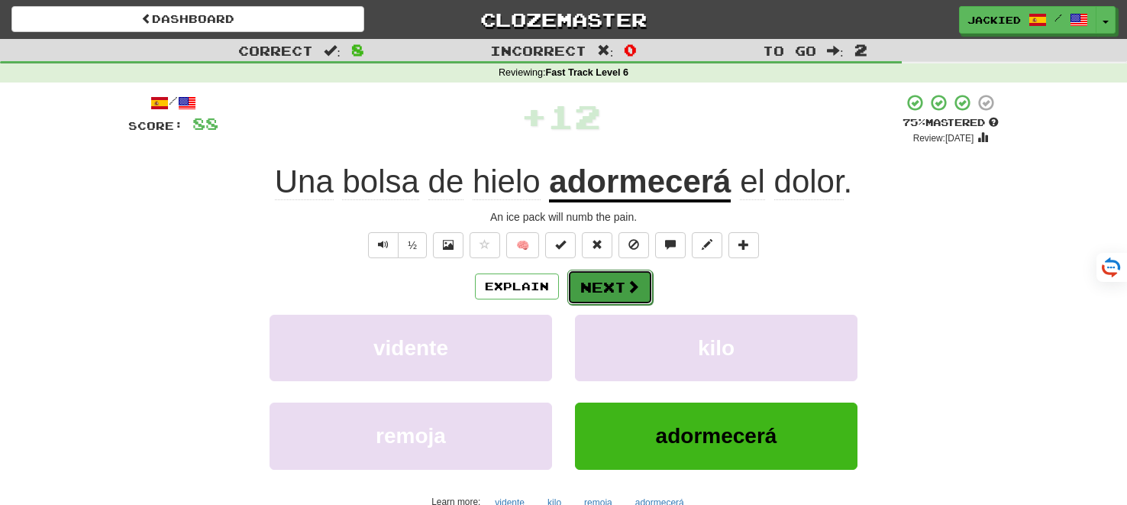
click at [598, 290] on button "Next" at bounding box center [609, 286] width 85 height 35
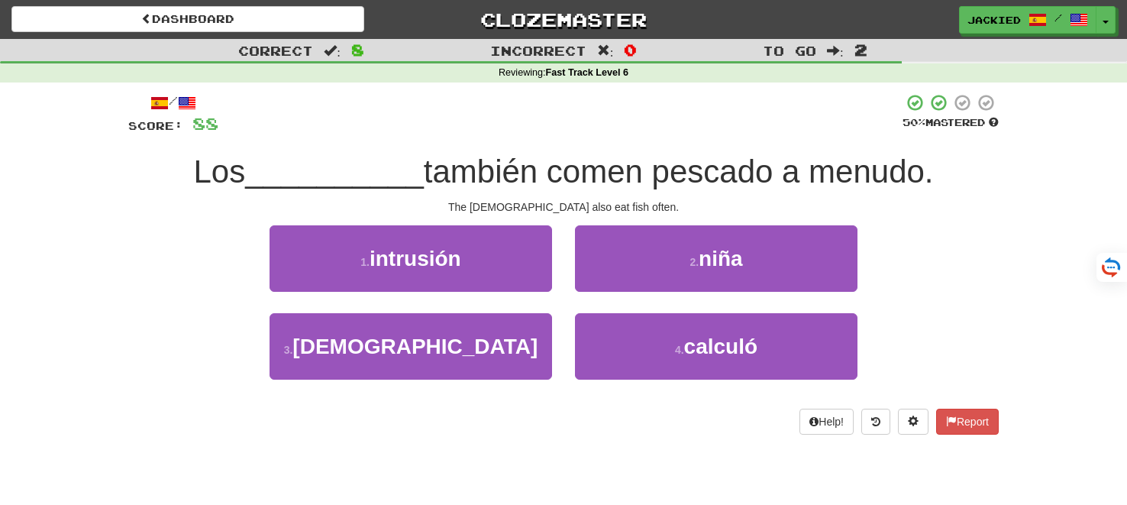
click at [438, 381] on div "3 . griegos" at bounding box center [410, 357] width 305 height 88
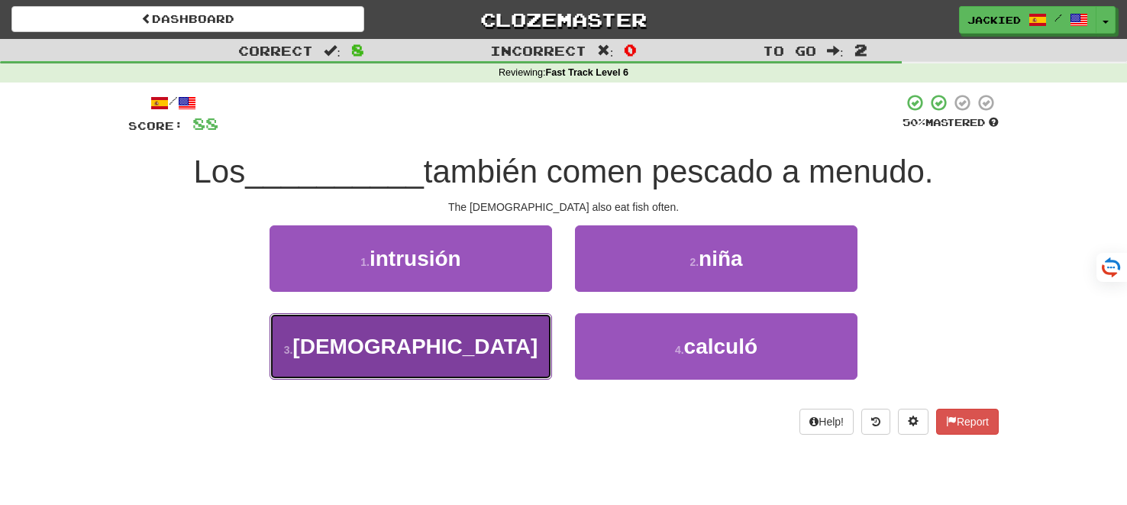
click at [445, 366] on button "3 . griegos" at bounding box center [410, 346] width 282 height 66
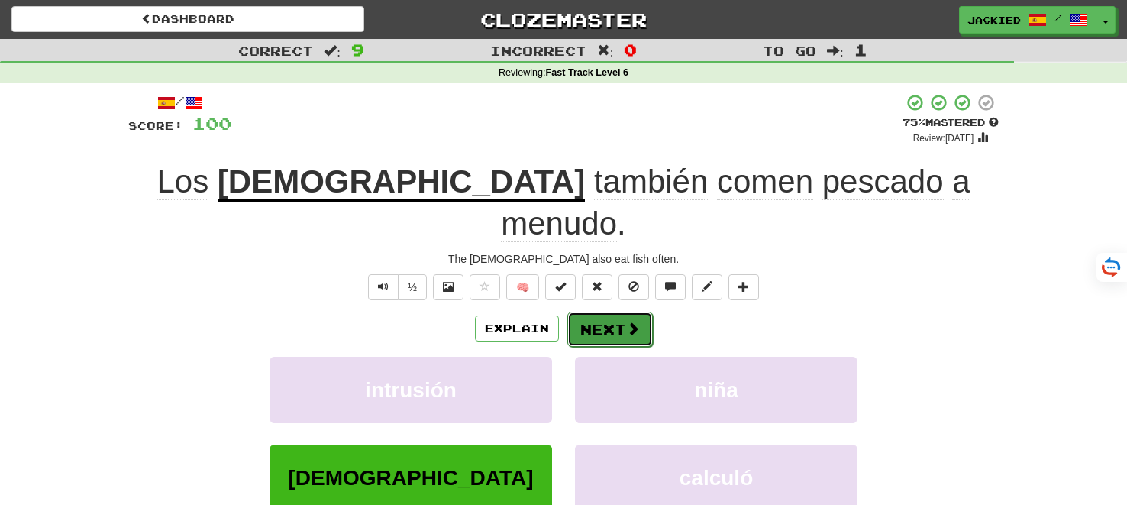
click at [609, 311] on button "Next" at bounding box center [609, 328] width 85 height 35
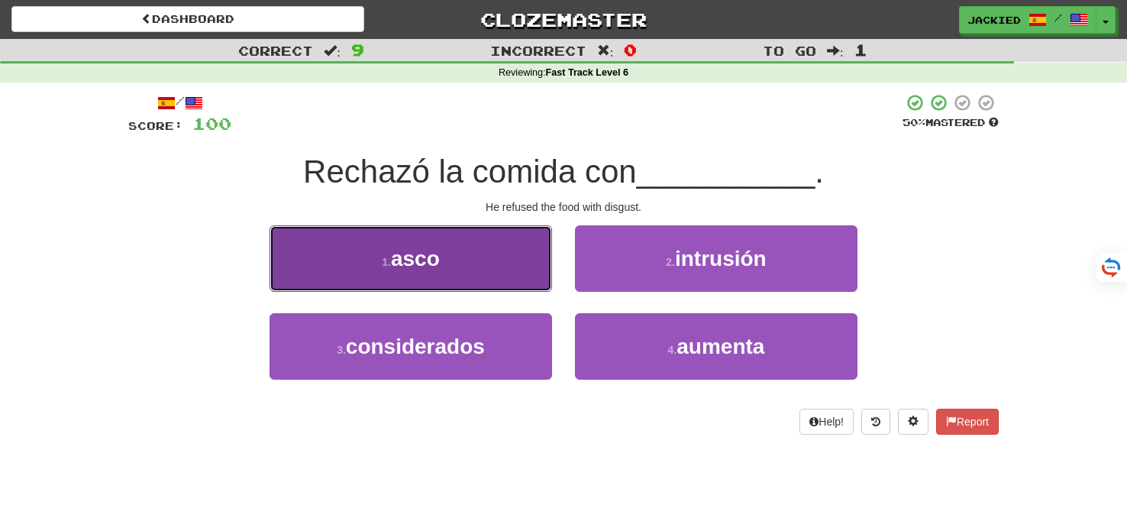
click at [363, 267] on button "1 . asco" at bounding box center [410, 258] width 282 height 66
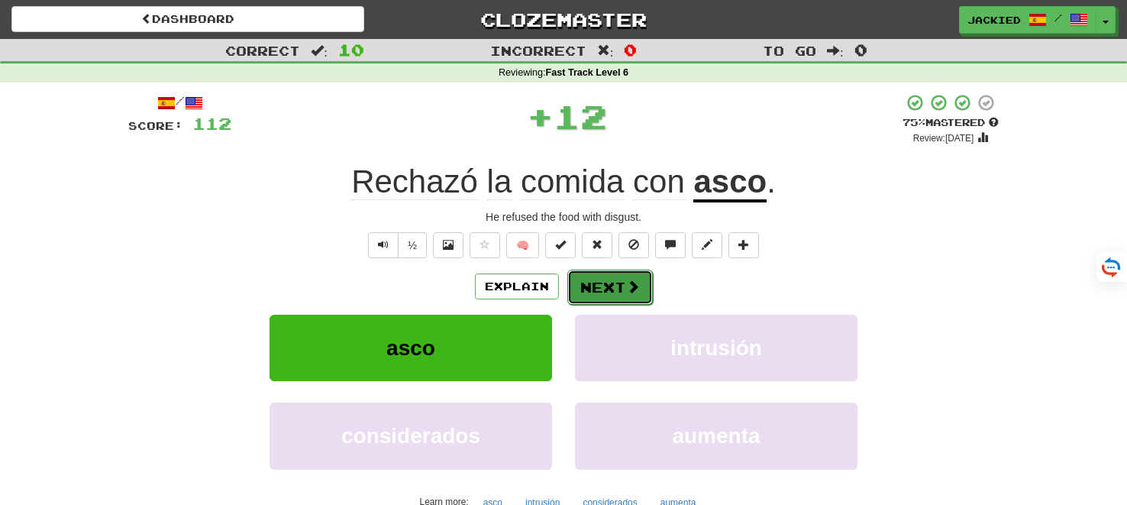
click at [604, 289] on button "Next" at bounding box center [609, 286] width 85 height 35
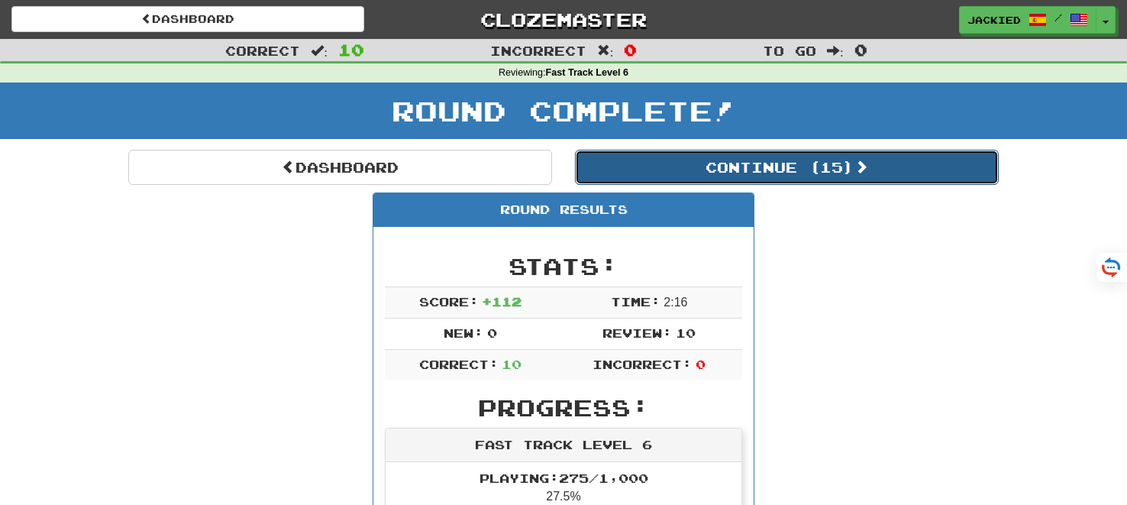
click at [748, 165] on button "Continue ( 15 )" at bounding box center [787, 167] width 424 height 35
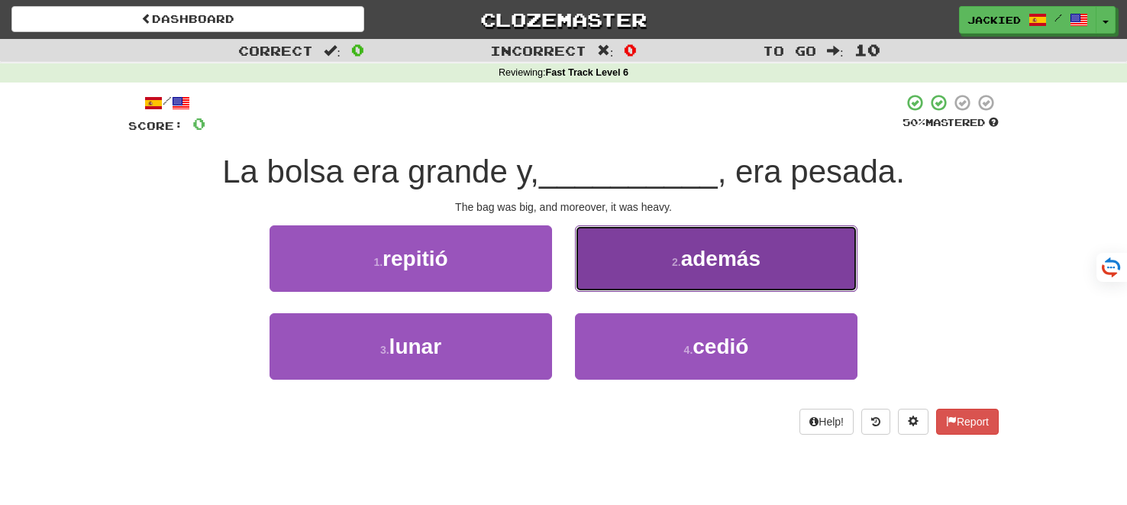
click at [703, 240] on button "2 . además" at bounding box center [716, 258] width 282 height 66
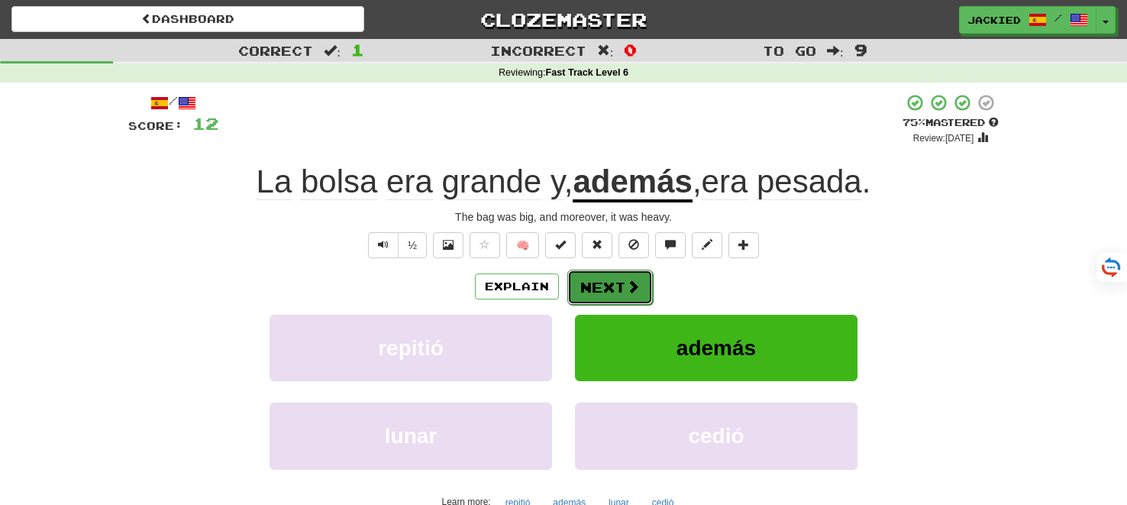
click at [596, 276] on button "Next" at bounding box center [609, 286] width 85 height 35
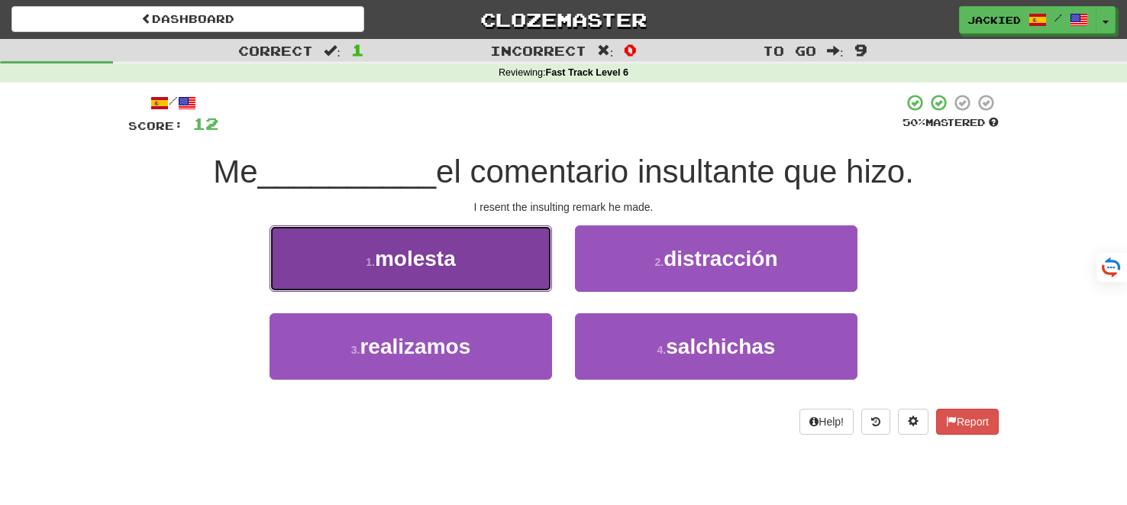
click at [460, 248] on button "1 . molesta" at bounding box center [410, 258] width 282 height 66
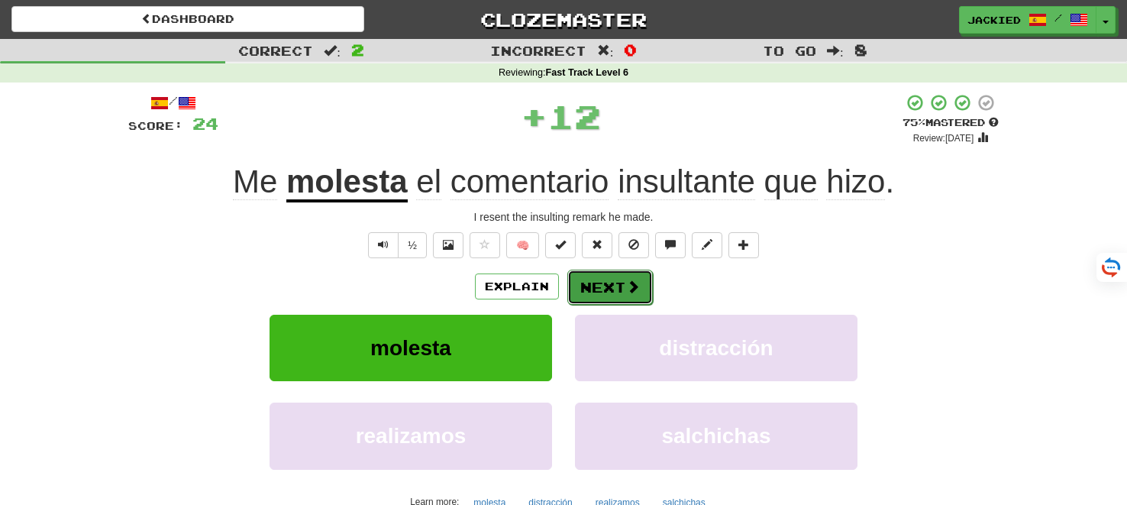
click at [605, 280] on button "Next" at bounding box center [609, 286] width 85 height 35
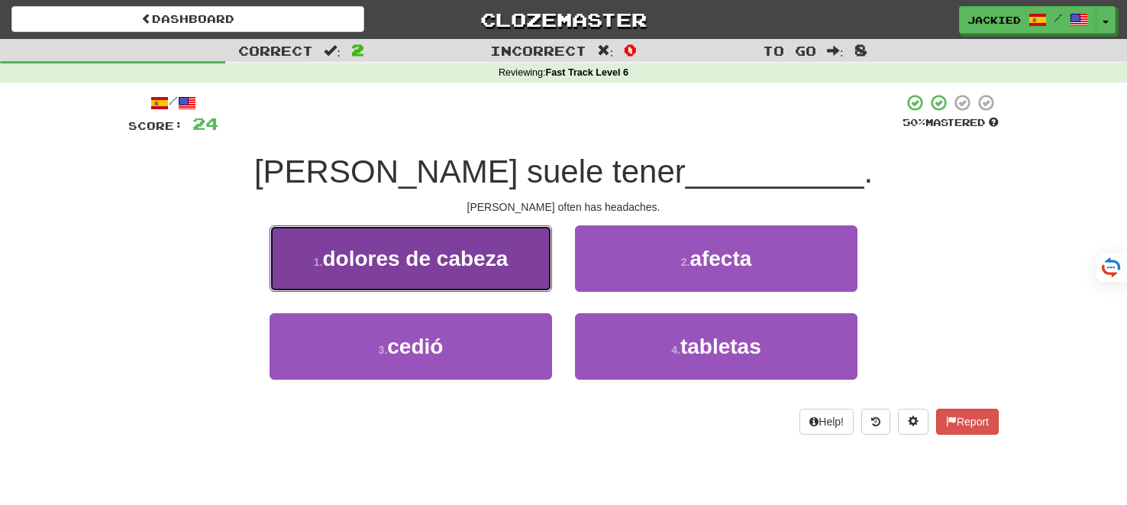
click at [489, 238] on button "1 . dolores de cabeza" at bounding box center [410, 258] width 282 height 66
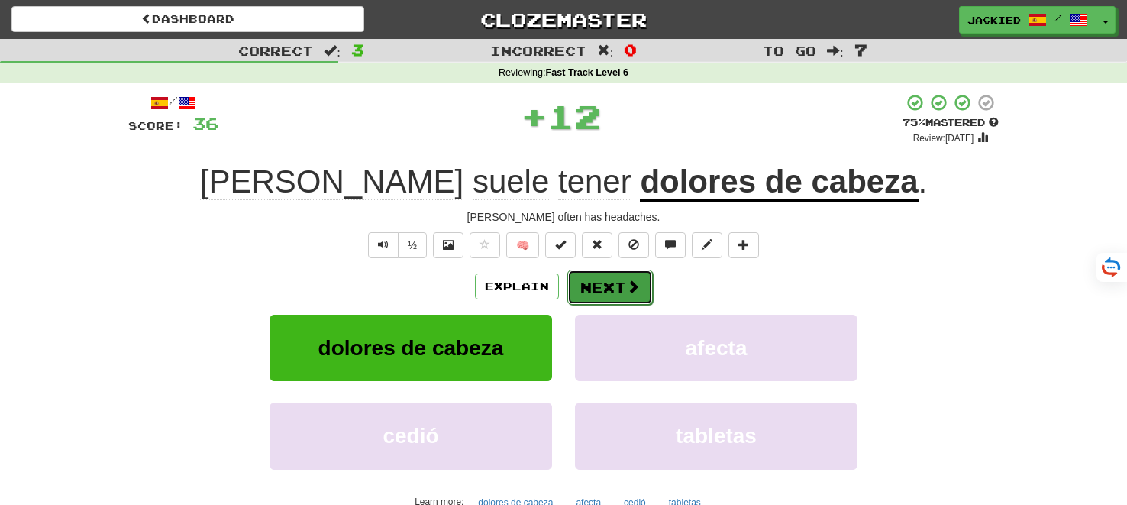
click at [585, 272] on button "Next" at bounding box center [609, 286] width 85 height 35
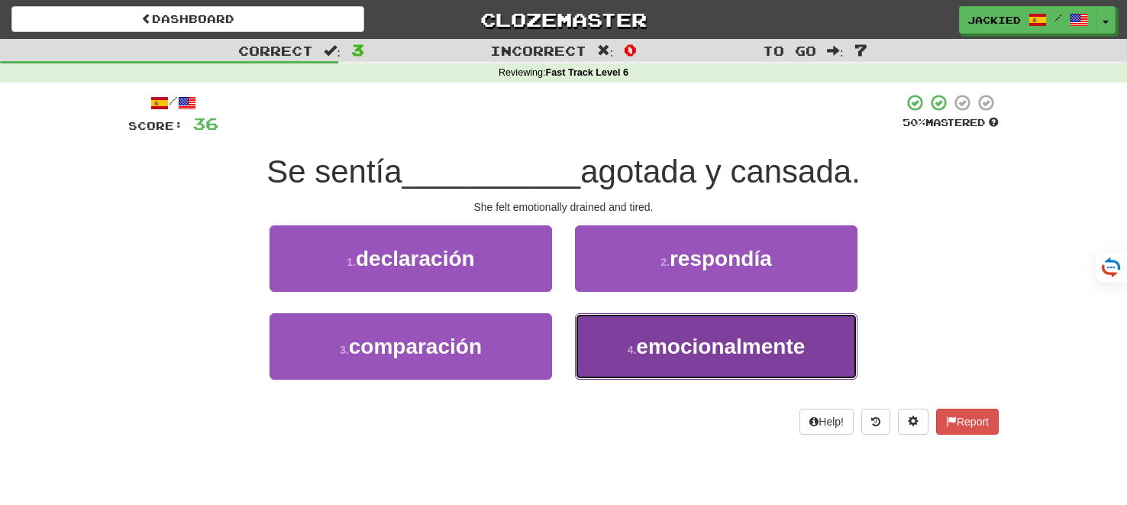
click at [631, 342] on button "4 . emocionalmente" at bounding box center [716, 346] width 282 height 66
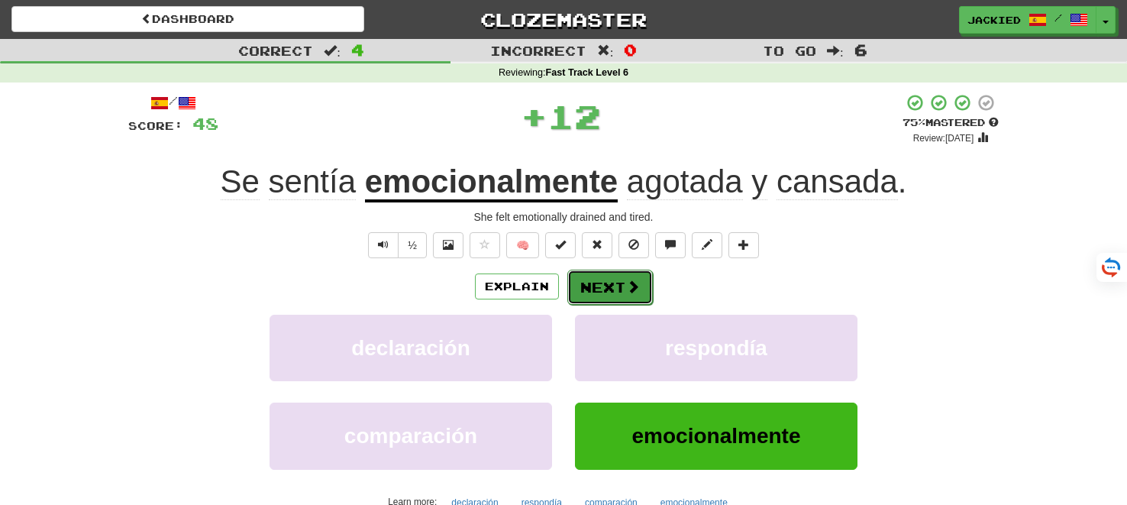
click at [602, 282] on button "Next" at bounding box center [609, 286] width 85 height 35
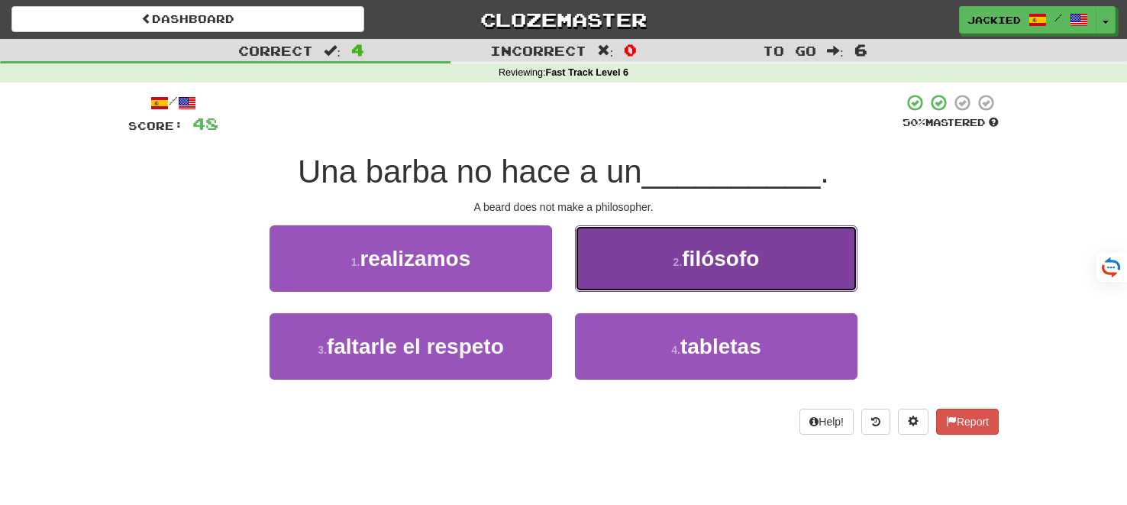
click at [657, 256] on button "2 . filósofo" at bounding box center [716, 258] width 282 height 66
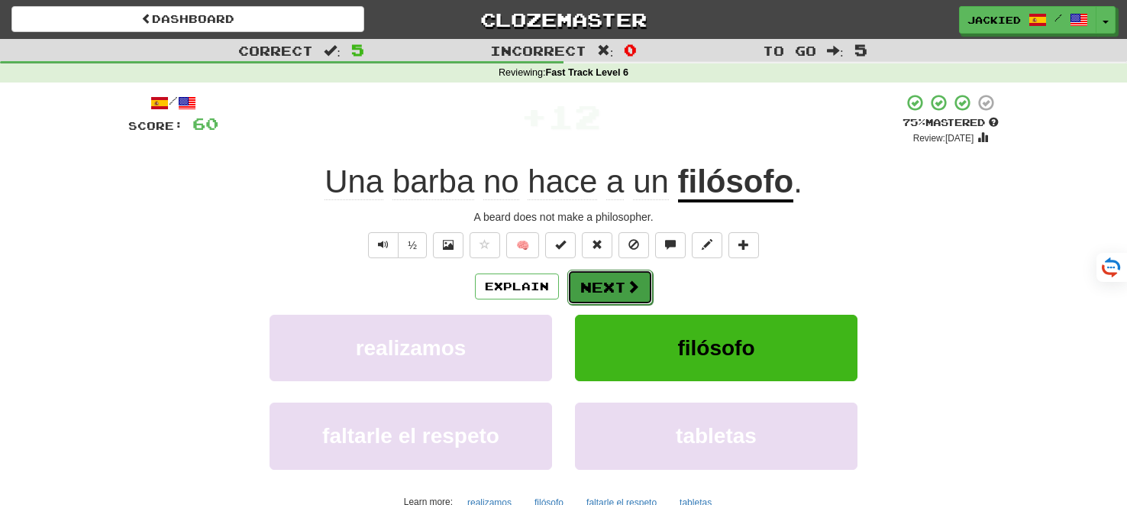
click at [610, 292] on button "Next" at bounding box center [609, 286] width 85 height 35
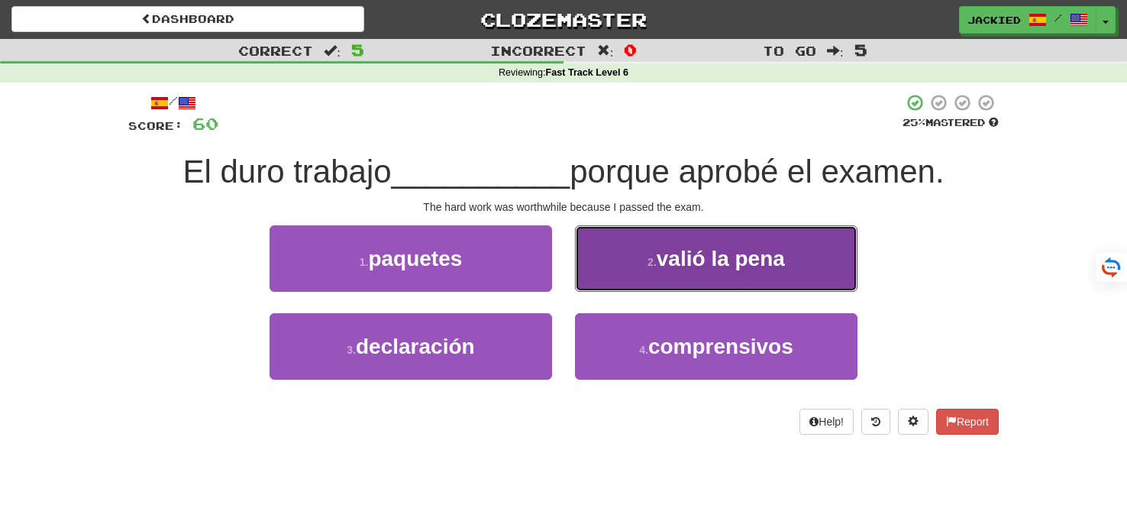
click at [666, 243] on button "2 . valió la pena" at bounding box center [716, 258] width 282 height 66
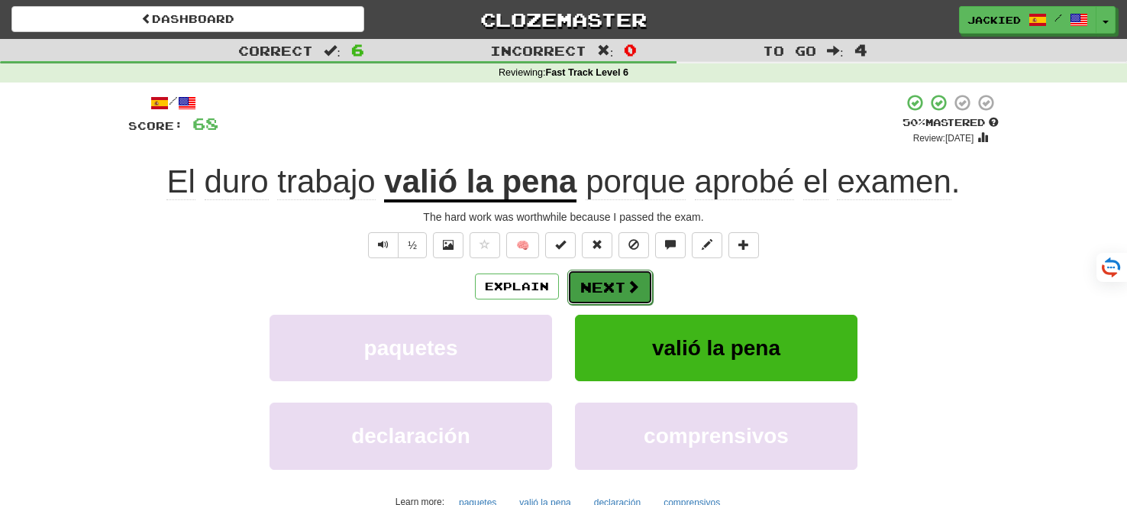
click at [592, 274] on button "Next" at bounding box center [609, 286] width 85 height 35
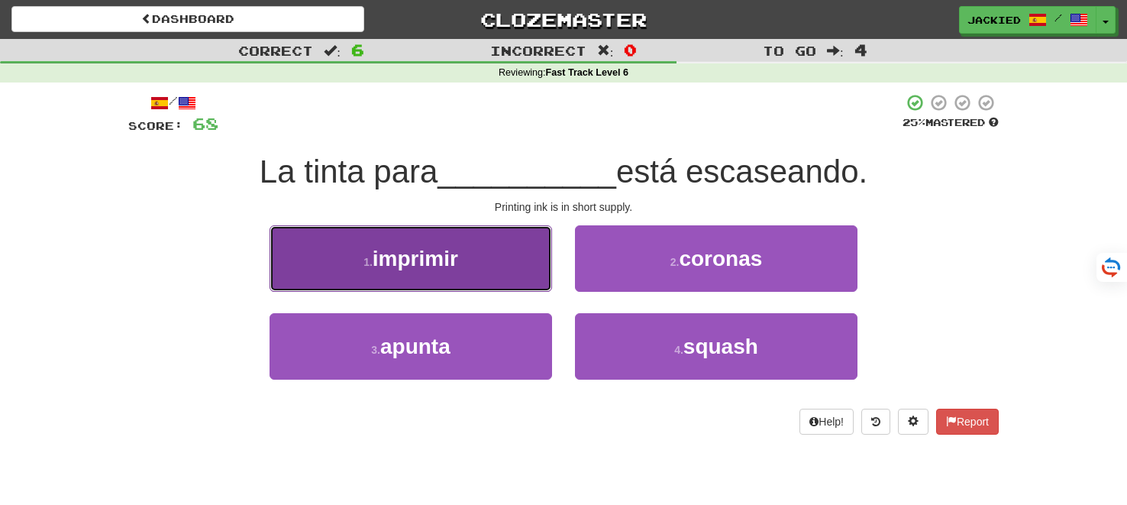
click at [453, 231] on button "1 . imprimir" at bounding box center [410, 258] width 282 height 66
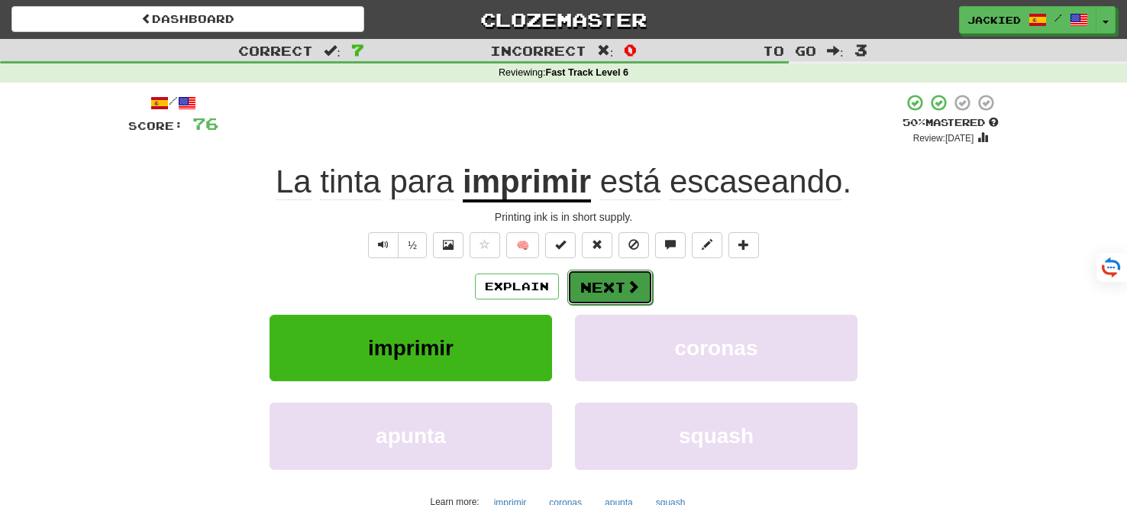
click at [585, 274] on button "Next" at bounding box center [609, 286] width 85 height 35
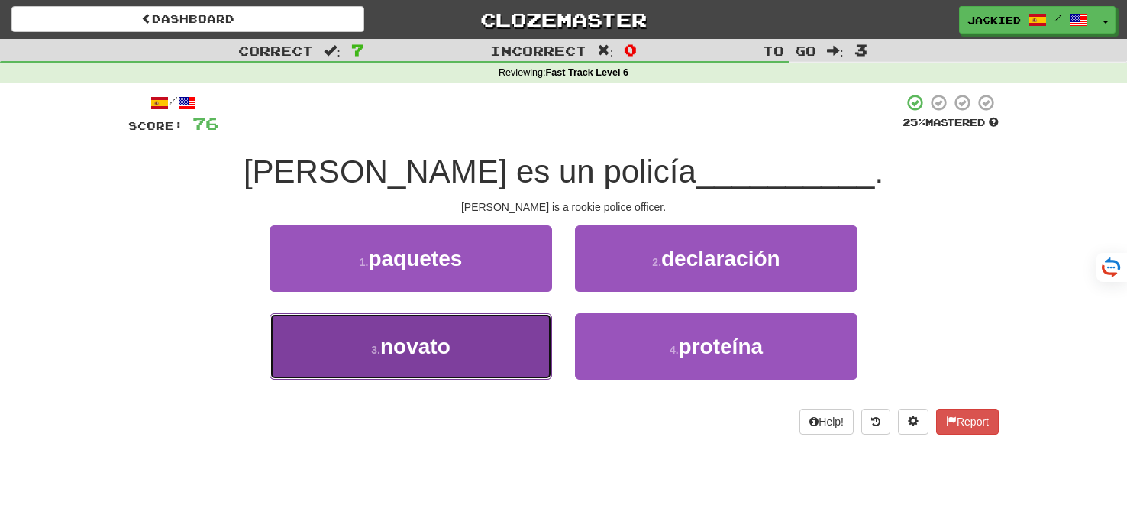
click at [494, 327] on button "3 . novato" at bounding box center [410, 346] width 282 height 66
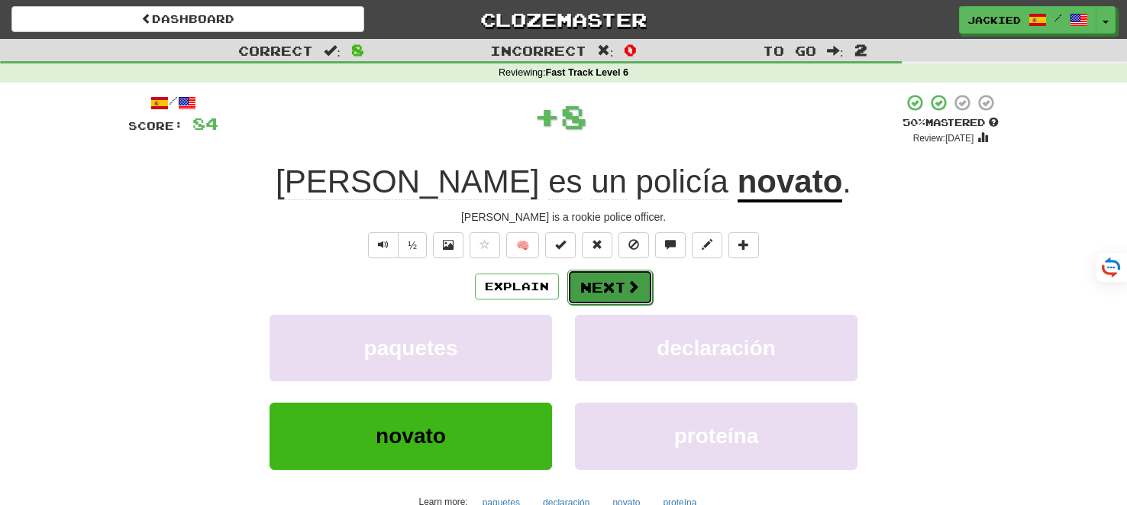
click at [592, 286] on button "Next" at bounding box center [609, 286] width 85 height 35
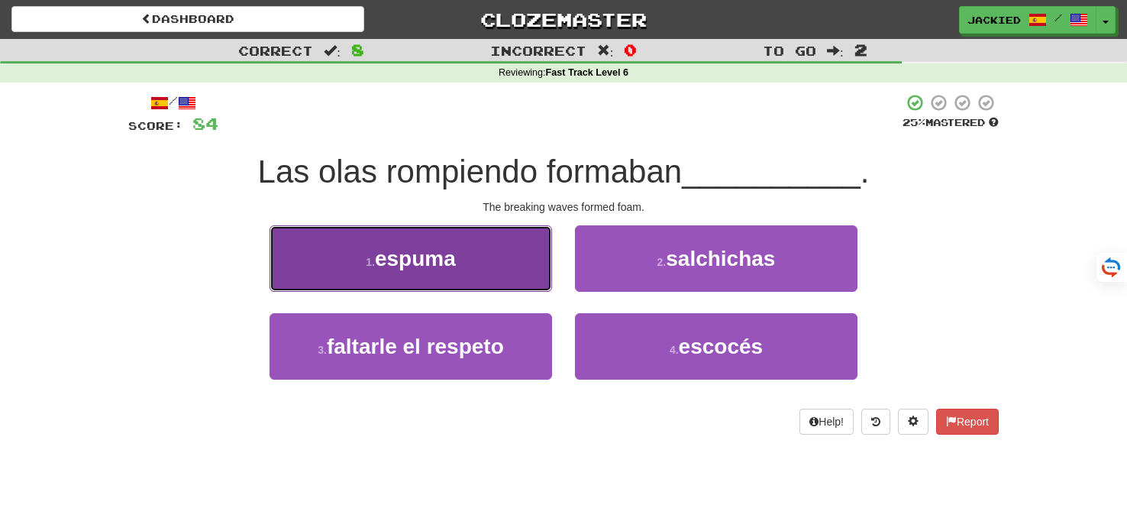
click at [485, 236] on button "1 . espuma" at bounding box center [410, 258] width 282 height 66
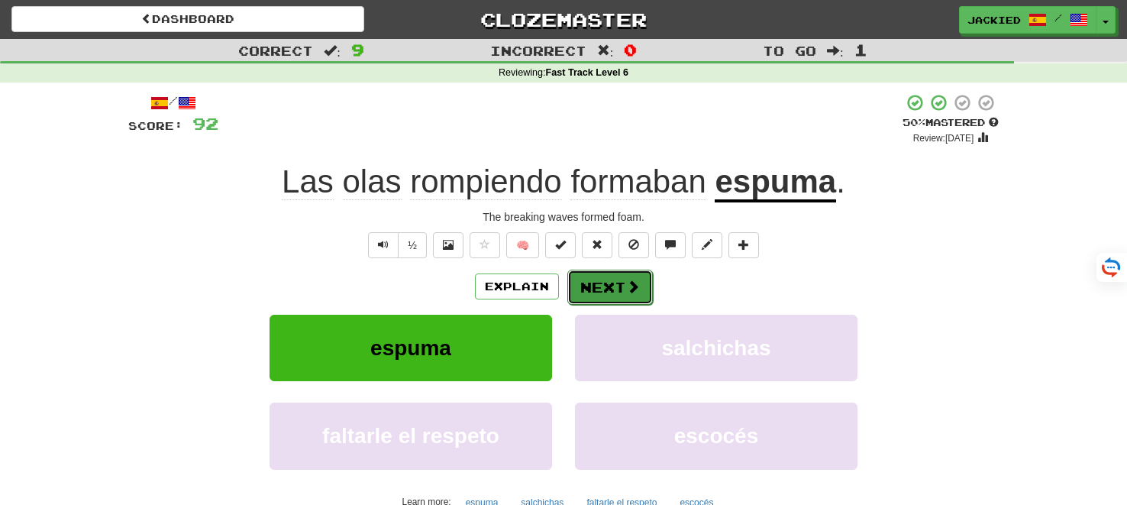
click at [604, 291] on button "Next" at bounding box center [609, 286] width 85 height 35
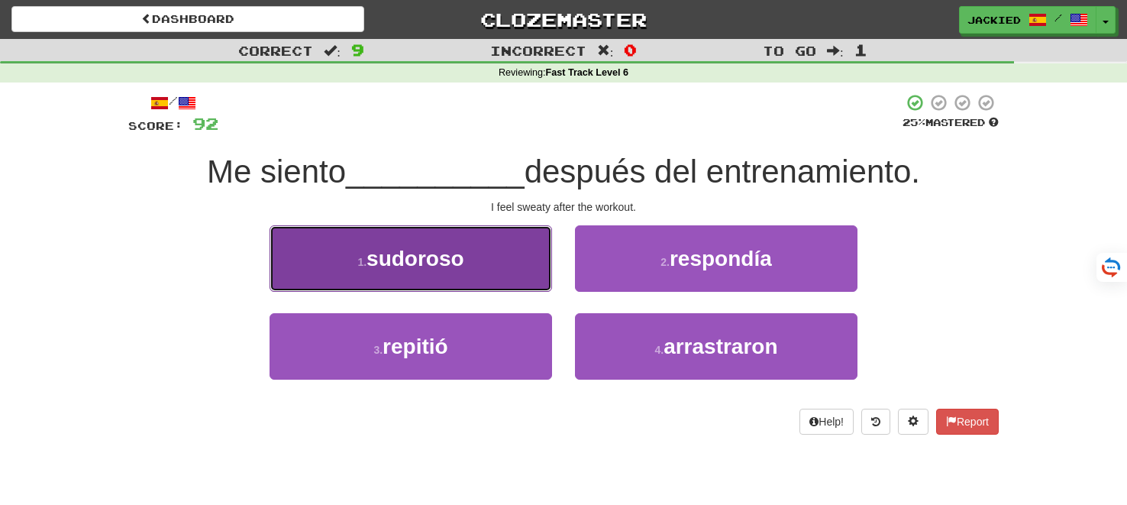
click at [469, 236] on button "1 . sudoroso" at bounding box center [410, 258] width 282 height 66
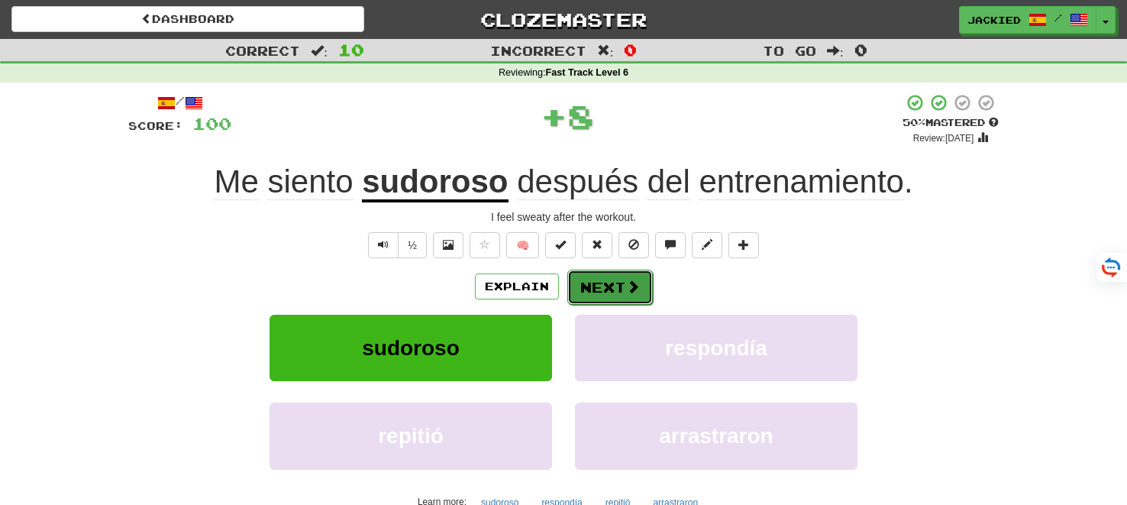
click at [594, 274] on button "Next" at bounding box center [609, 286] width 85 height 35
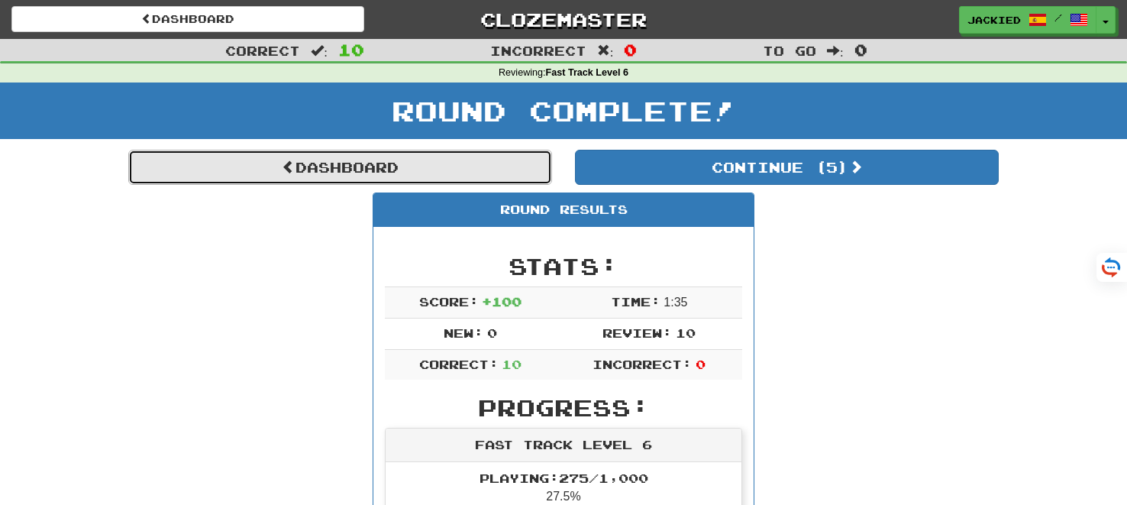
click at [282, 160] on span at bounding box center [289, 167] width 14 height 14
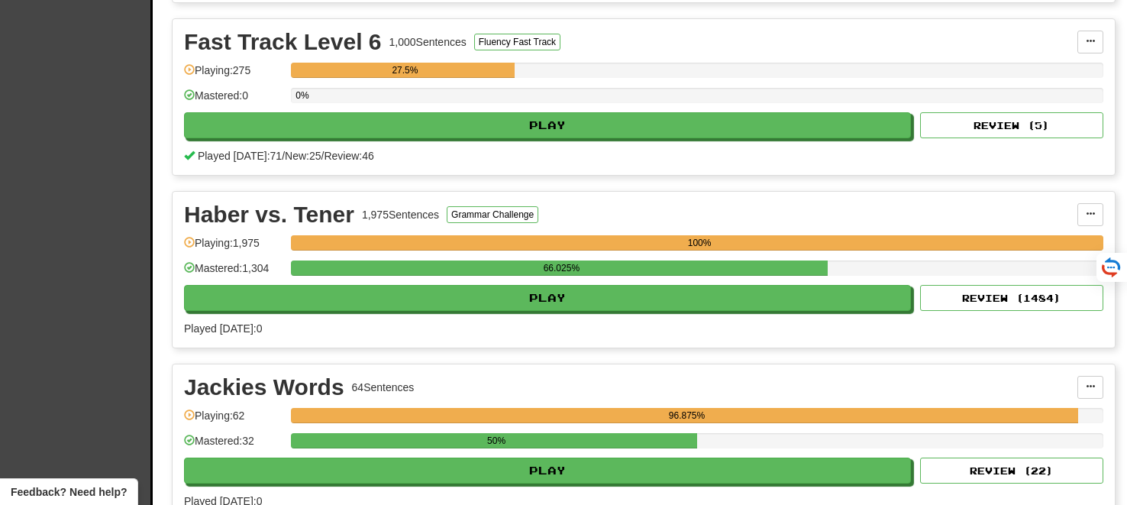
scroll to position [2742, 0]
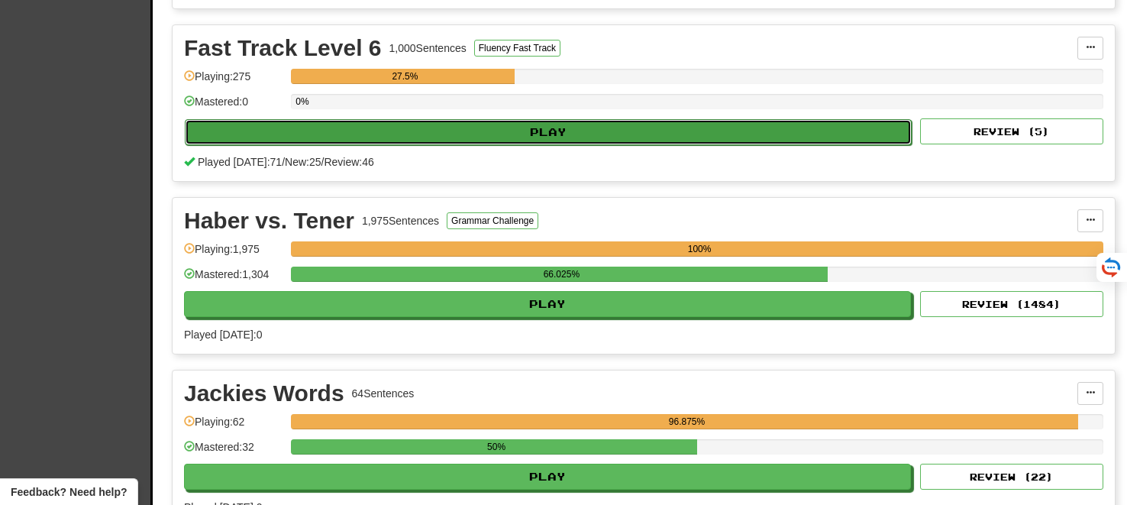
click at [561, 119] on button "Play" at bounding box center [548, 132] width 727 height 26
select select "**"
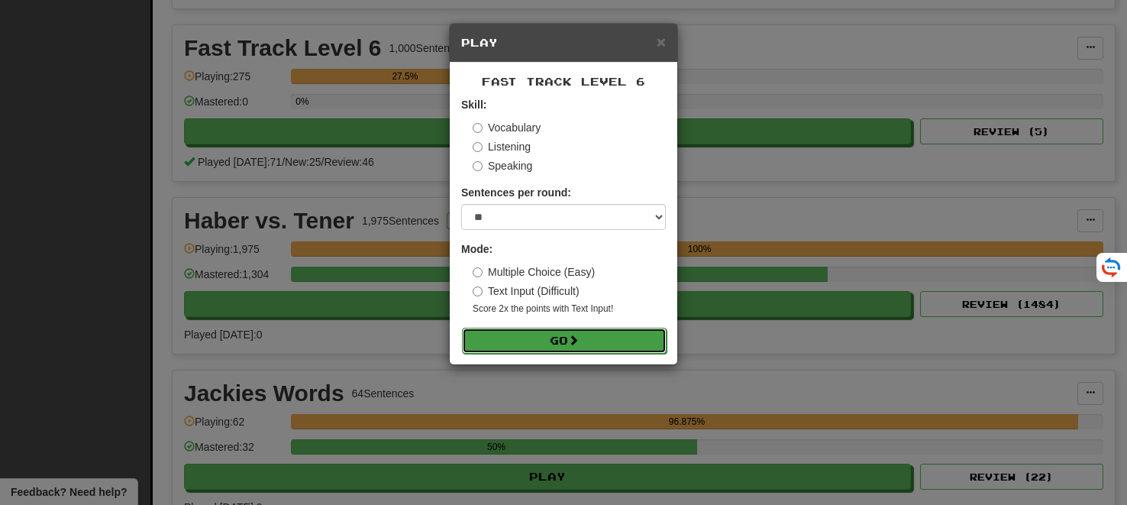
click at [543, 334] on button "Go" at bounding box center [564, 340] width 205 height 26
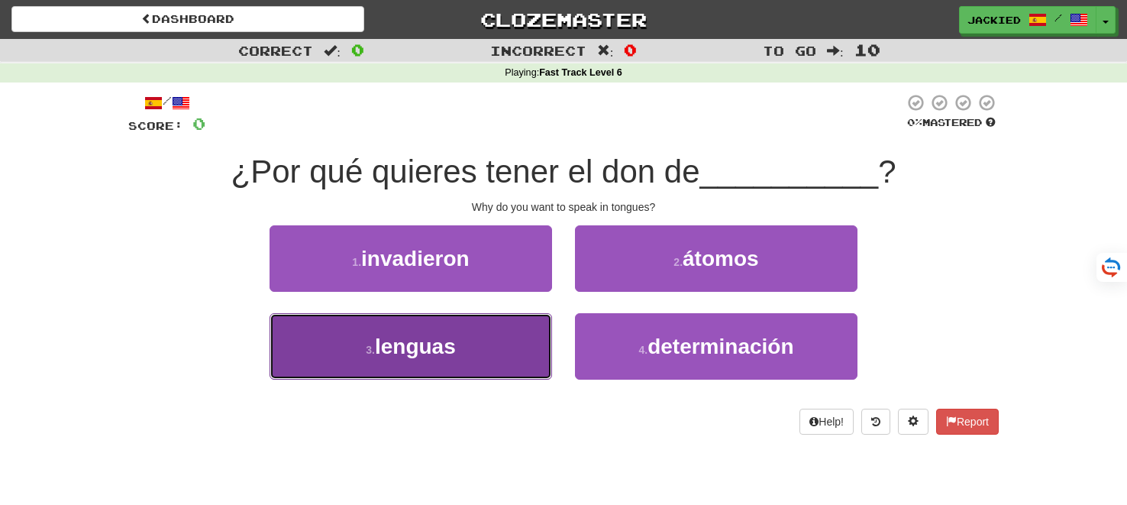
click at [492, 337] on button "3 . lenguas" at bounding box center [410, 346] width 282 height 66
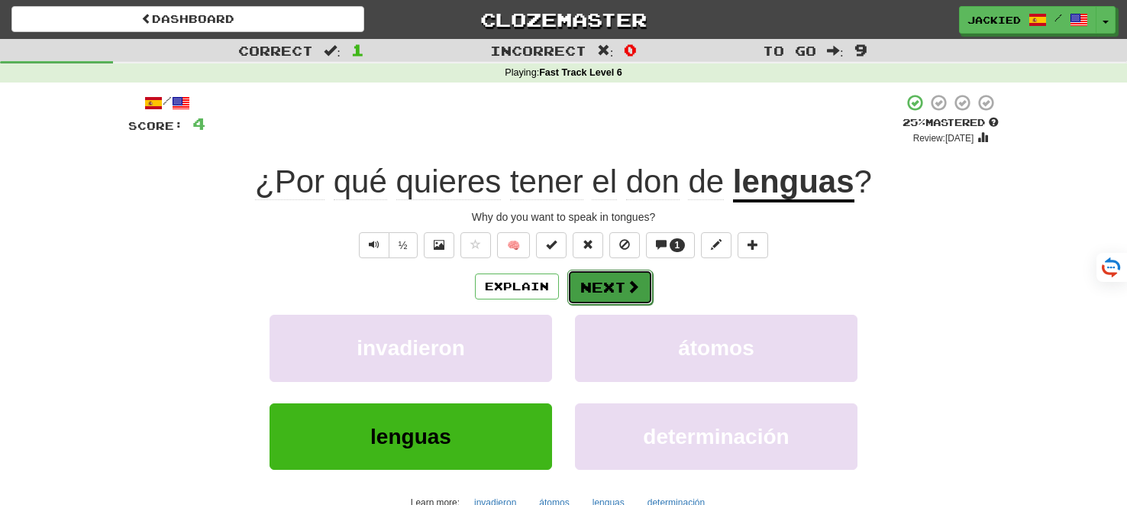
click at [603, 278] on button "Next" at bounding box center [609, 286] width 85 height 35
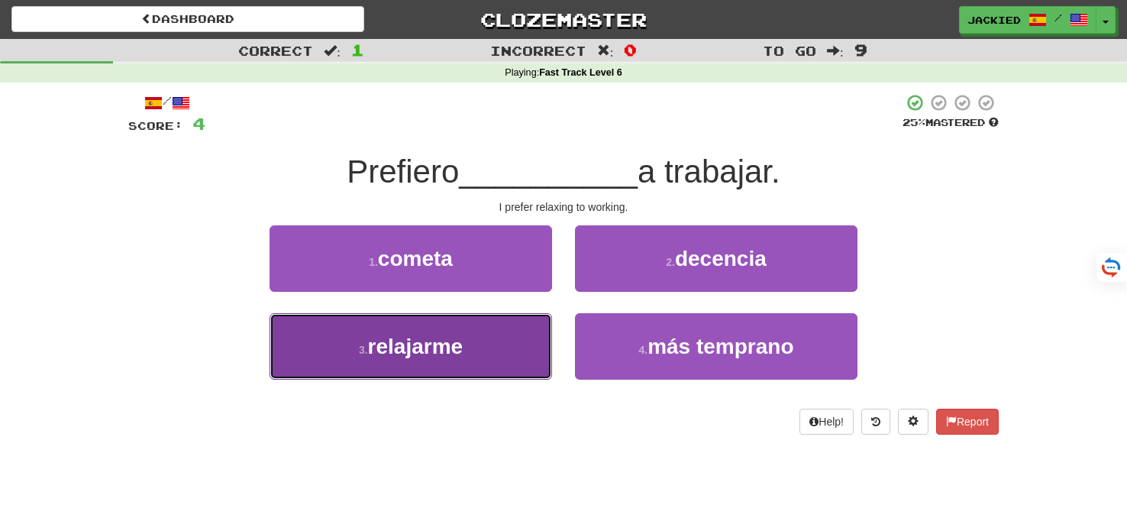
click at [478, 336] on button "3 . relajarme" at bounding box center [410, 346] width 282 height 66
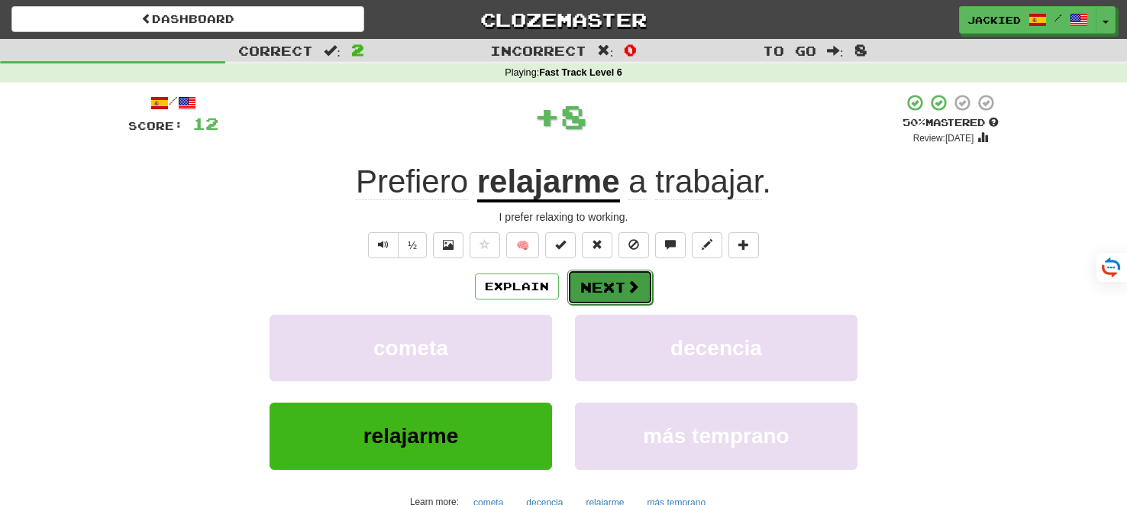
click at [601, 286] on button "Next" at bounding box center [609, 286] width 85 height 35
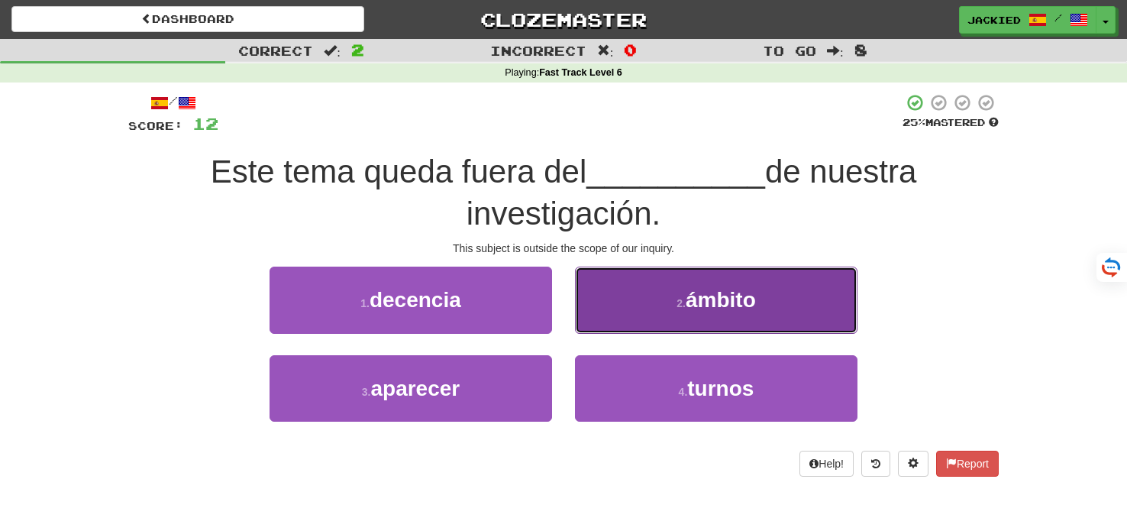
click at [665, 295] on button "2 . ámbito" at bounding box center [716, 299] width 282 height 66
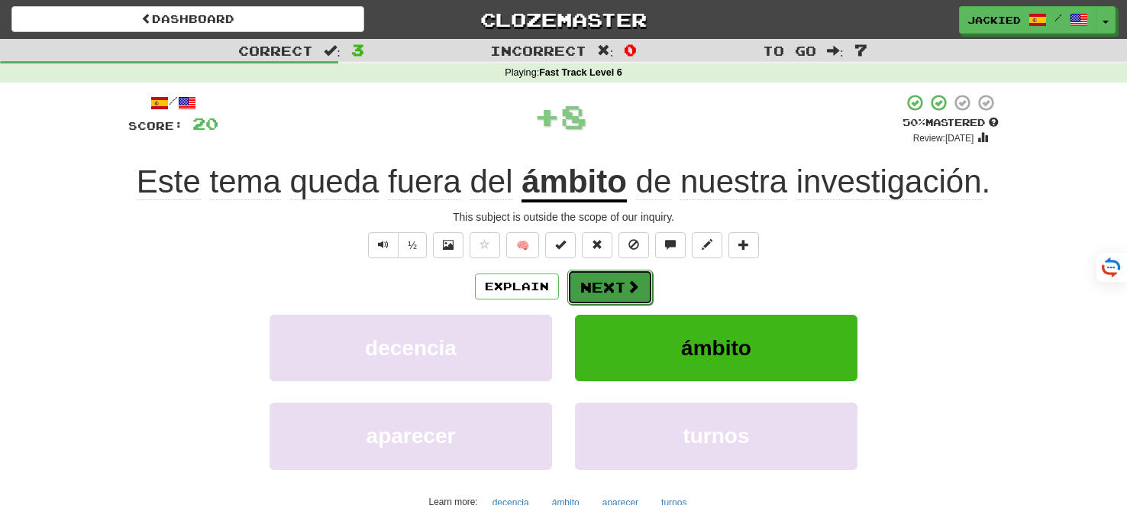
click at [596, 291] on button "Next" at bounding box center [609, 286] width 85 height 35
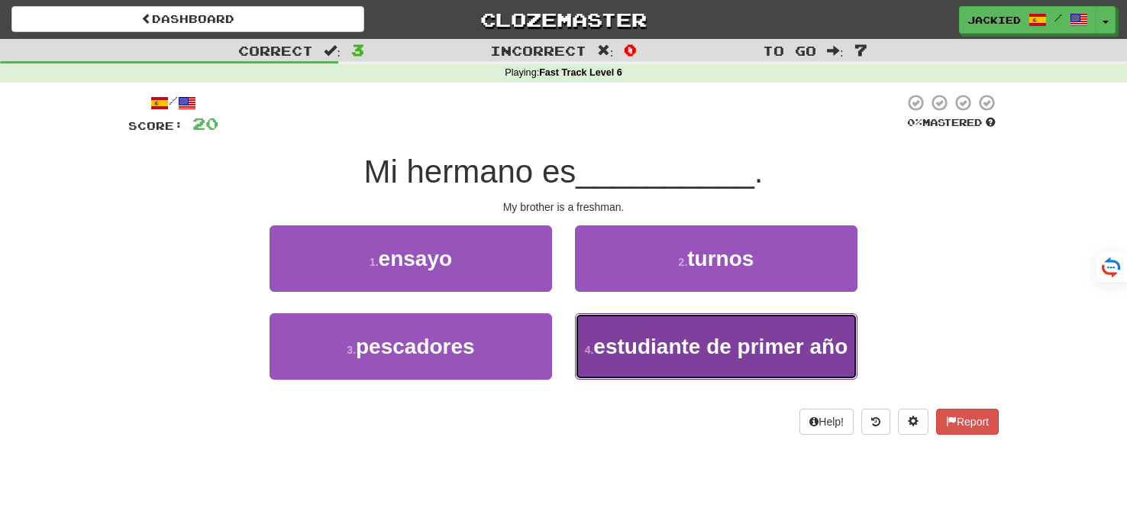
click at [689, 327] on button "4 . estudiante de primer año" at bounding box center [716, 346] width 282 height 66
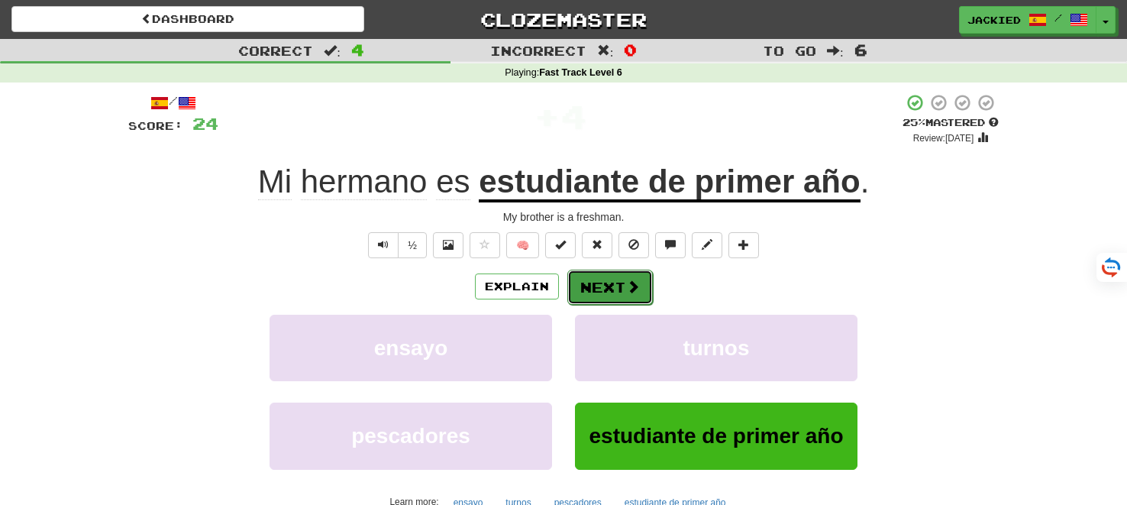
click at [610, 285] on button "Next" at bounding box center [609, 286] width 85 height 35
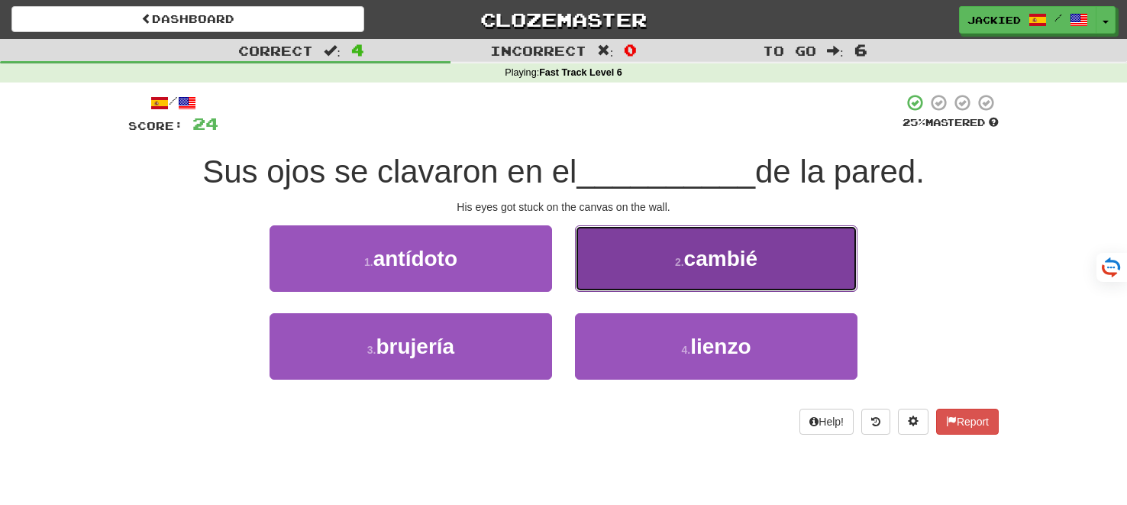
click at [735, 253] on span "cambié" at bounding box center [721, 259] width 74 height 24
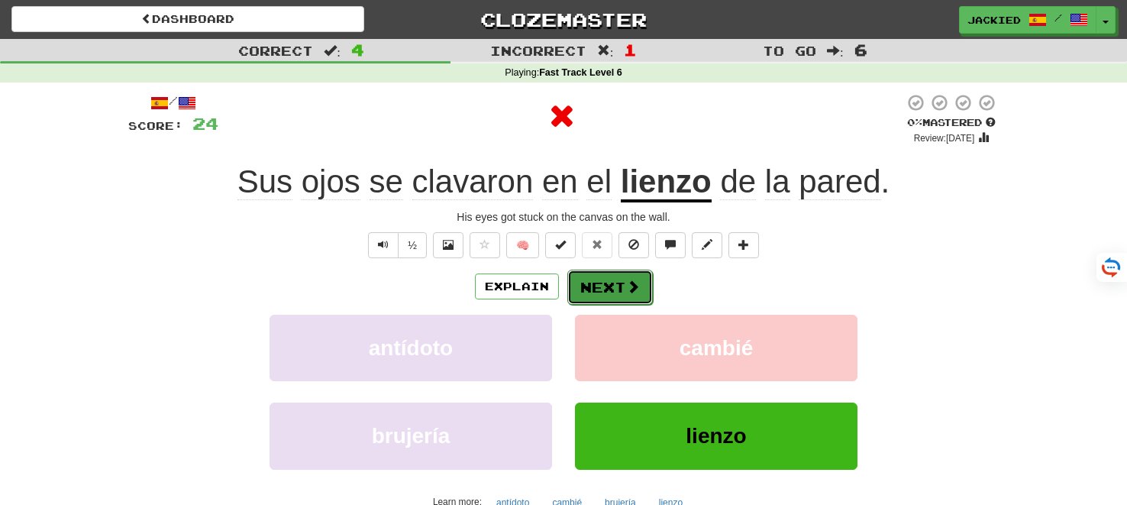
click at [585, 295] on button "Next" at bounding box center [609, 286] width 85 height 35
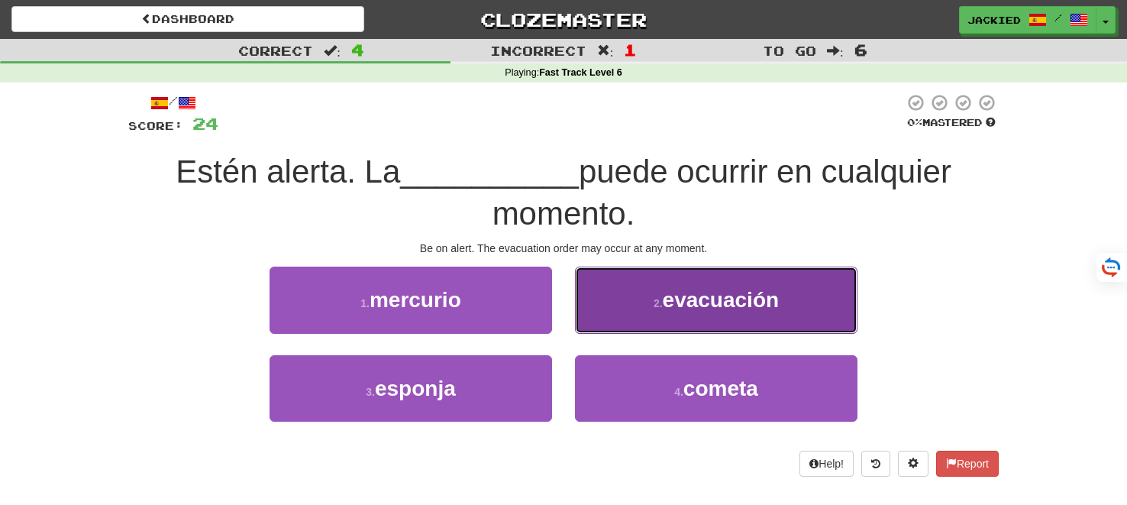
click at [615, 297] on button "2 . evacuación" at bounding box center [716, 299] width 282 height 66
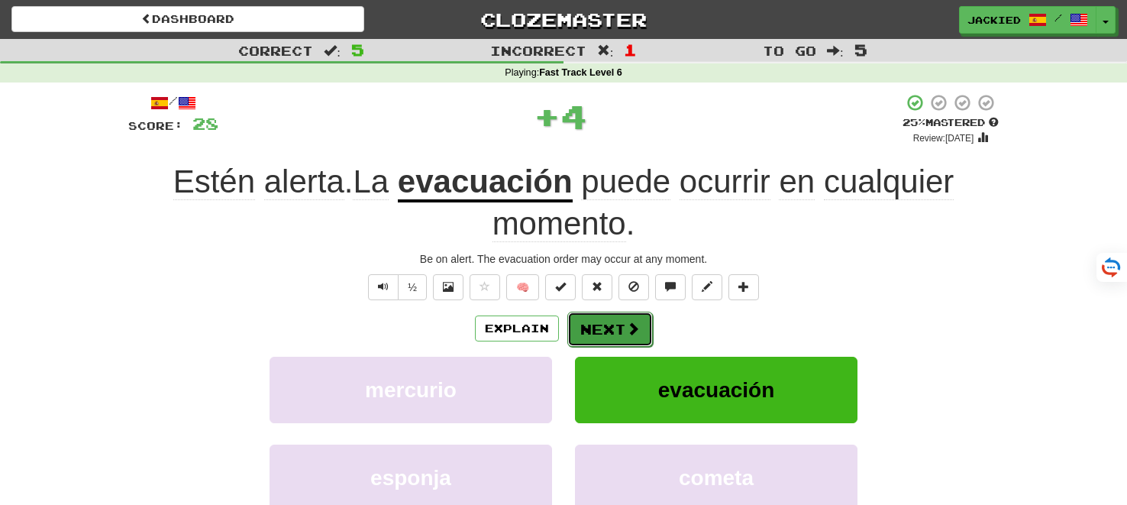
click at [598, 329] on button "Next" at bounding box center [609, 328] width 85 height 35
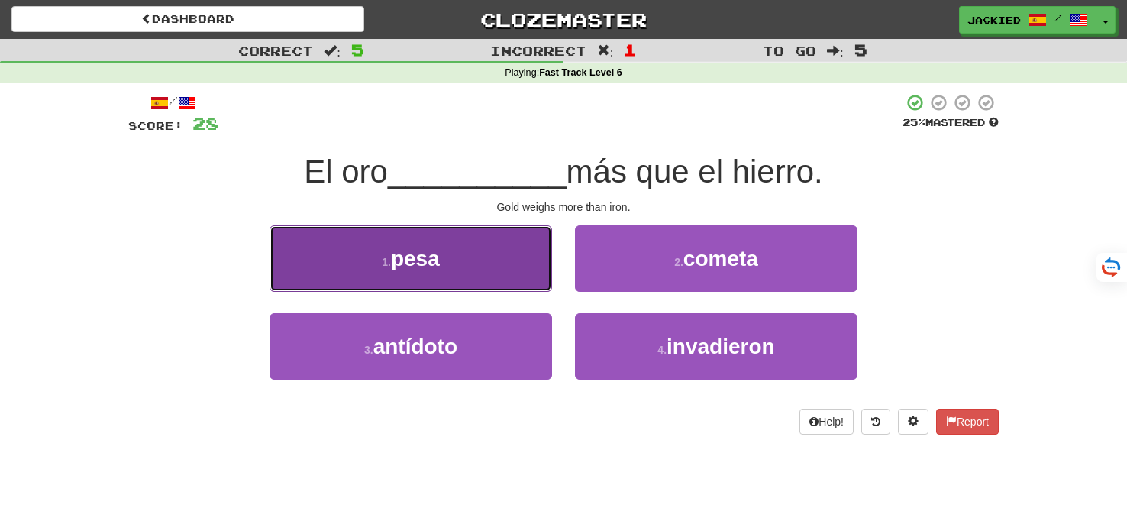
click at [513, 266] on button "1 . pesa" at bounding box center [410, 258] width 282 height 66
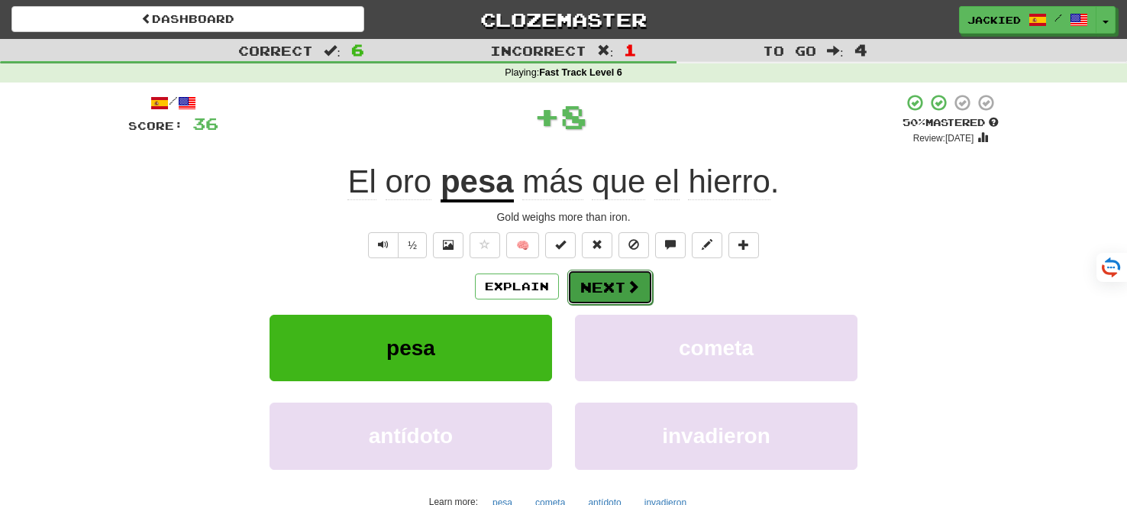
click at [597, 289] on button "Next" at bounding box center [609, 286] width 85 height 35
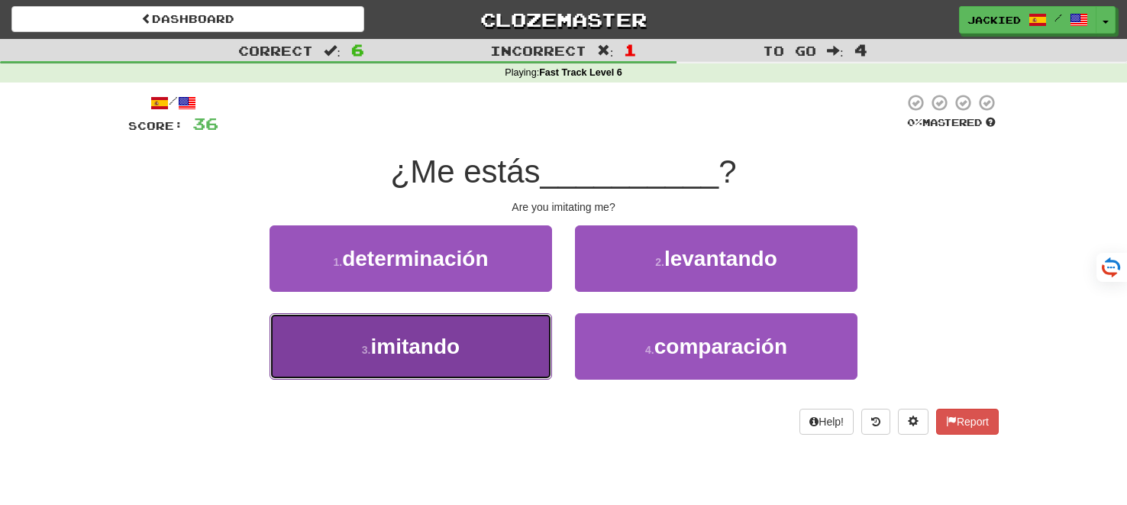
click at [506, 338] on button "3 . imitando" at bounding box center [410, 346] width 282 height 66
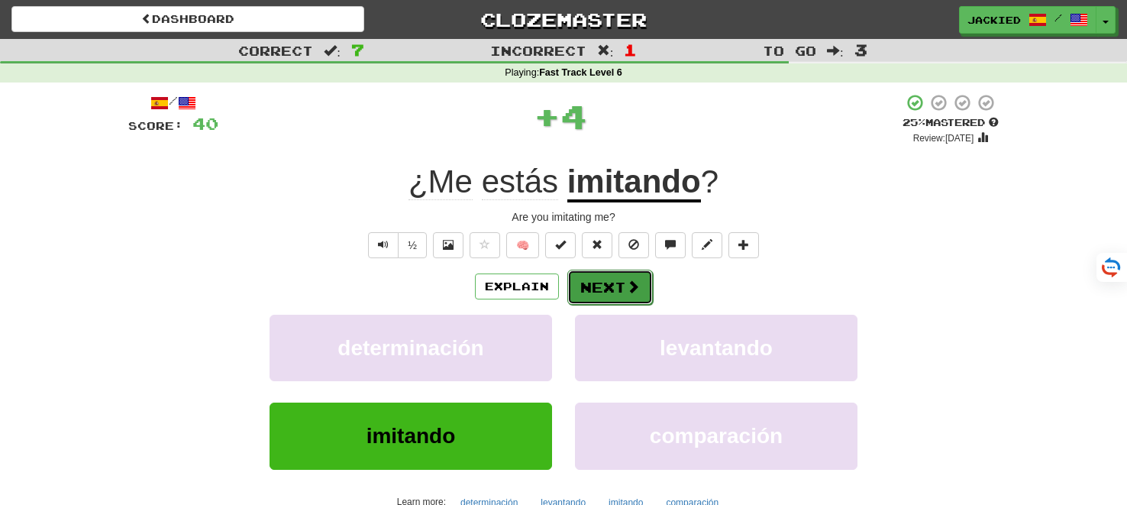
click at [608, 278] on button "Next" at bounding box center [609, 286] width 85 height 35
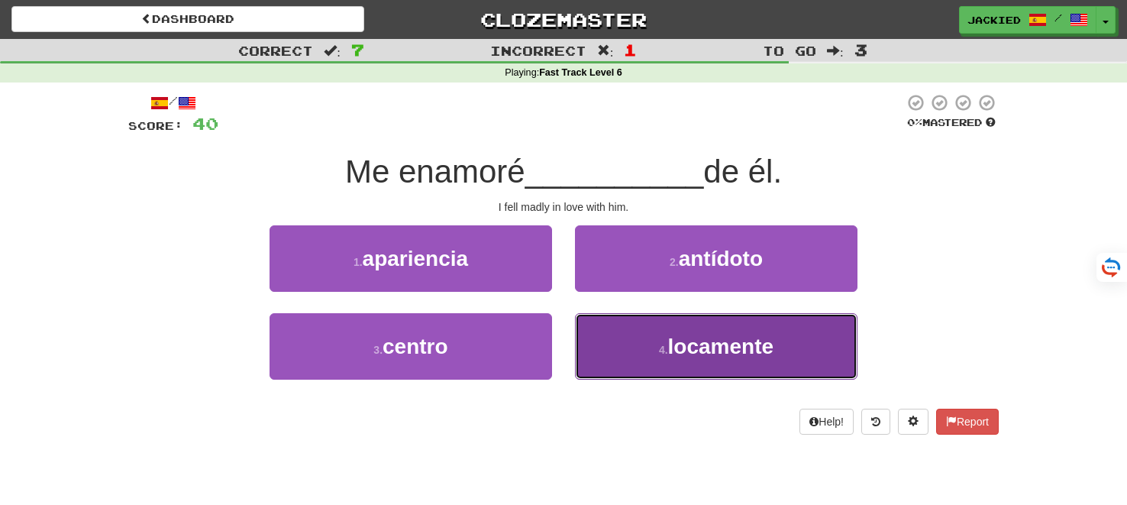
click at [653, 320] on button "4 . locamente" at bounding box center [716, 346] width 282 height 66
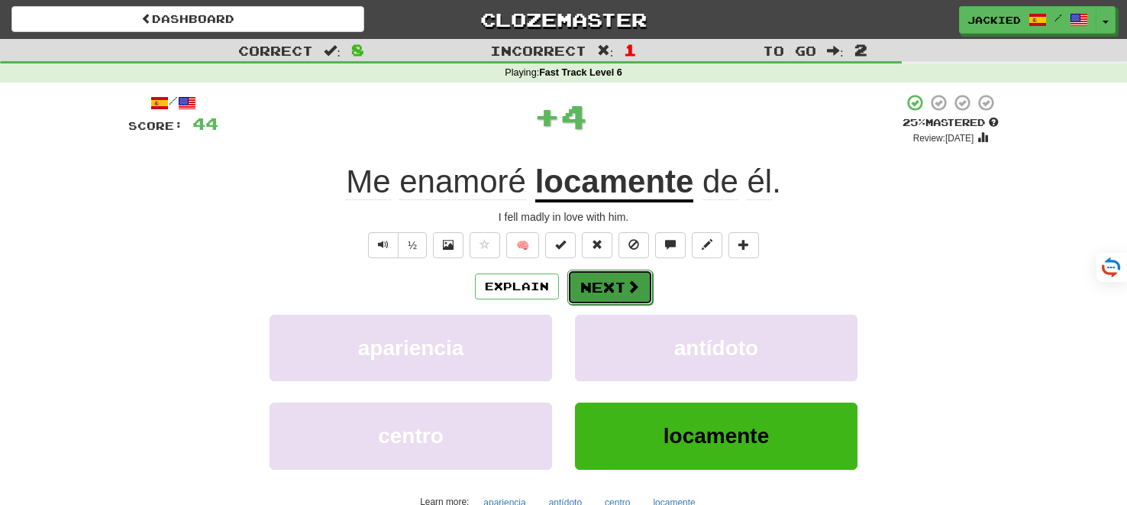
click at [611, 279] on button "Next" at bounding box center [609, 286] width 85 height 35
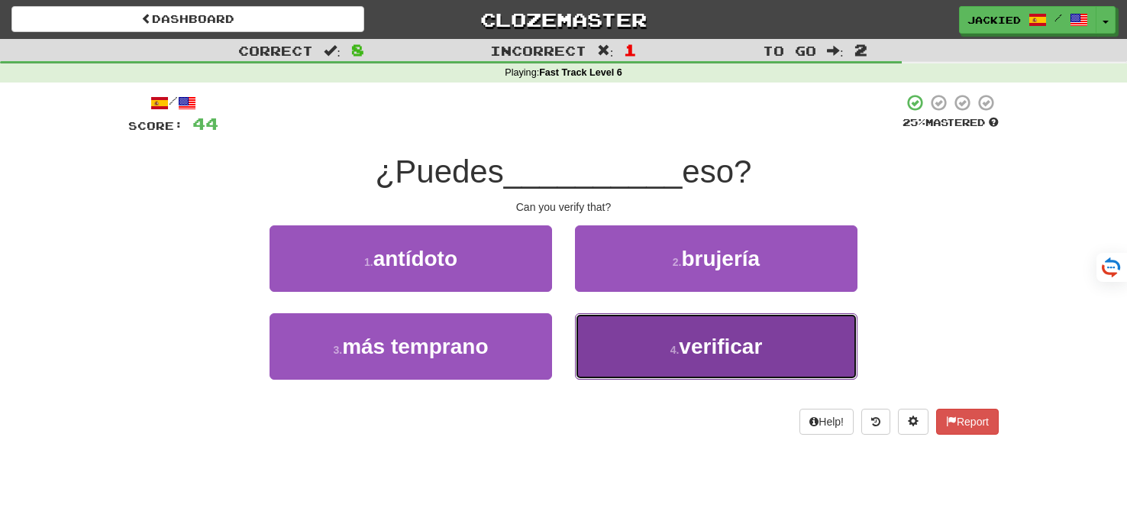
click at [635, 345] on button "4 . verificar" at bounding box center [716, 346] width 282 height 66
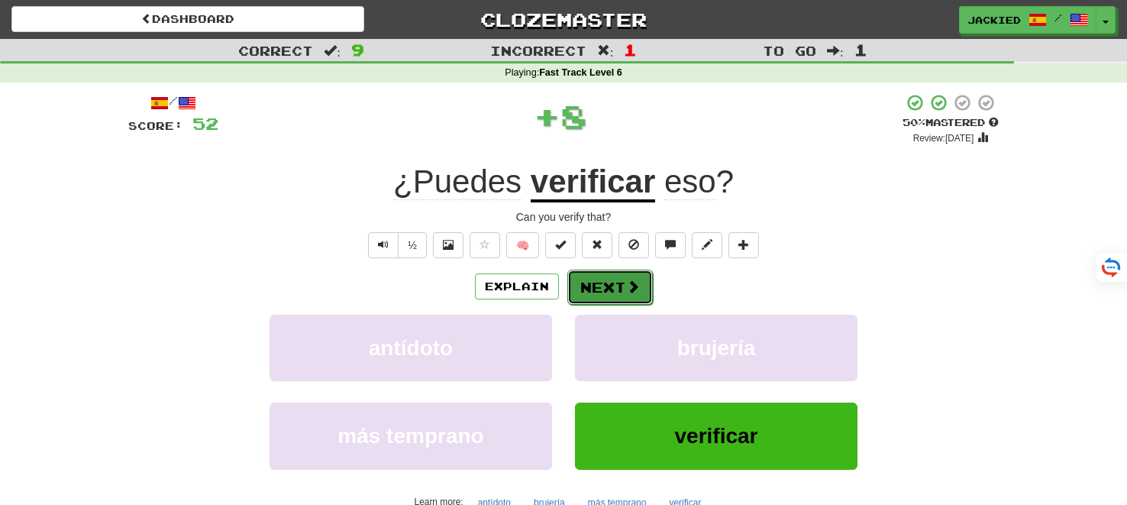
click at [613, 289] on button "Next" at bounding box center [609, 286] width 85 height 35
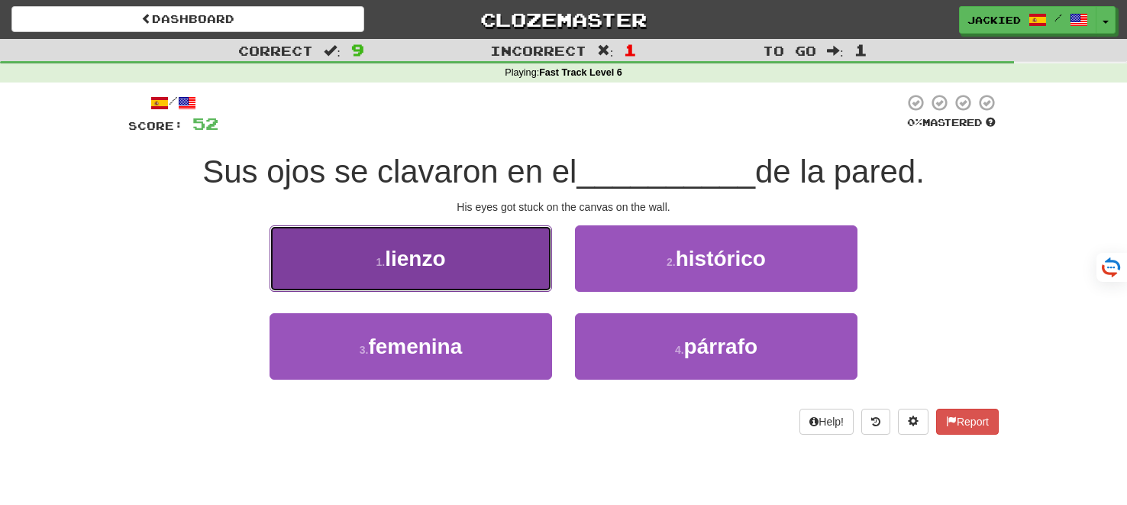
click at [493, 256] on button "1 . lienzo" at bounding box center [410, 258] width 282 height 66
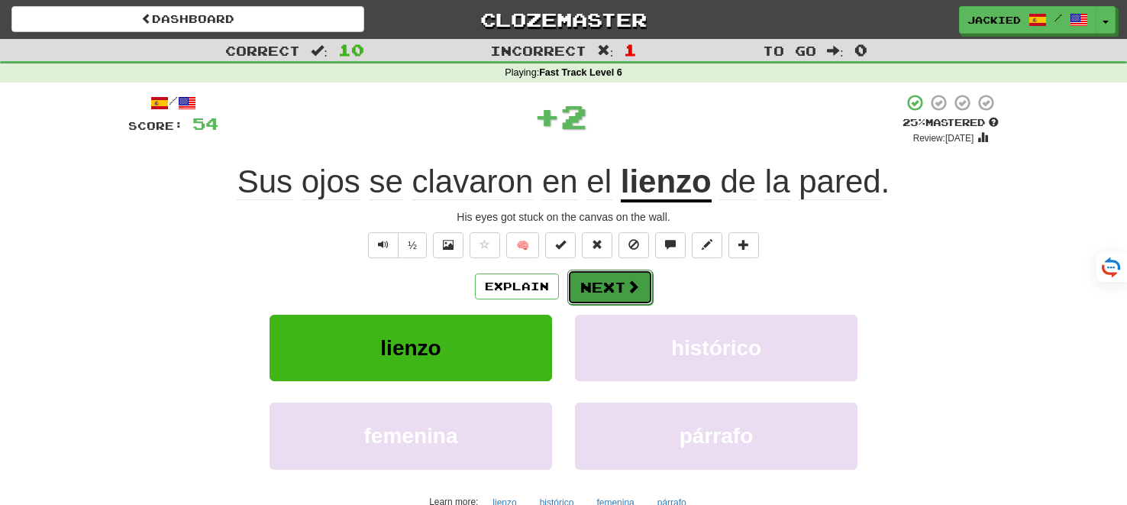
click at [607, 282] on button "Next" at bounding box center [609, 286] width 85 height 35
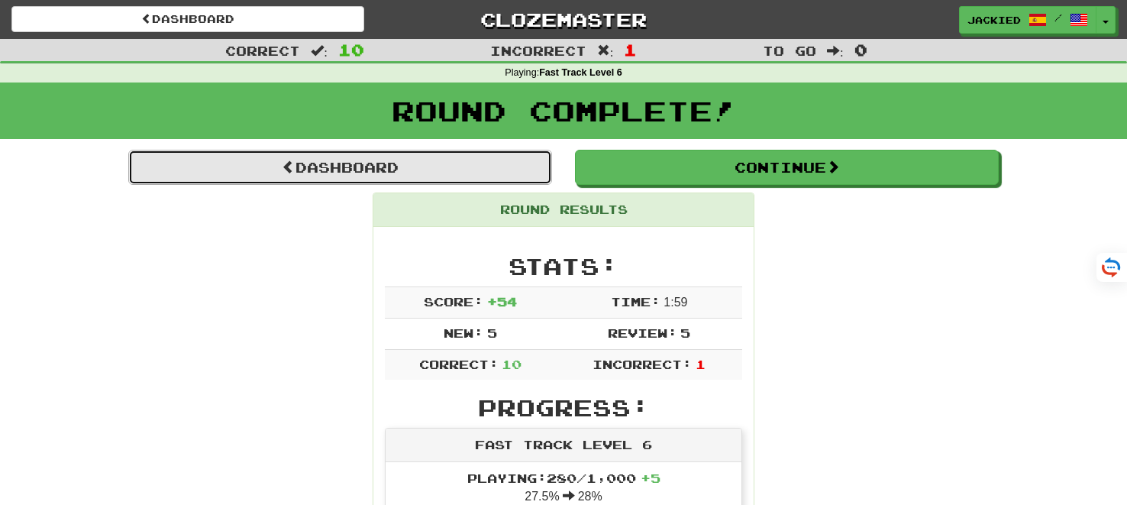
click at [348, 166] on link "Dashboard" at bounding box center [340, 167] width 424 height 35
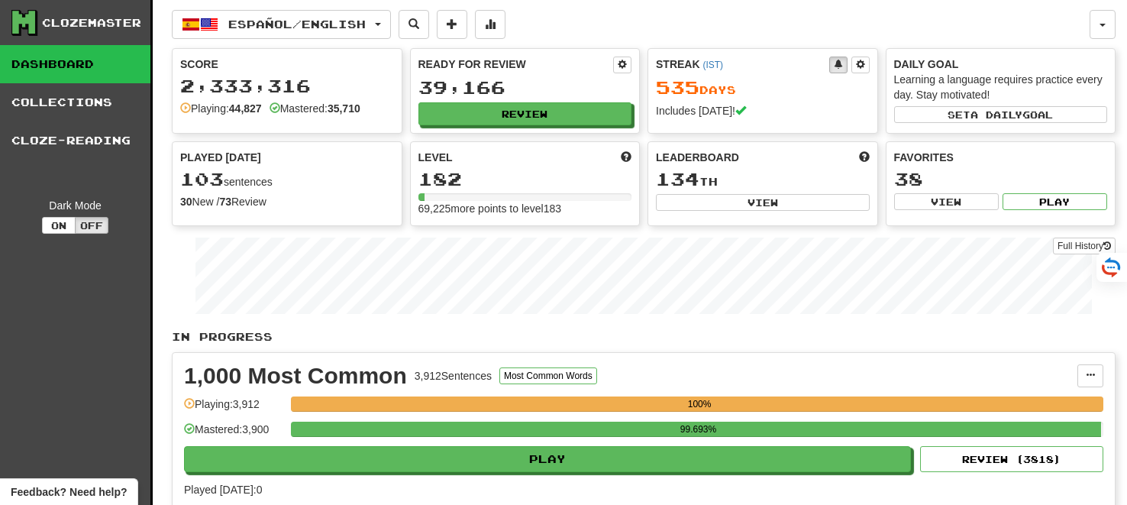
scroll to position [2578, 0]
